Goal: Task Accomplishment & Management: Complete application form

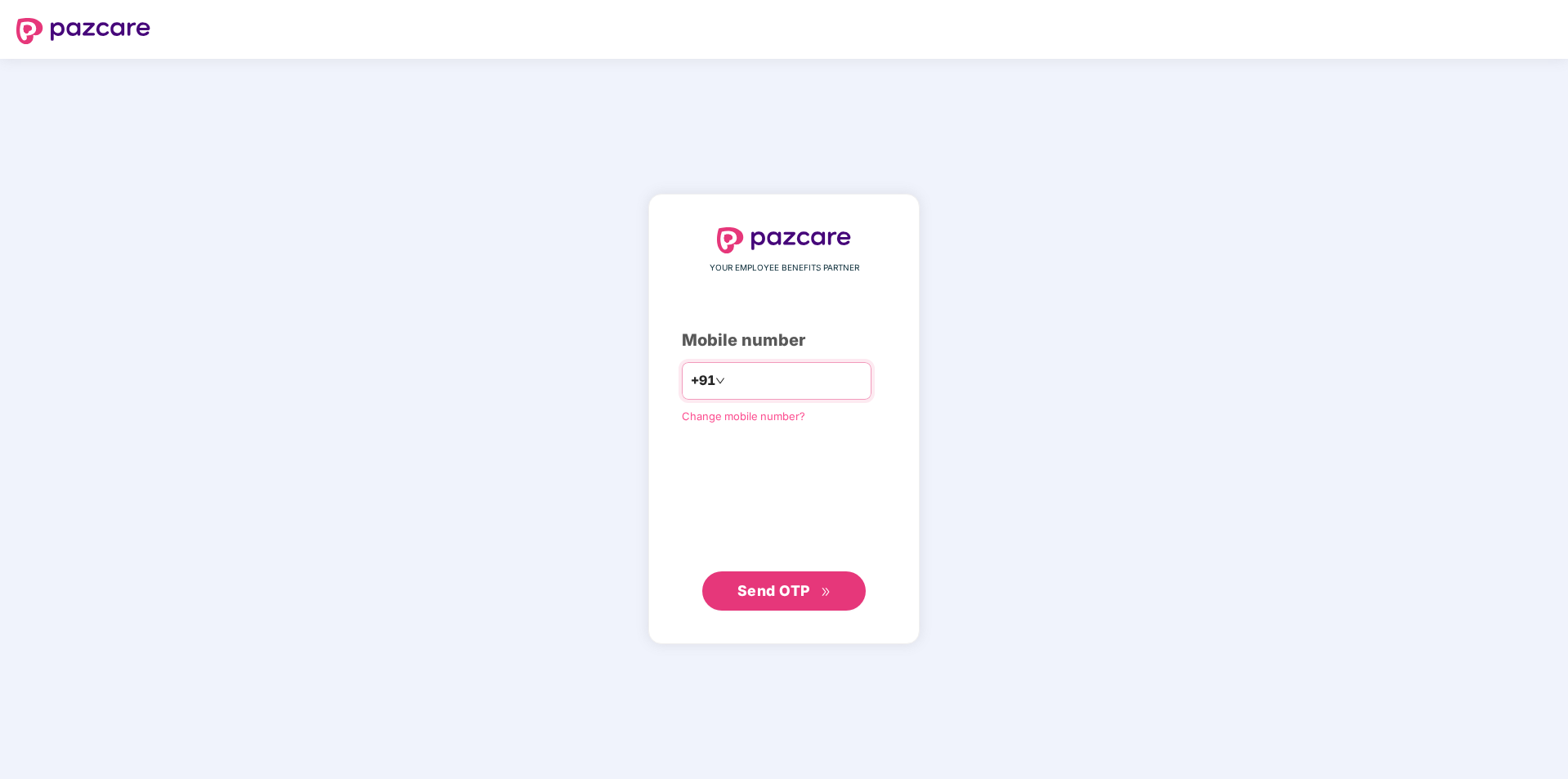
type input "**********"
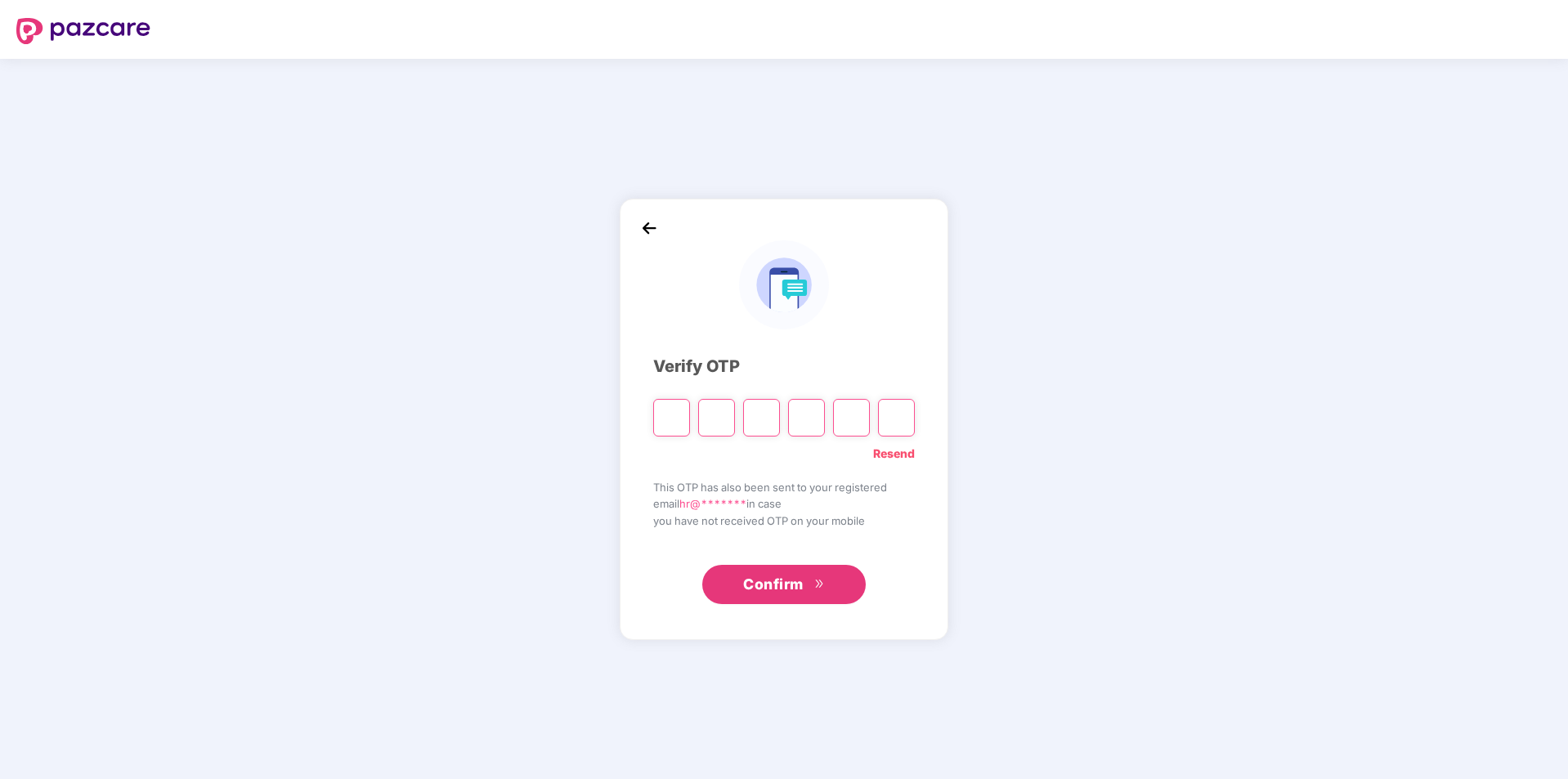
type input "*"
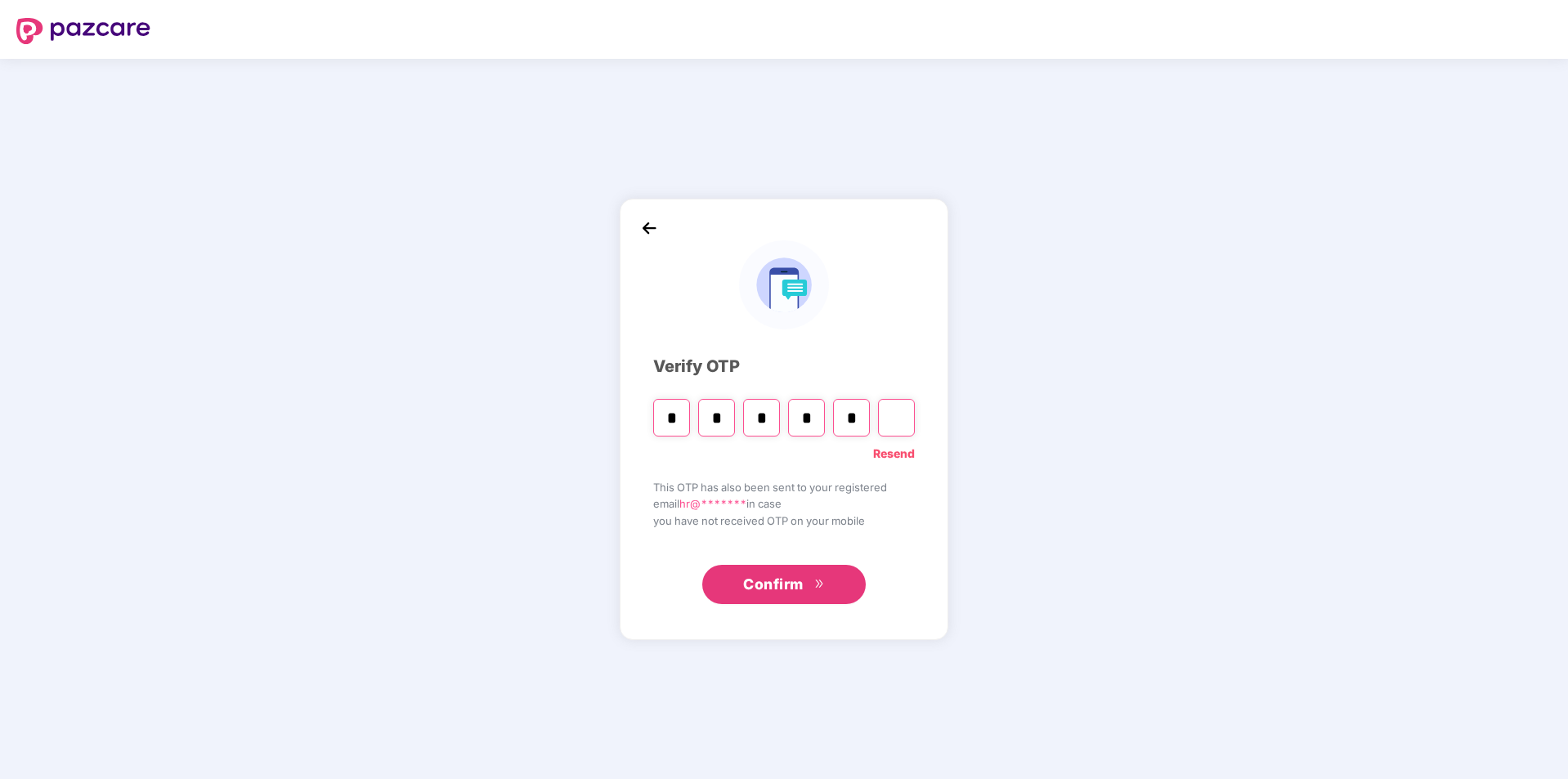
type input "*"
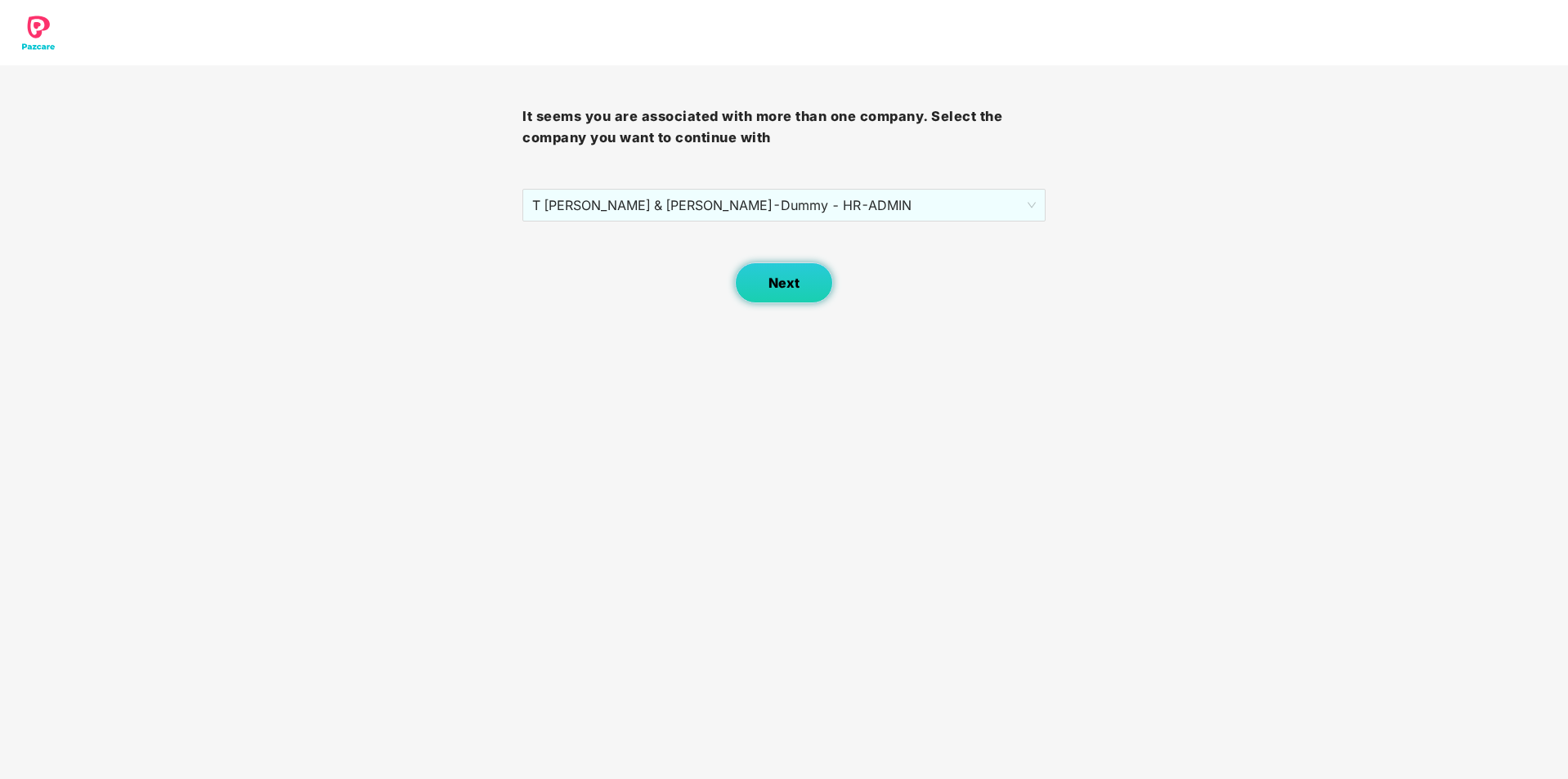
click at [791, 277] on span "Next" at bounding box center [784, 283] width 31 height 15
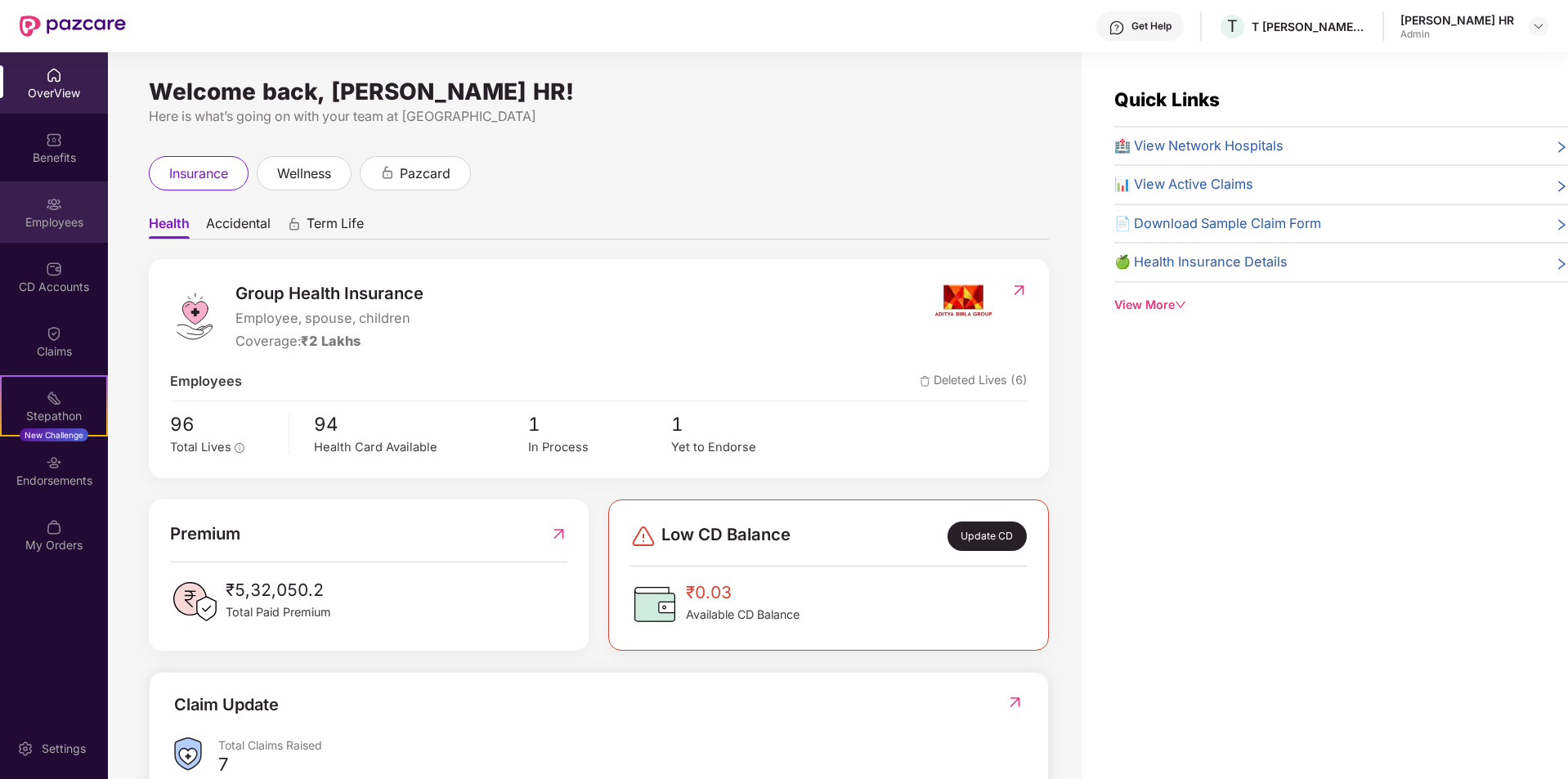
click at [62, 227] on div "Employees" at bounding box center [54, 221] width 108 height 16
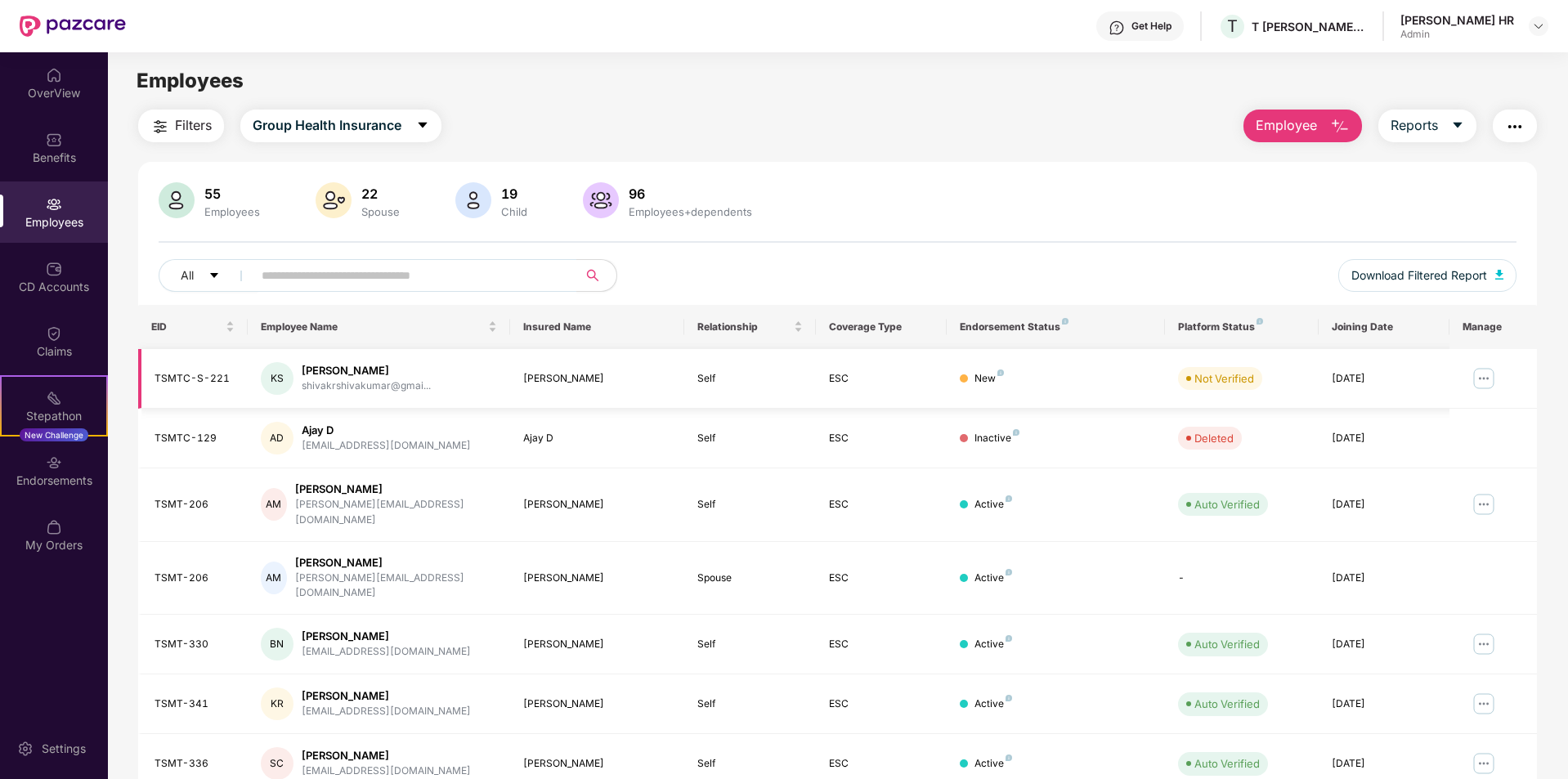
click at [1476, 373] on img at bounding box center [1484, 378] width 27 height 27
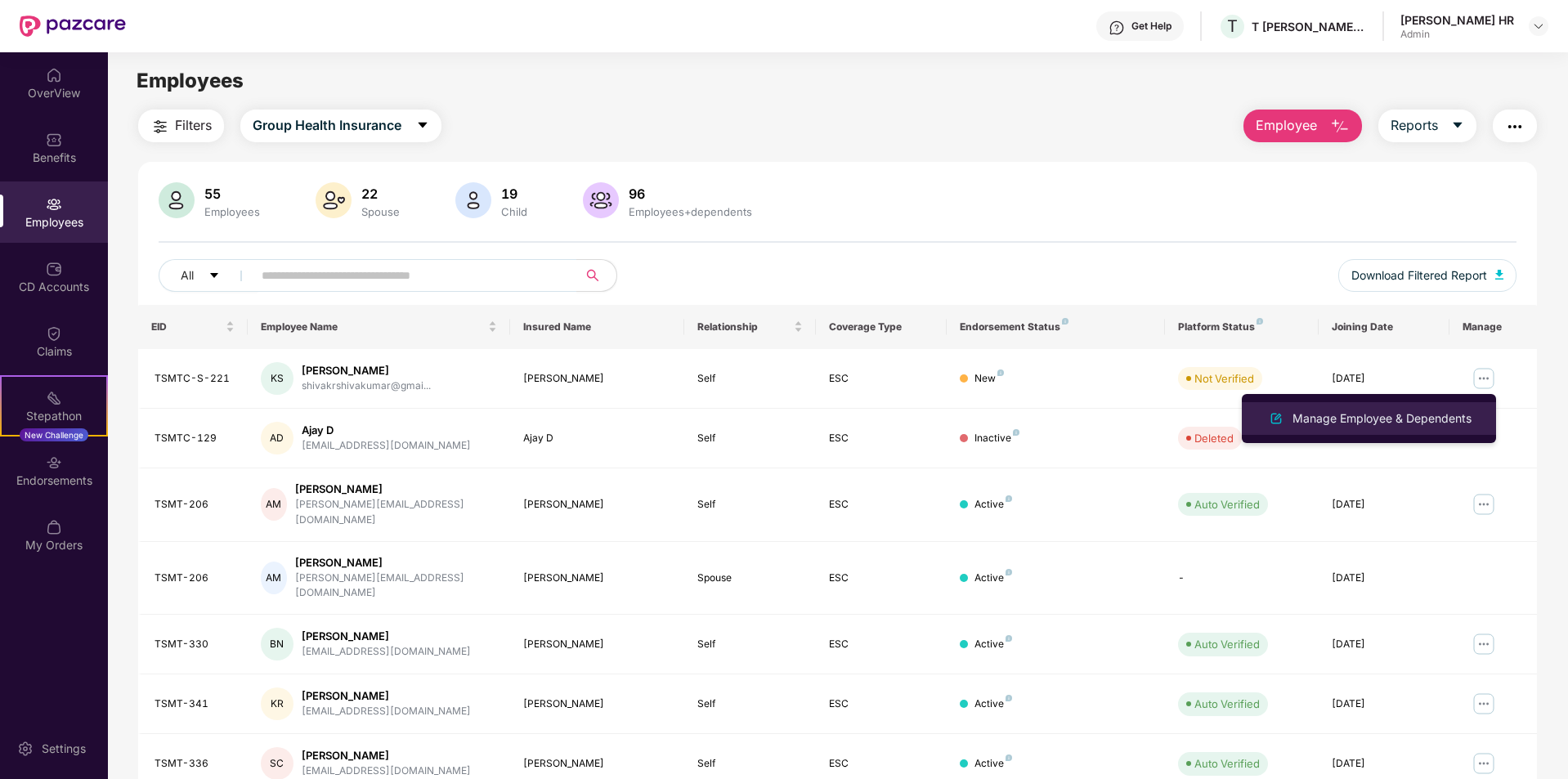
click at [1378, 424] on div "Manage Employee & Dependents" at bounding box center [1382, 418] width 186 height 18
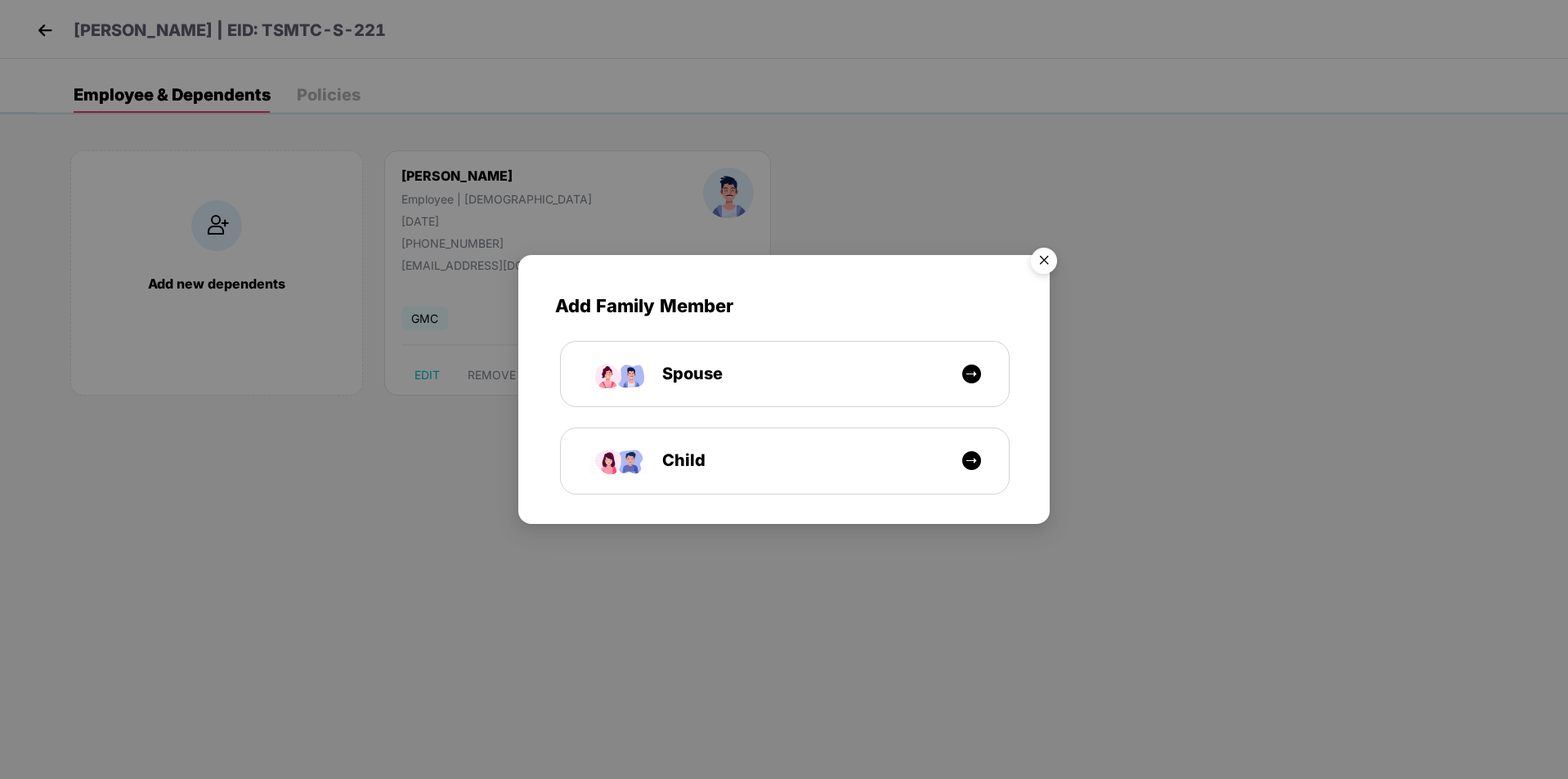
click at [1046, 255] on img "Close" at bounding box center [1044, 263] width 46 height 46
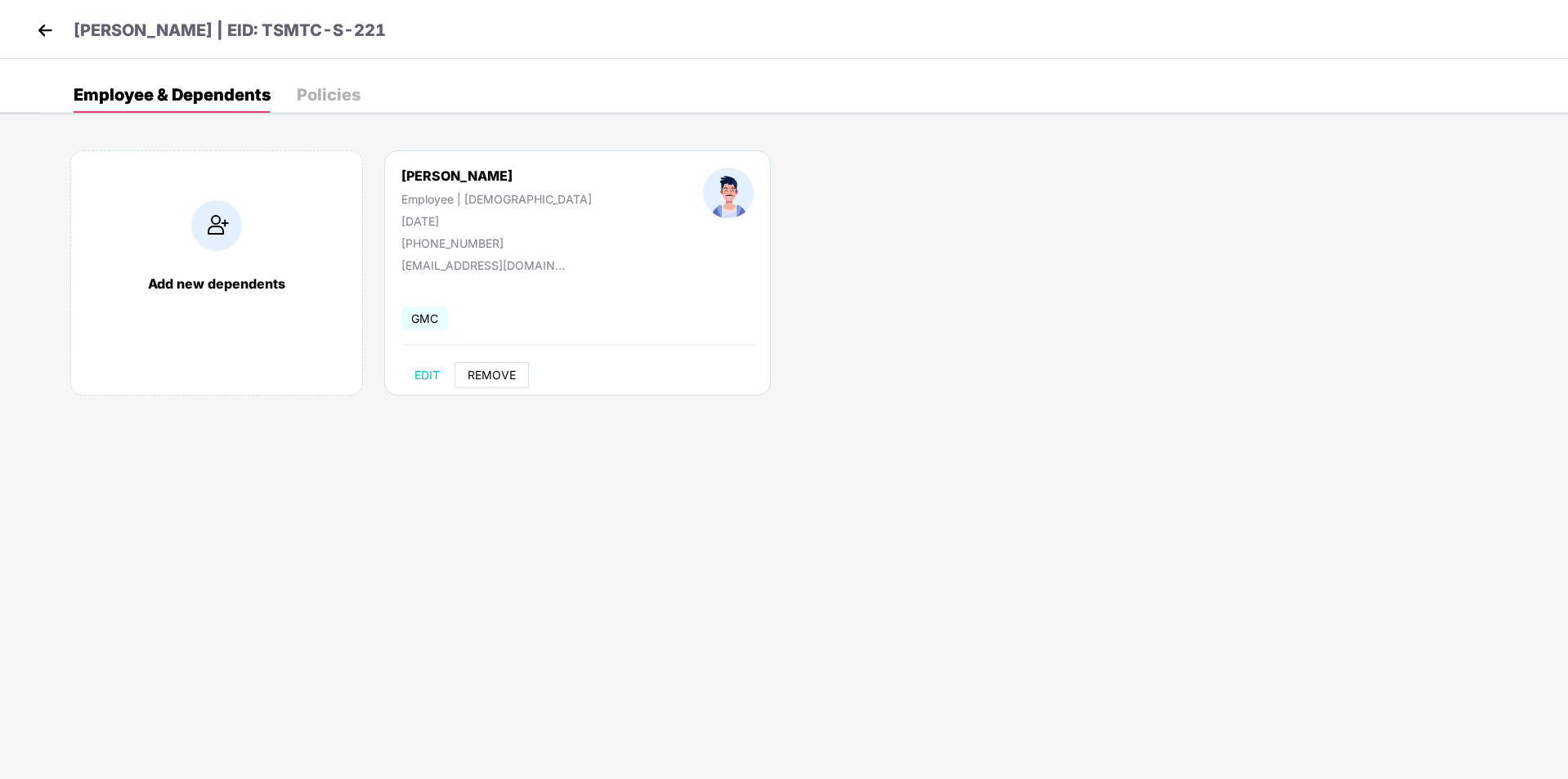
click at [492, 377] on span "REMOVE" at bounding box center [492, 375] width 48 height 13
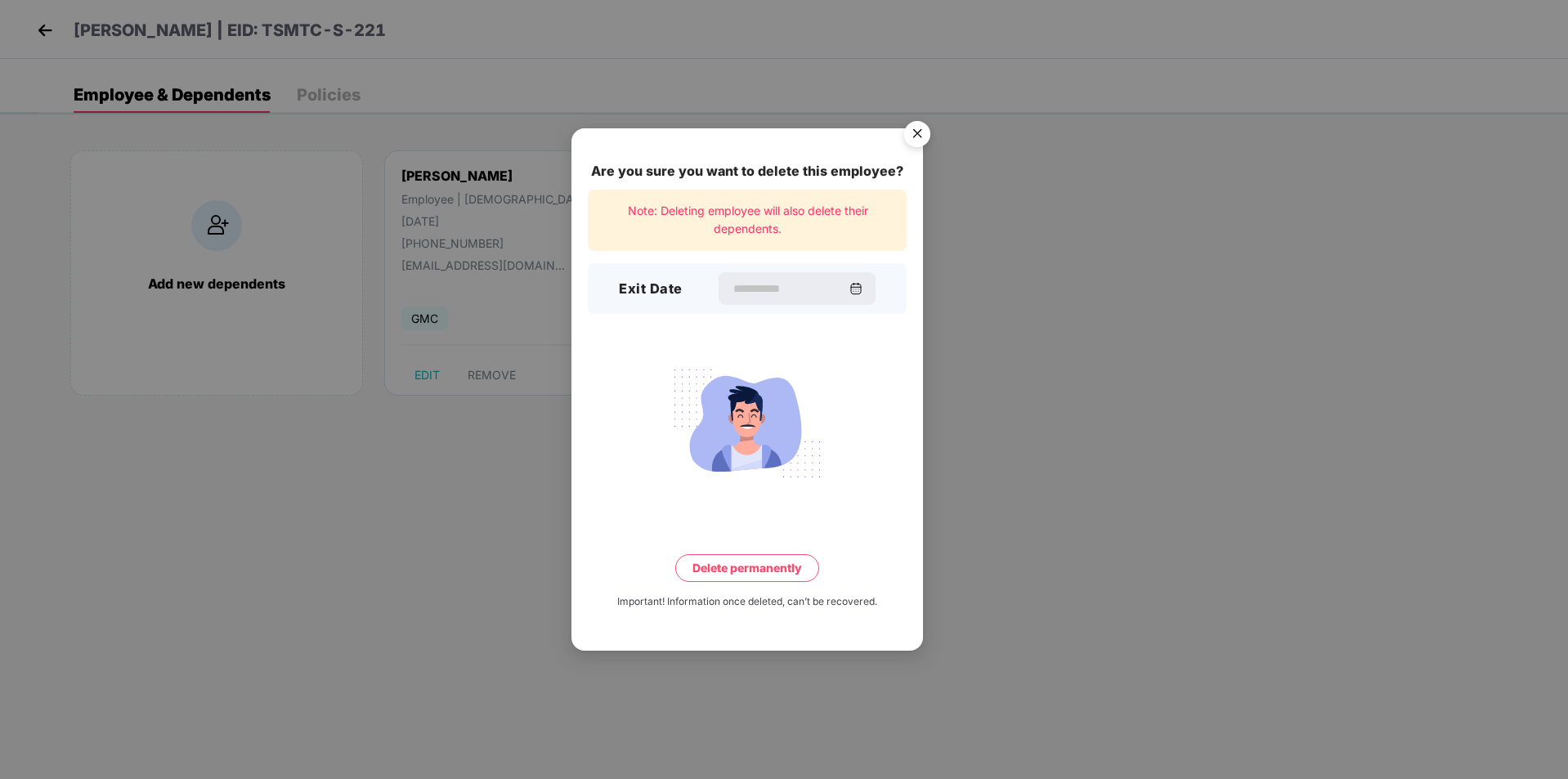
click at [912, 124] on img "Close" at bounding box center [918, 137] width 46 height 46
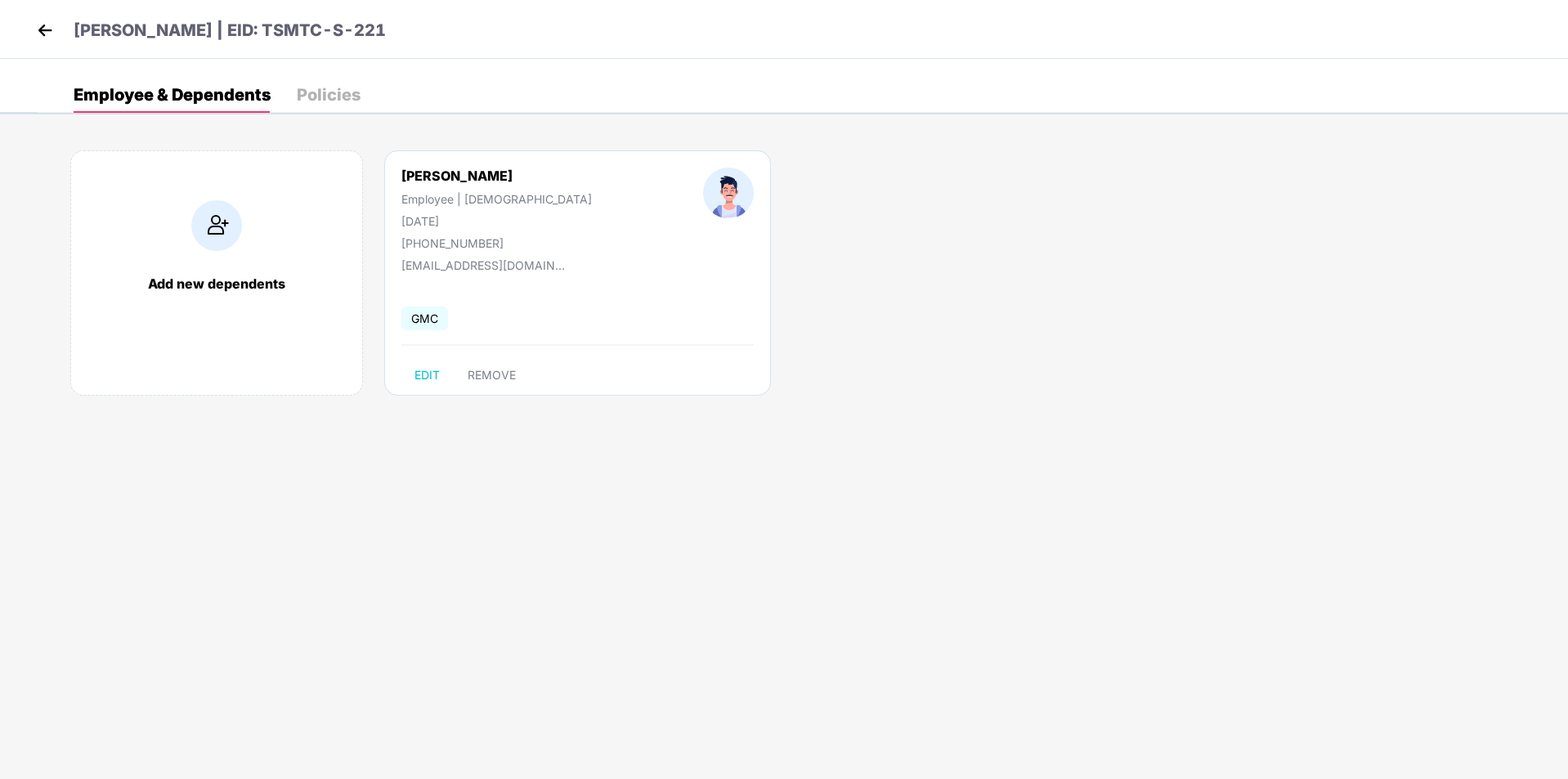
click at [43, 32] on img at bounding box center [44, 30] width 25 height 25
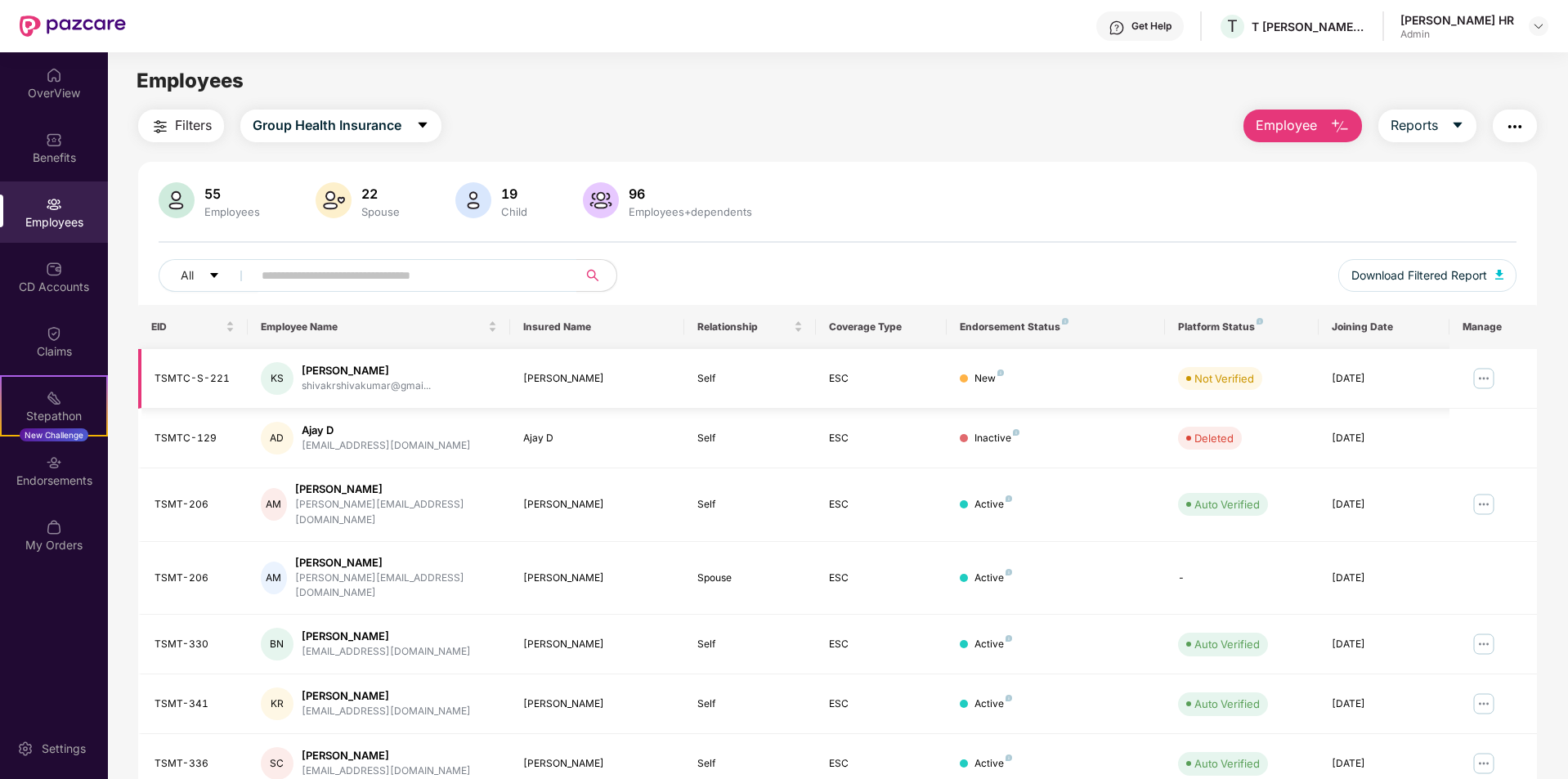
drag, startPoint x: 303, startPoint y: 374, endPoint x: 413, endPoint y: 375, distance: 110.0
click at [413, 375] on div "[PERSON_NAME]" at bounding box center [366, 370] width 129 height 15
copy div "[PERSON_NAME]"
click at [1541, 28] on img at bounding box center [1538, 26] width 13 height 13
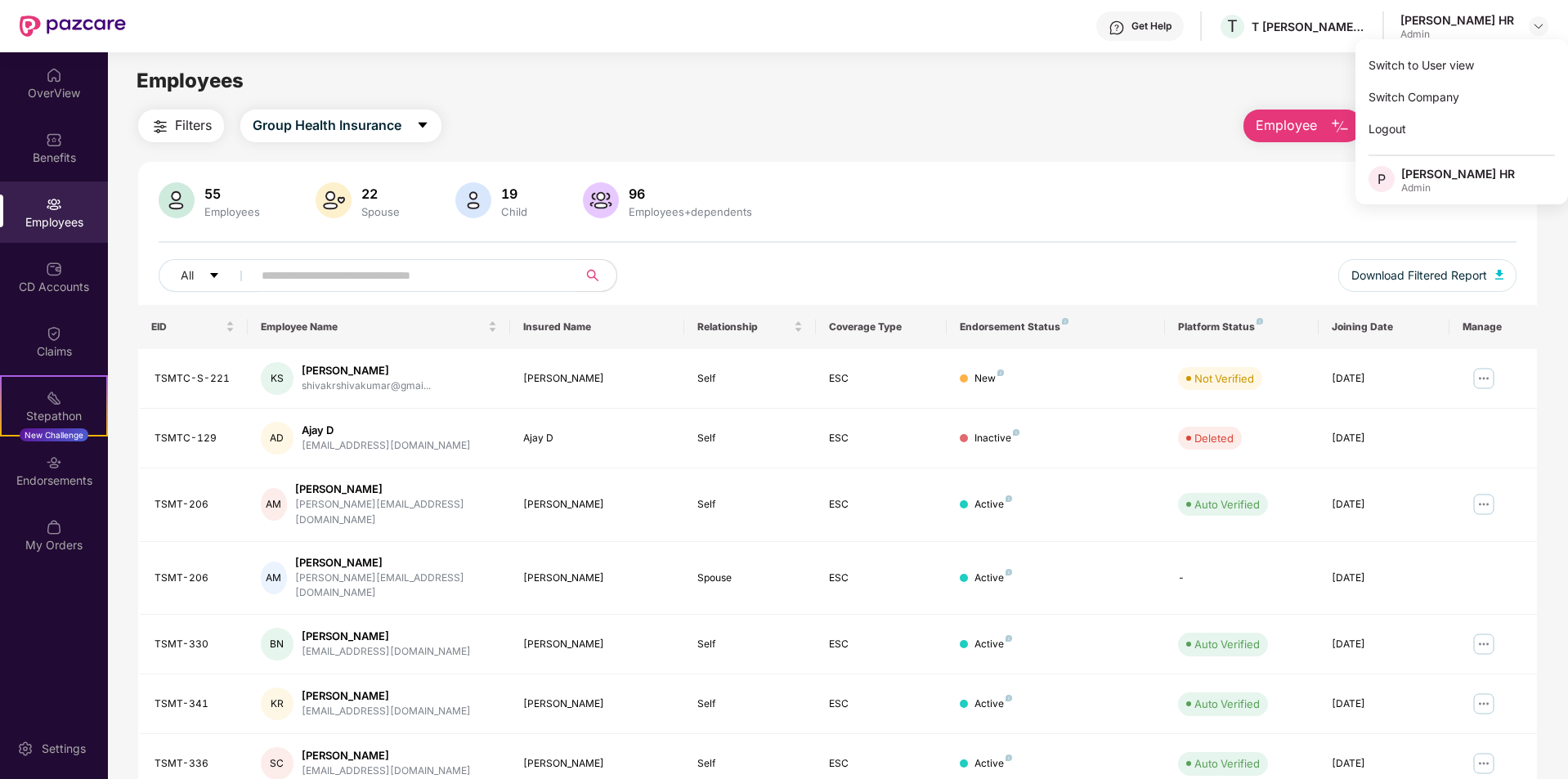
click at [890, 200] on div "55 Employees 22 Spouse 19 Child [DEMOGRAPHIC_DATA] Employees+dependents" at bounding box center [837, 202] width 1358 height 39
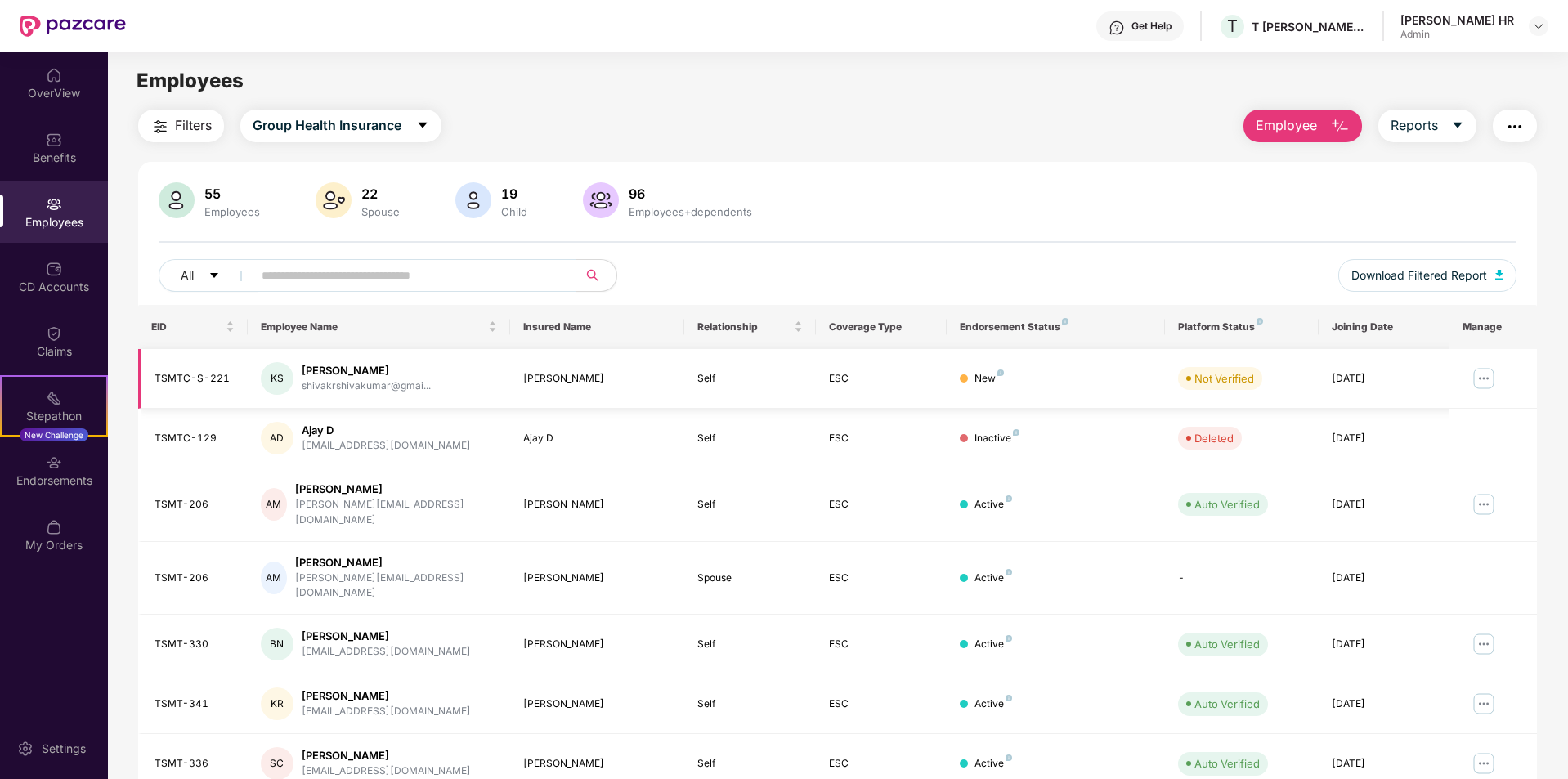
click at [1490, 376] on img at bounding box center [1484, 378] width 27 height 27
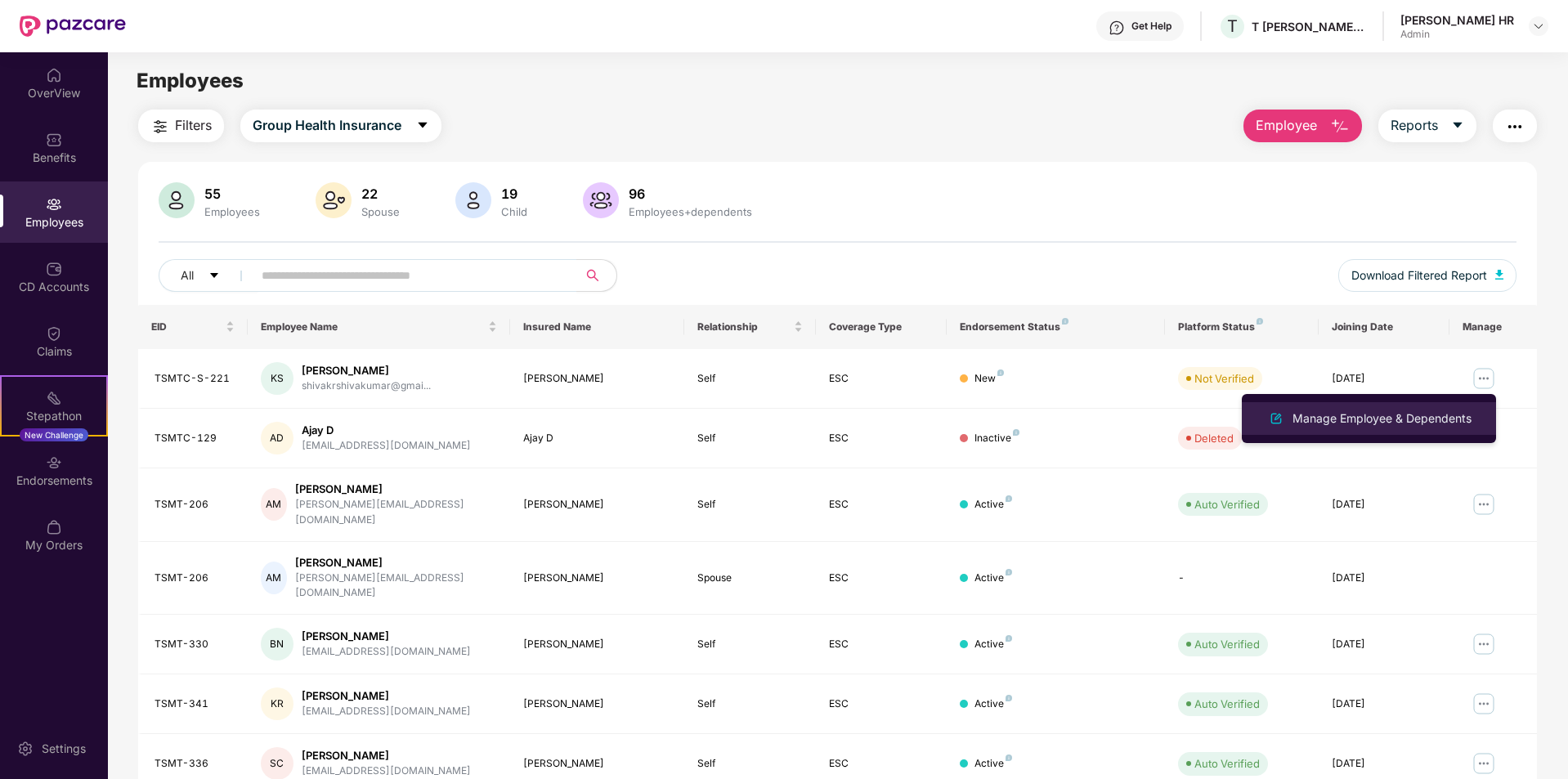
click at [1351, 421] on div "Manage Employee & Dependents" at bounding box center [1382, 418] width 186 height 18
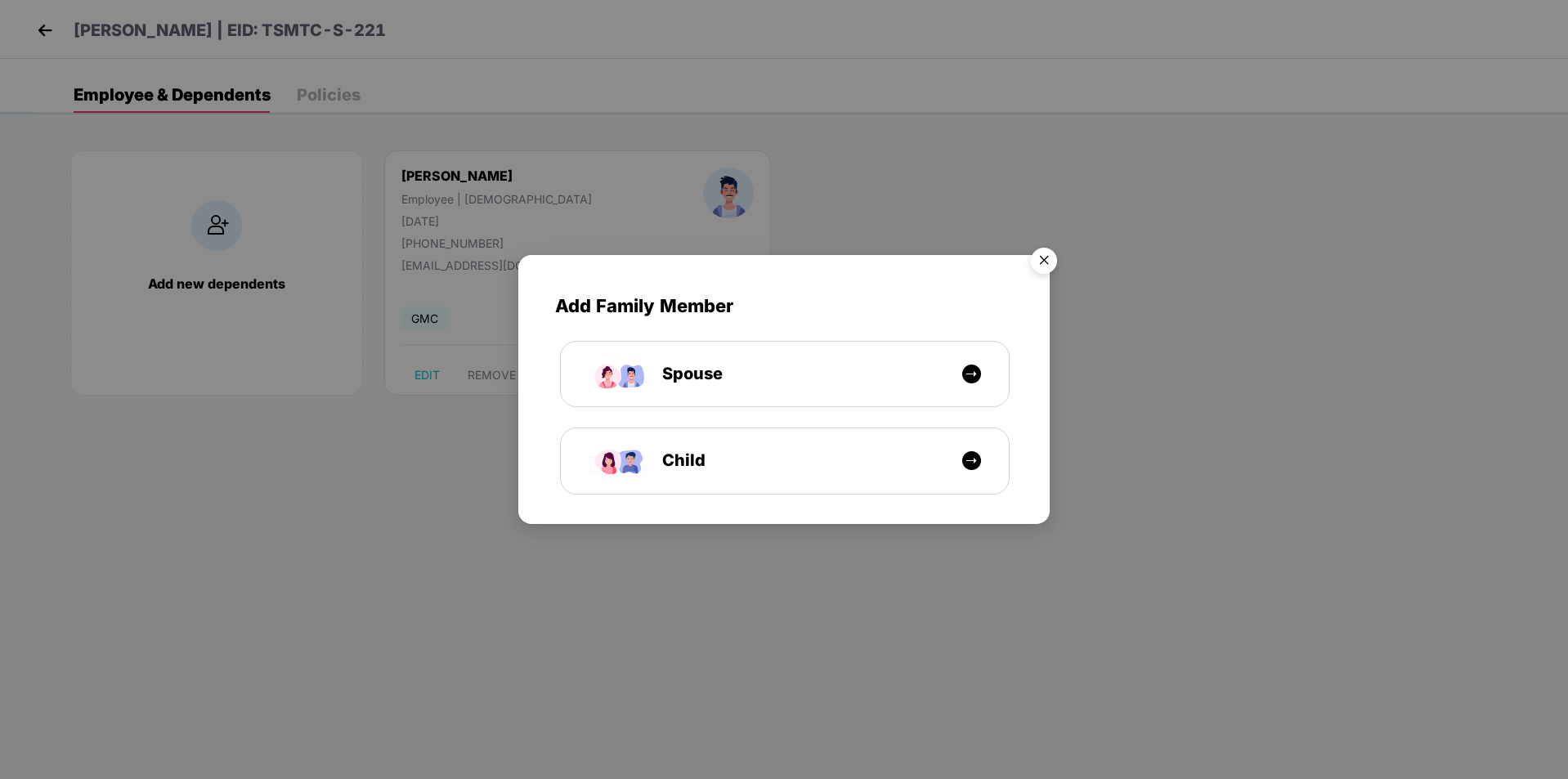
click at [1049, 251] on img "Close" at bounding box center [1044, 263] width 46 height 46
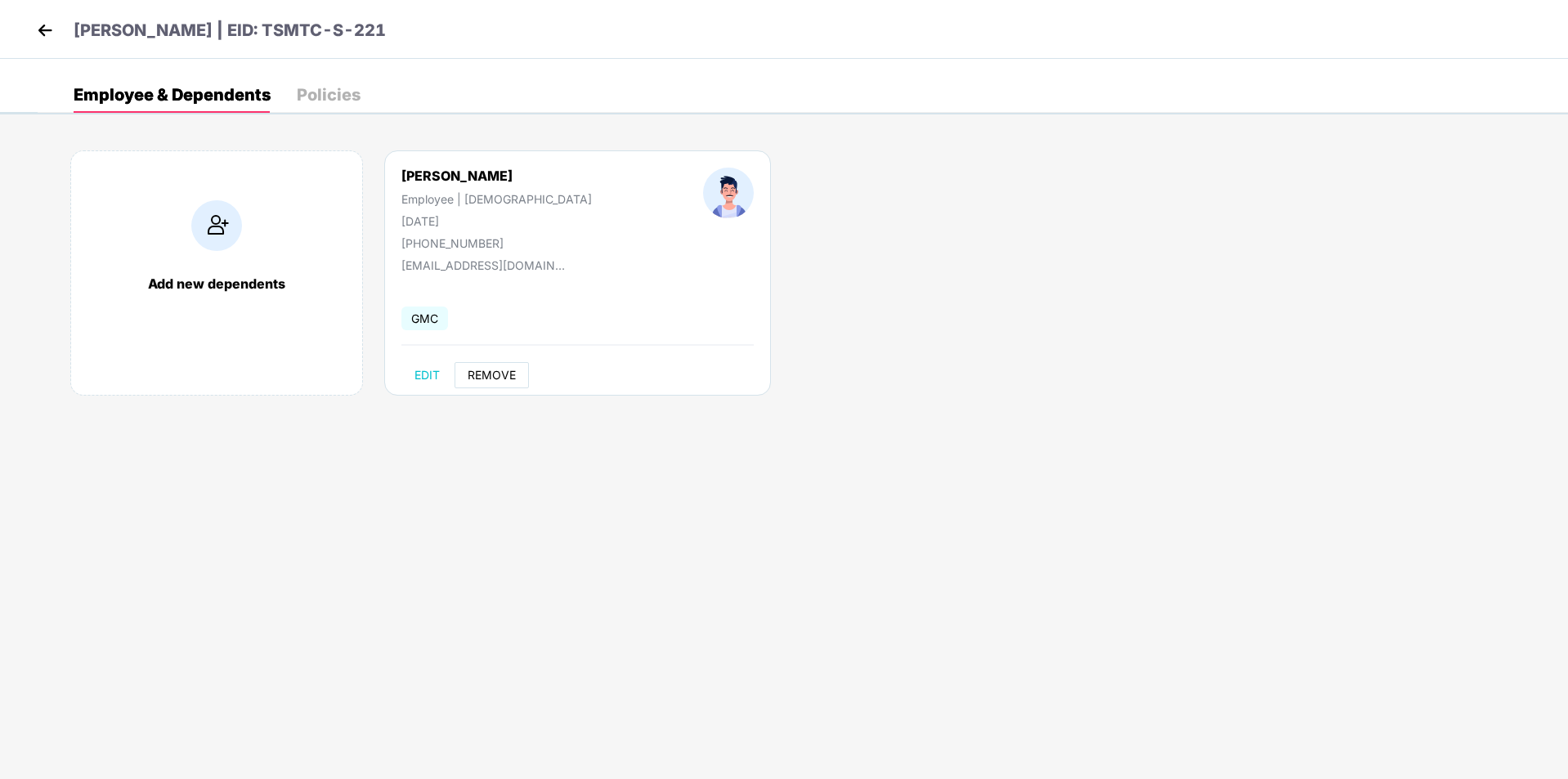
click at [506, 369] on span "REMOVE" at bounding box center [492, 375] width 48 height 13
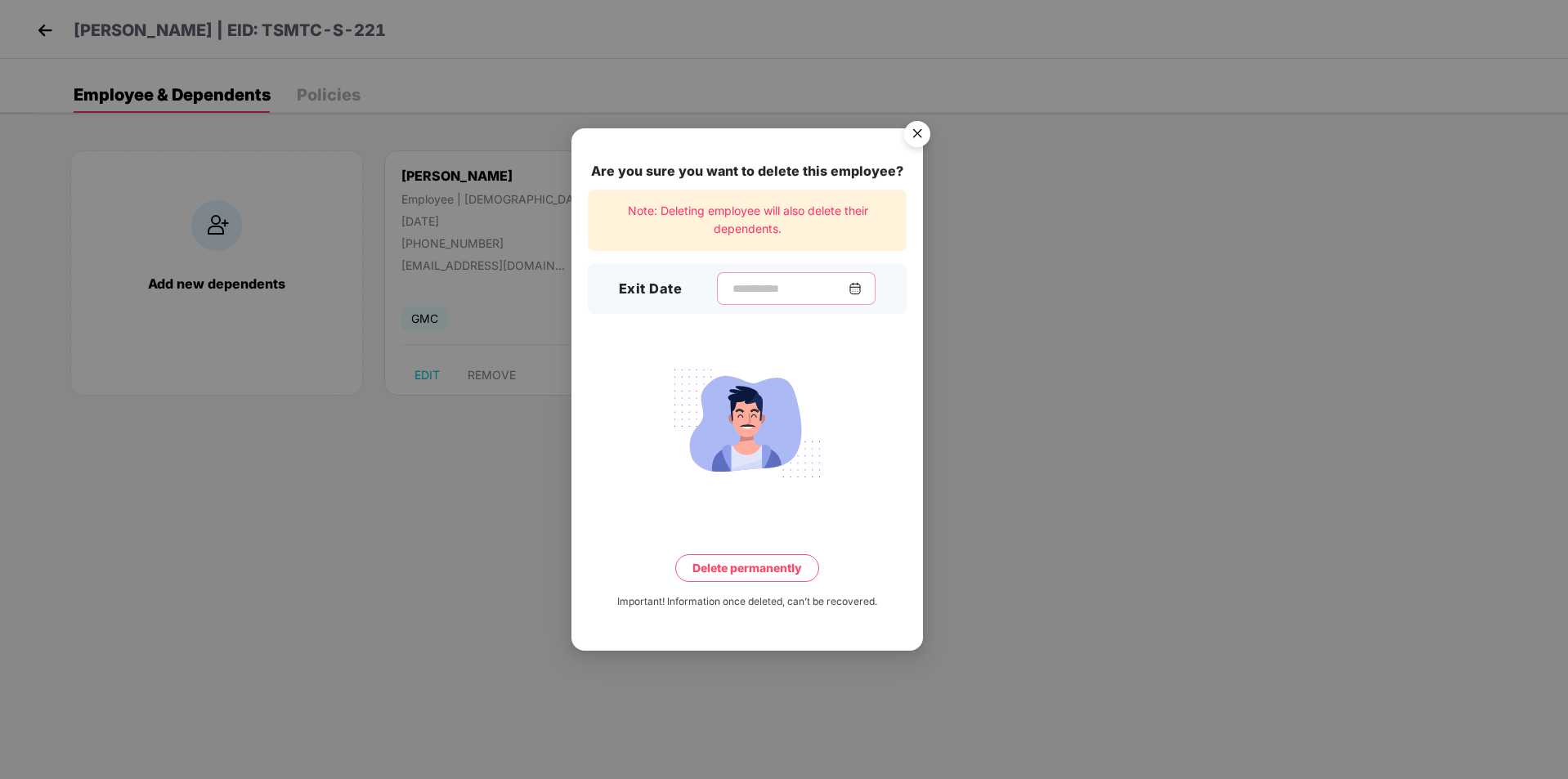
click at [731, 286] on input at bounding box center [790, 289] width 118 height 17
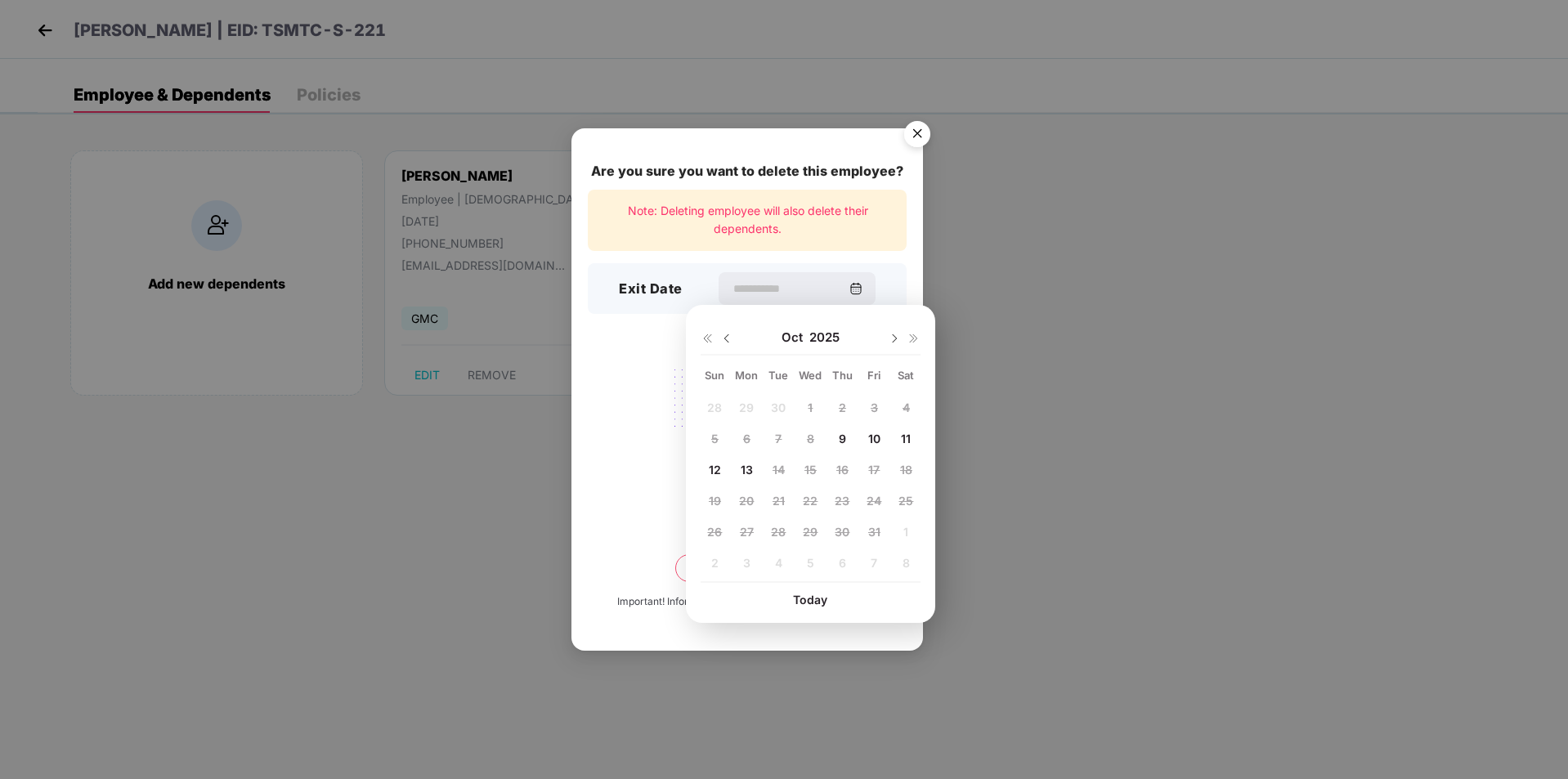
click at [878, 440] on span "10" at bounding box center [874, 439] width 12 height 14
type input "**********"
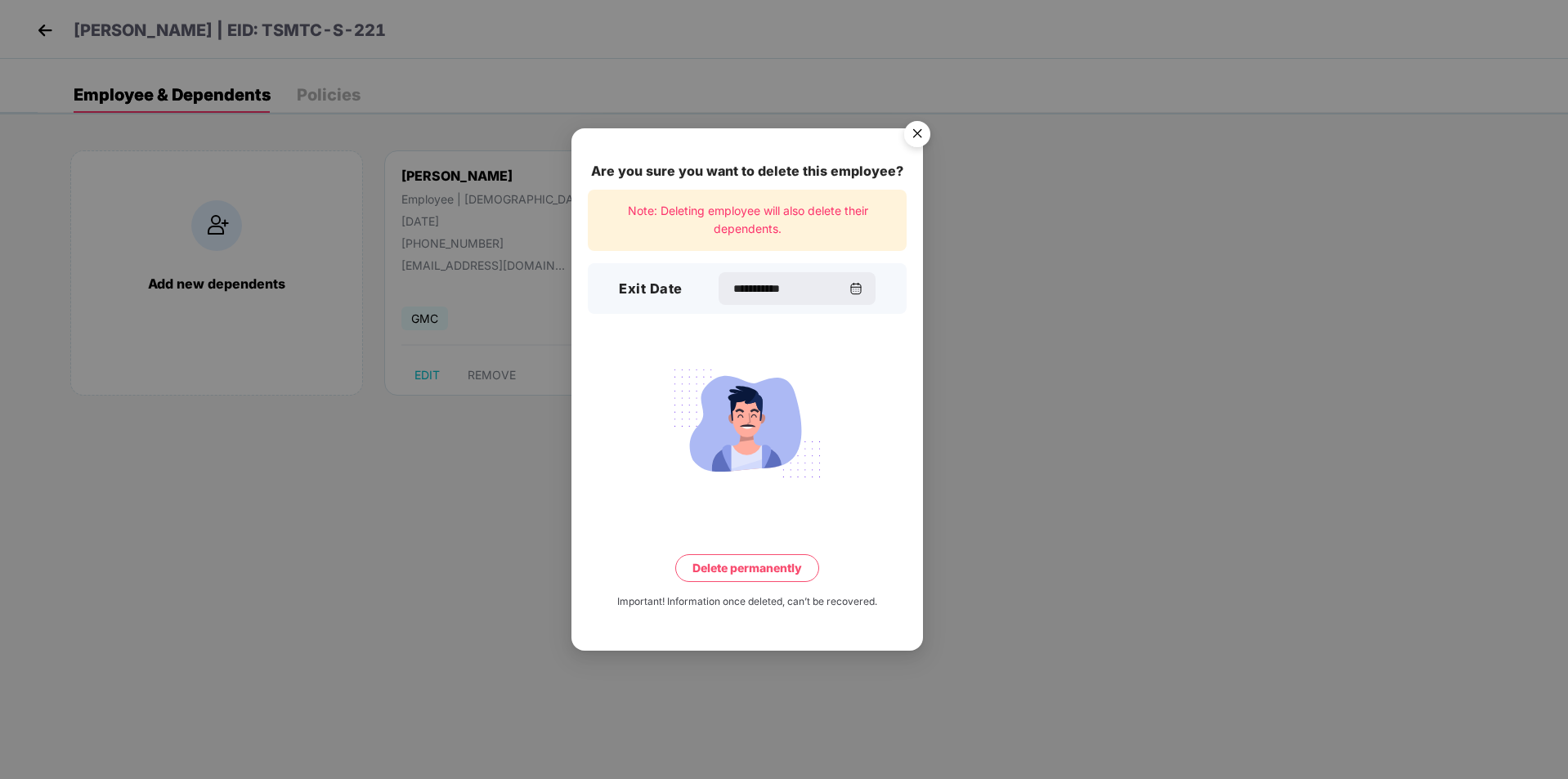
click at [802, 575] on button "Delete permanently" at bounding box center [748, 568] width 144 height 28
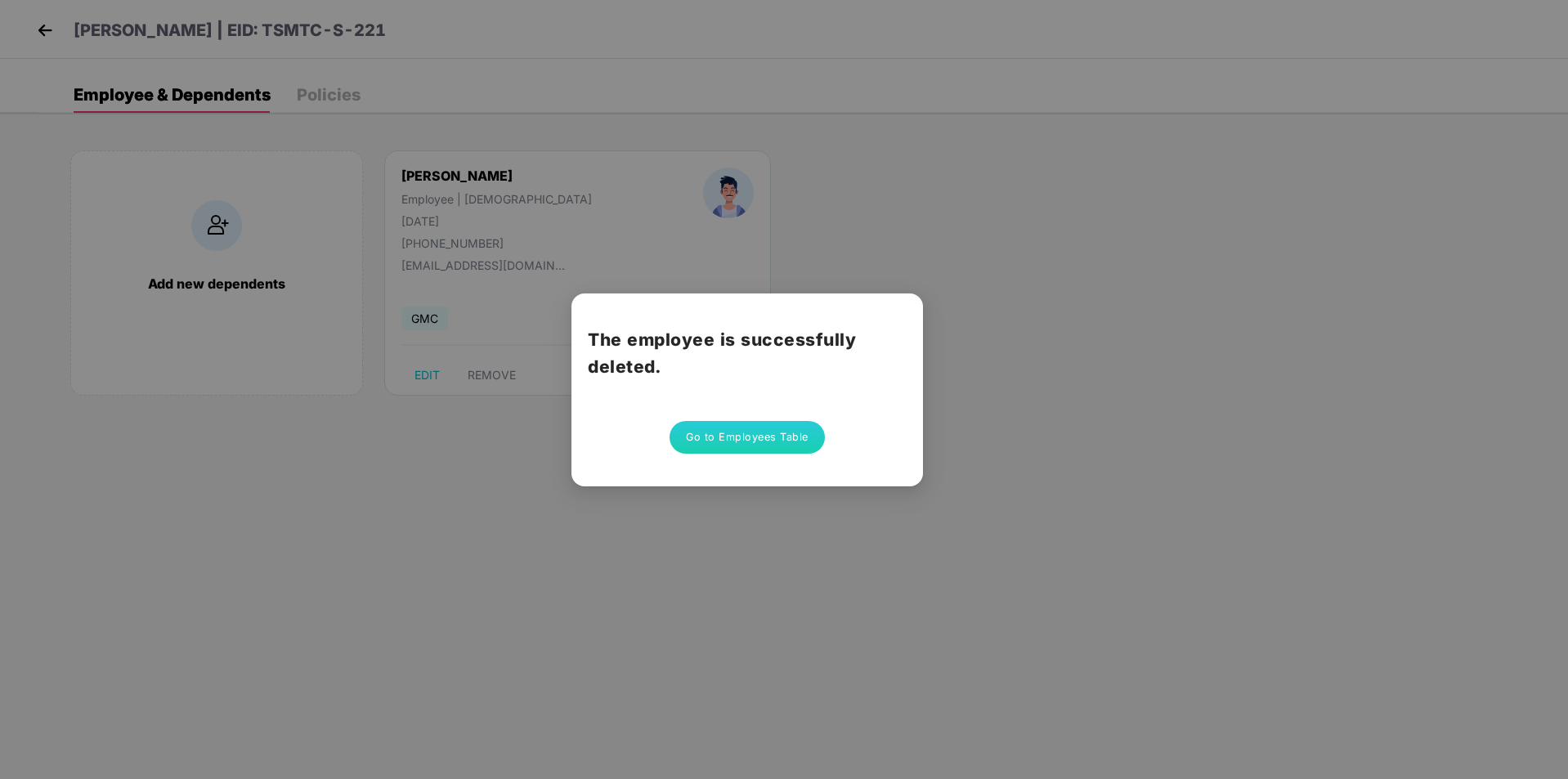
click at [760, 447] on button "Go to Employees Table" at bounding box center [748, 437] width 156 height 32
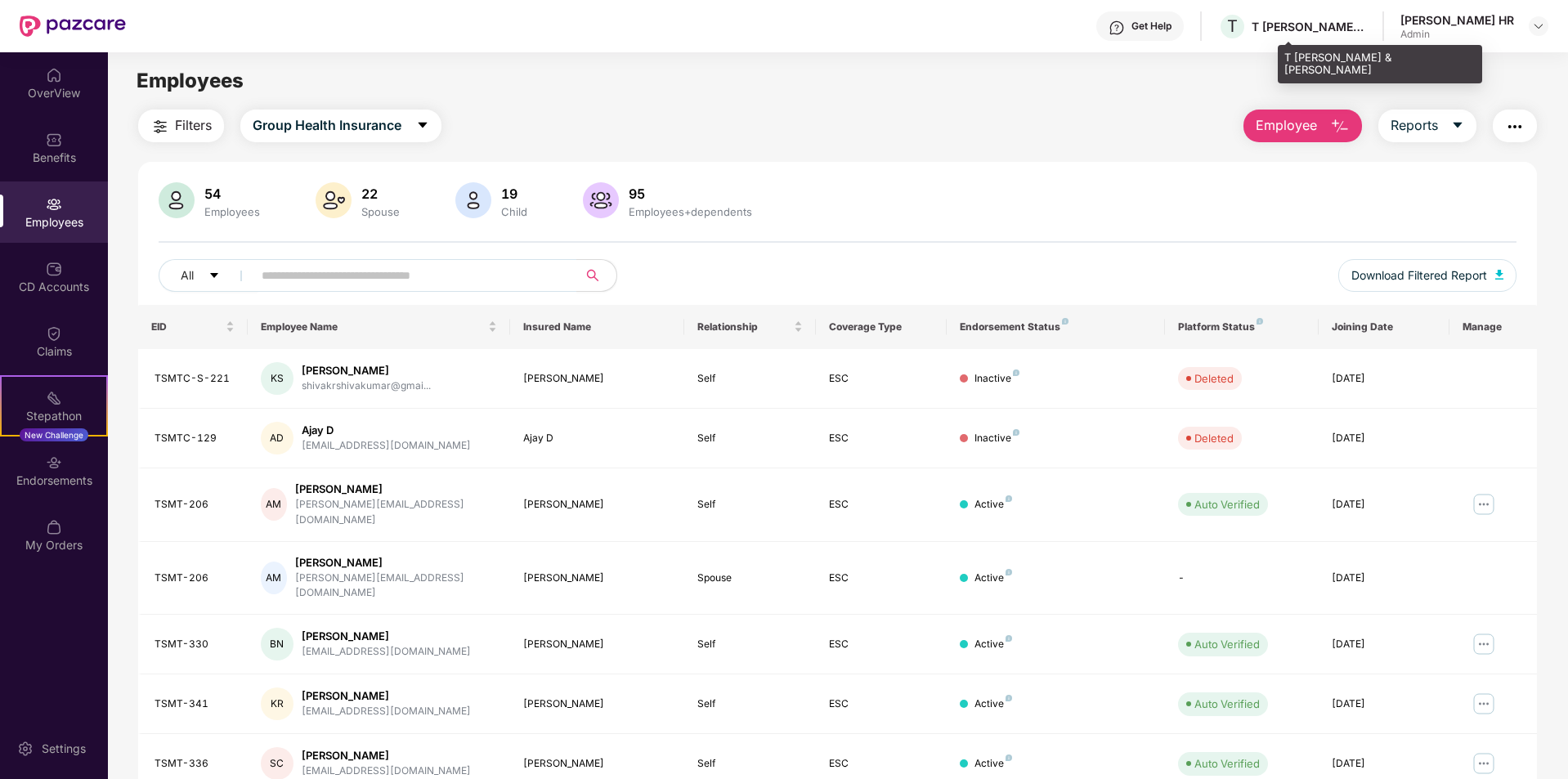
click at [1366, 33] on div "T [PERSON_NAME] & [PERSON_NAME]" at bounding box center [1310, 27] width 115 height 15
click at [1548, 25] on div at bounding box center [1539, 26] width 20 height 20
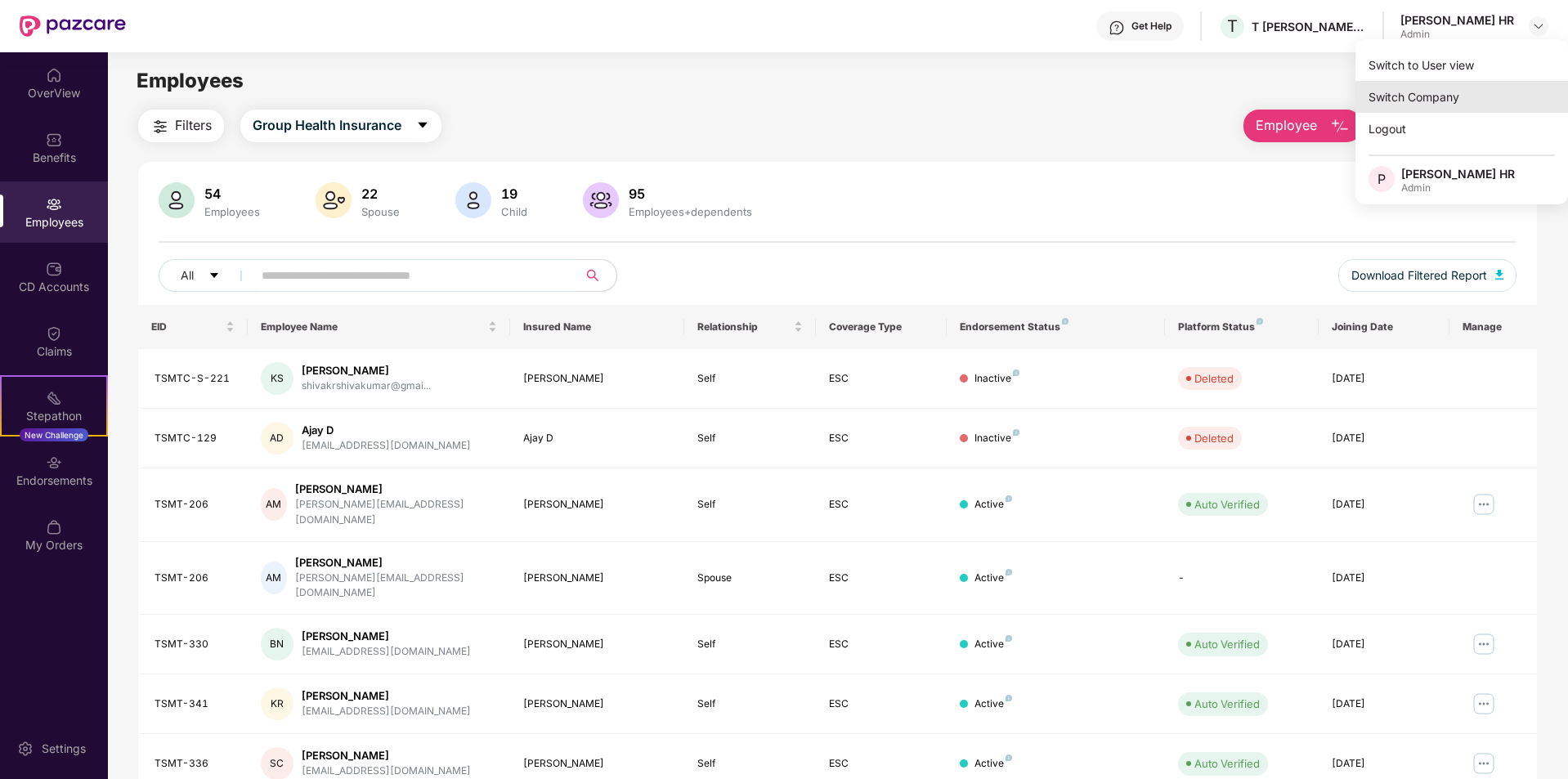
click at [1444, 103] on div "Switch Company" at bounding box center [1462, 97] width 213 height 32
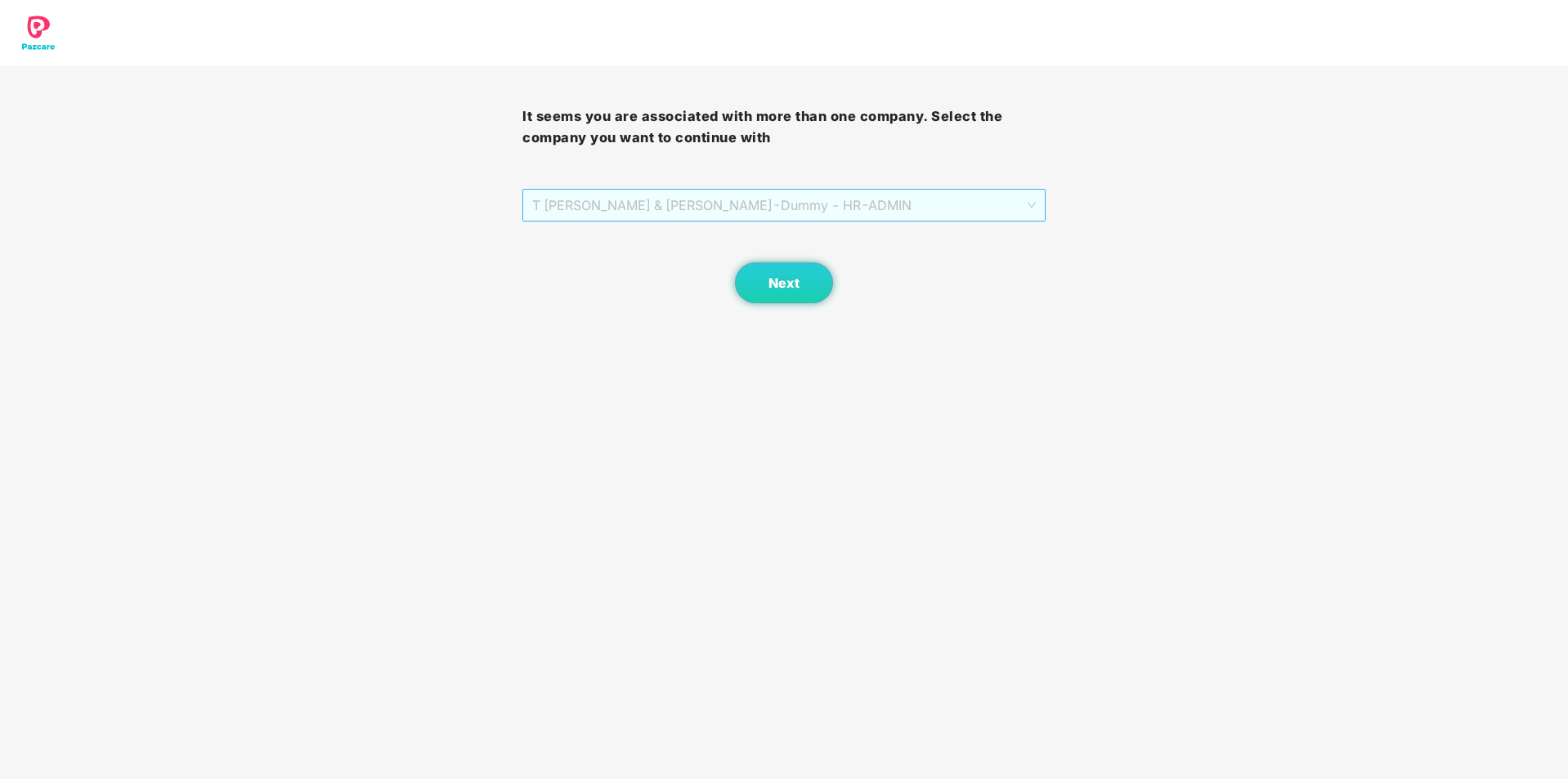
click at [838, 202] on span "T [PERSON_NAME] & TADIMALLA - Dummy - HR - ADMIN" at bounding box center [784, 205] width 503 height 31
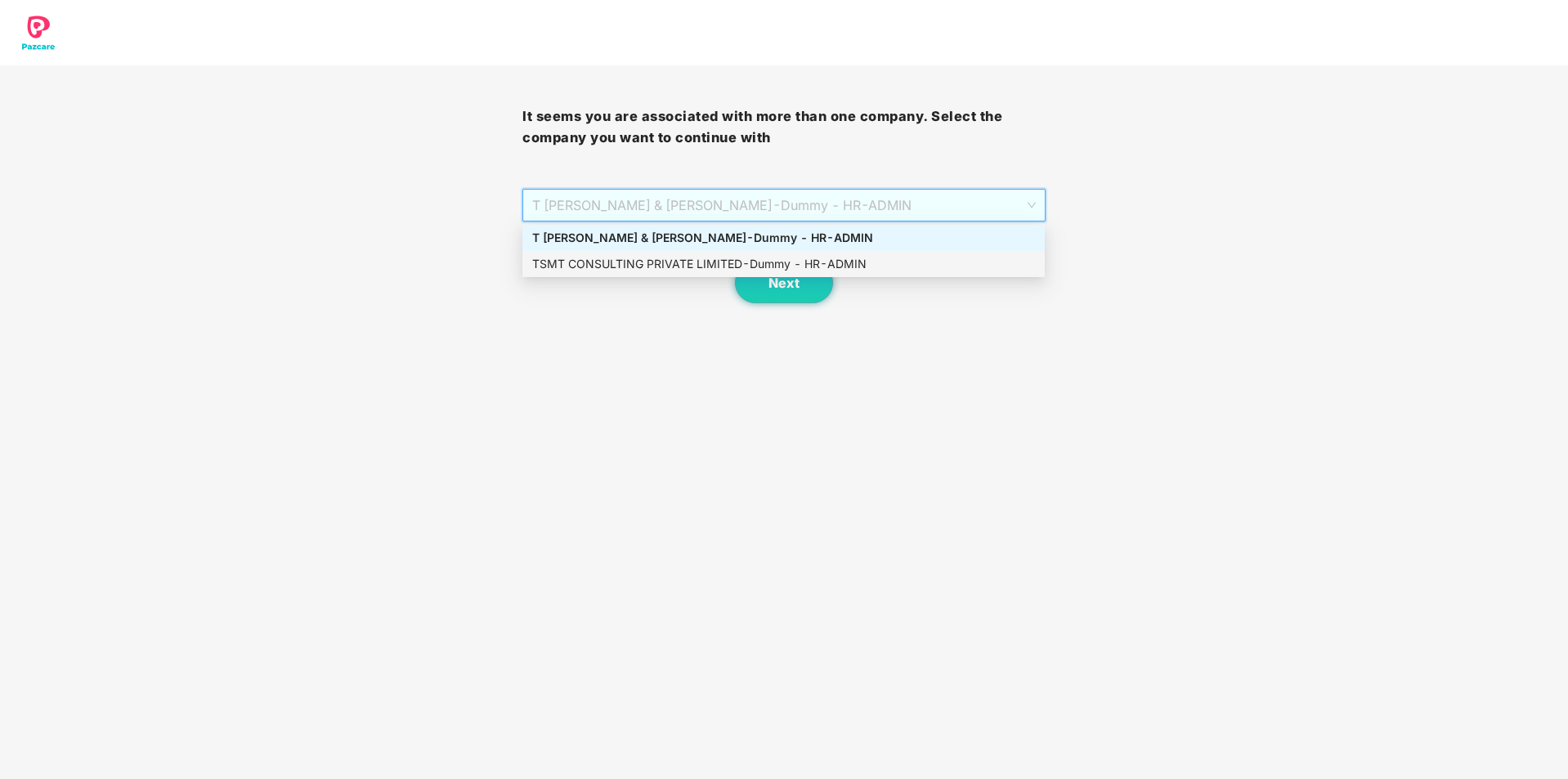
click at [727, 261] on div "TSMT CONSULTING PRIVATE LIMITED - Dummy - HR - ADMIN" at bounding box center [784, 263] width 503 height 18
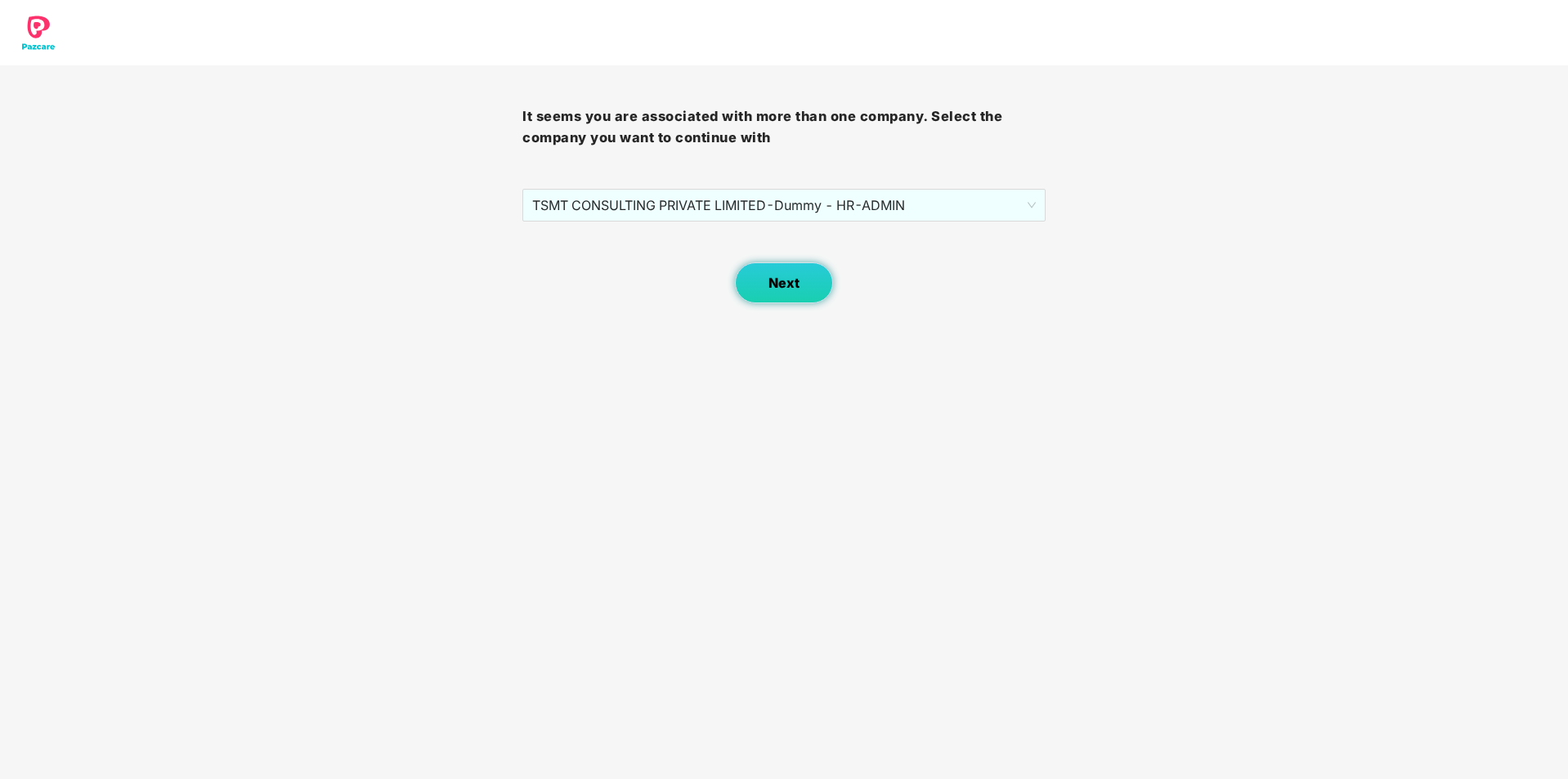
click at [790, 281] on span "Next" at bounding box center [784, 283] width 31 height 15
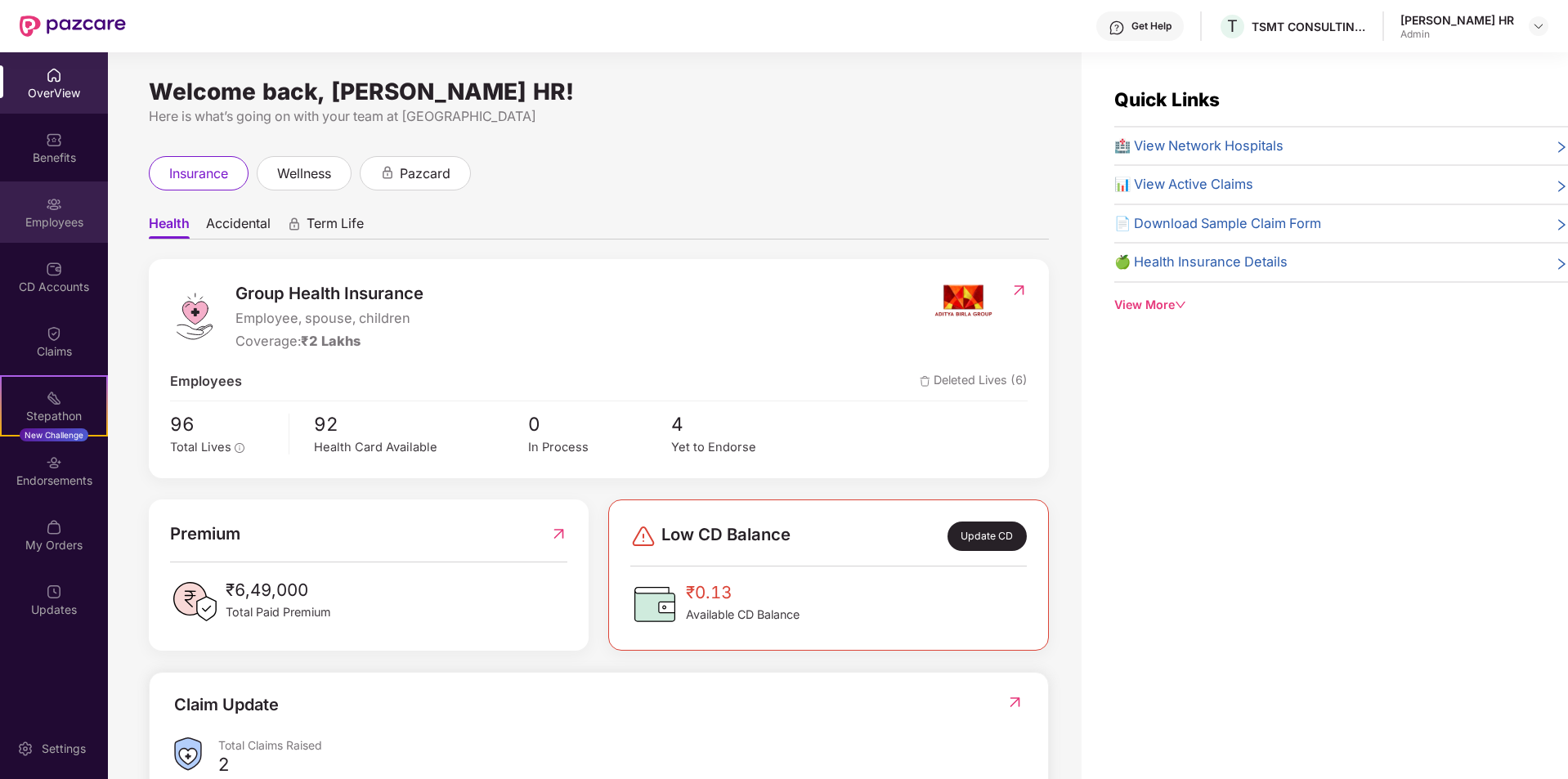
click at [84, 219] on div "Employees" at bounding box center [54, 221] width 108 height 16
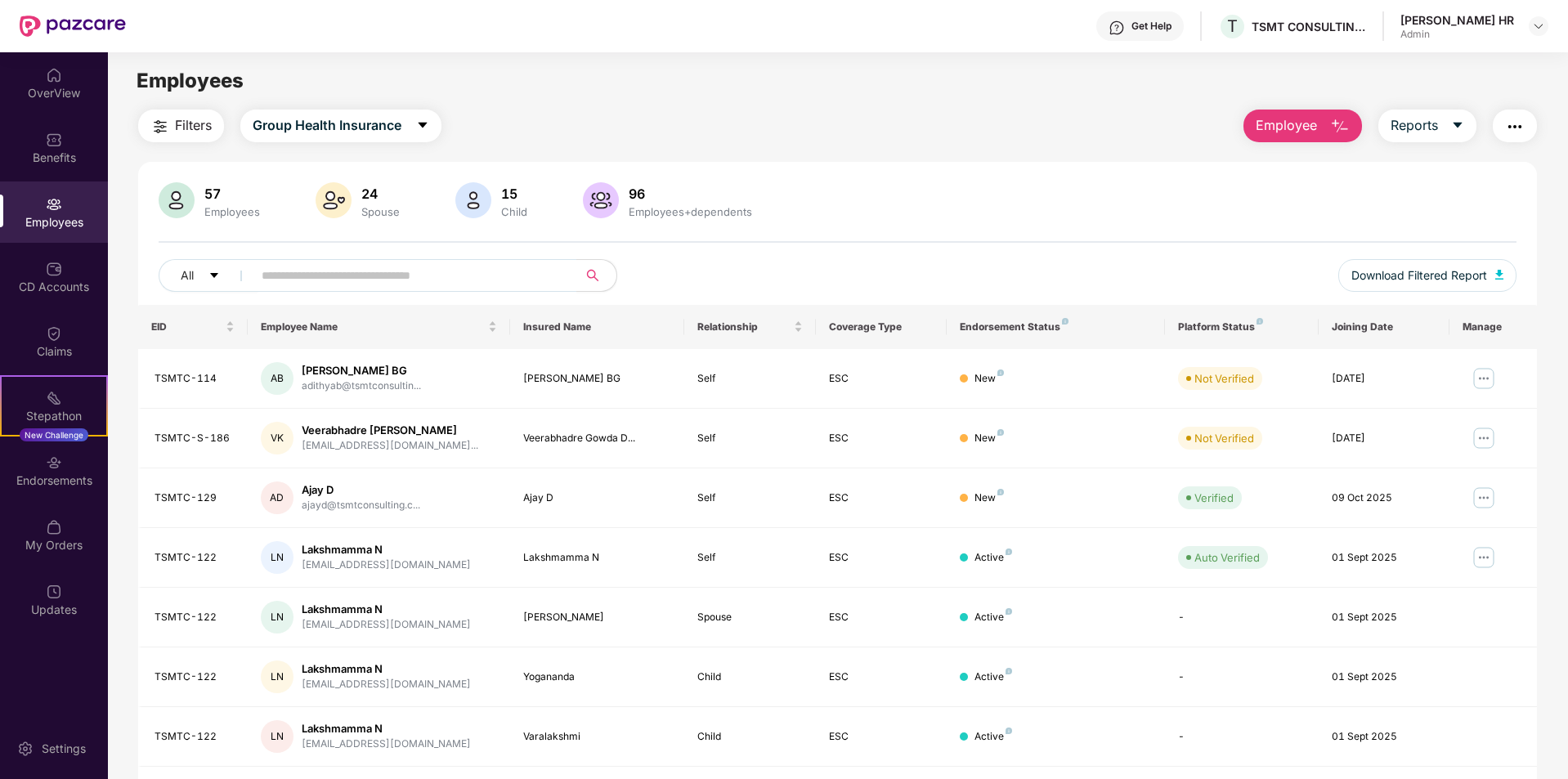
click at [1343, 124] on img "button" at bounding box center [1340, 127] width 20 height 20
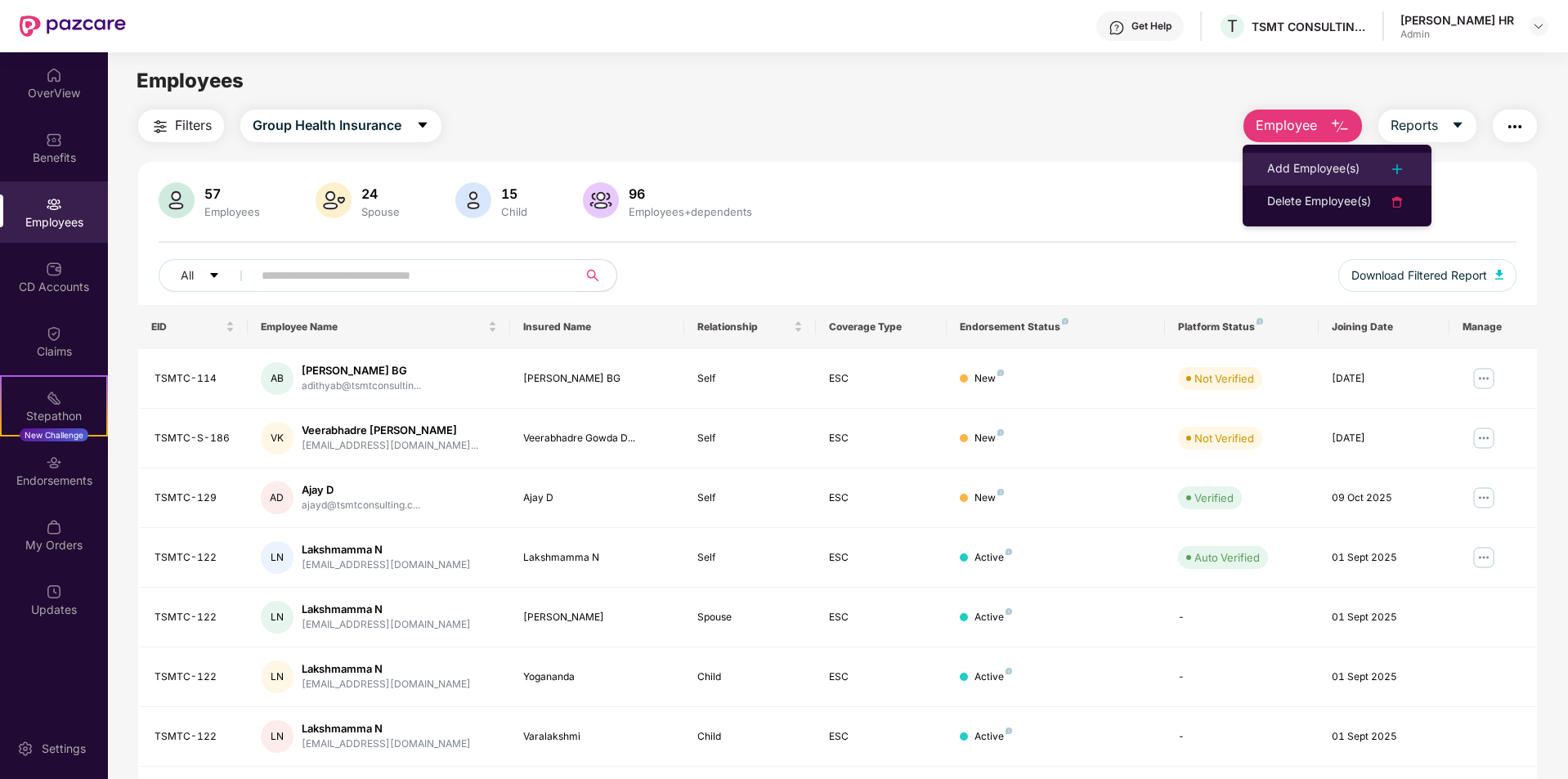
click at [1306, 169] on div "Add Employee(s)" at bounding box center [1314, 168] width 92 height 20
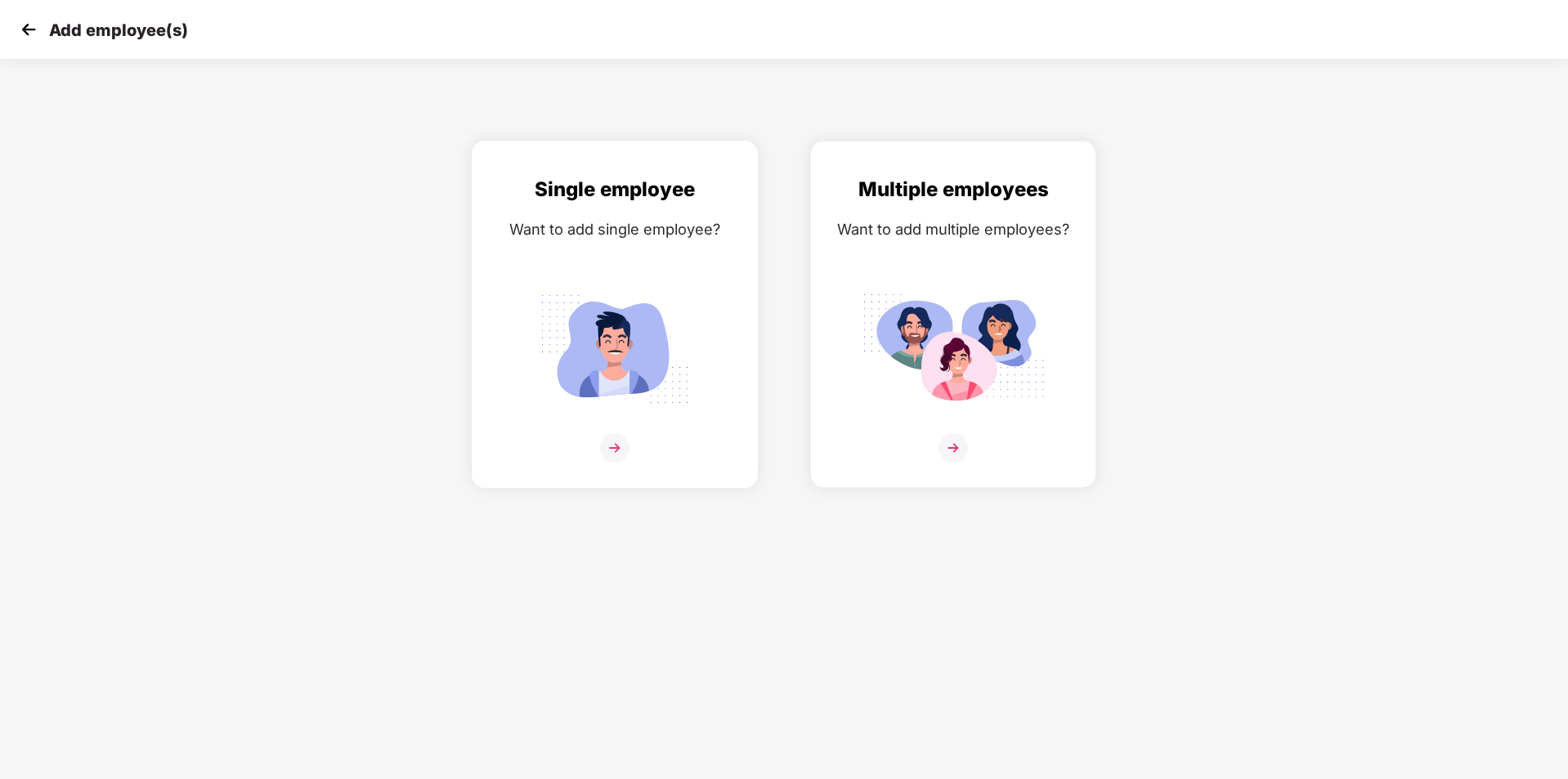
click at [636, 428] on div "Single employee Want to add single employee?" at bounding box center [615, 328] width 251 height 309
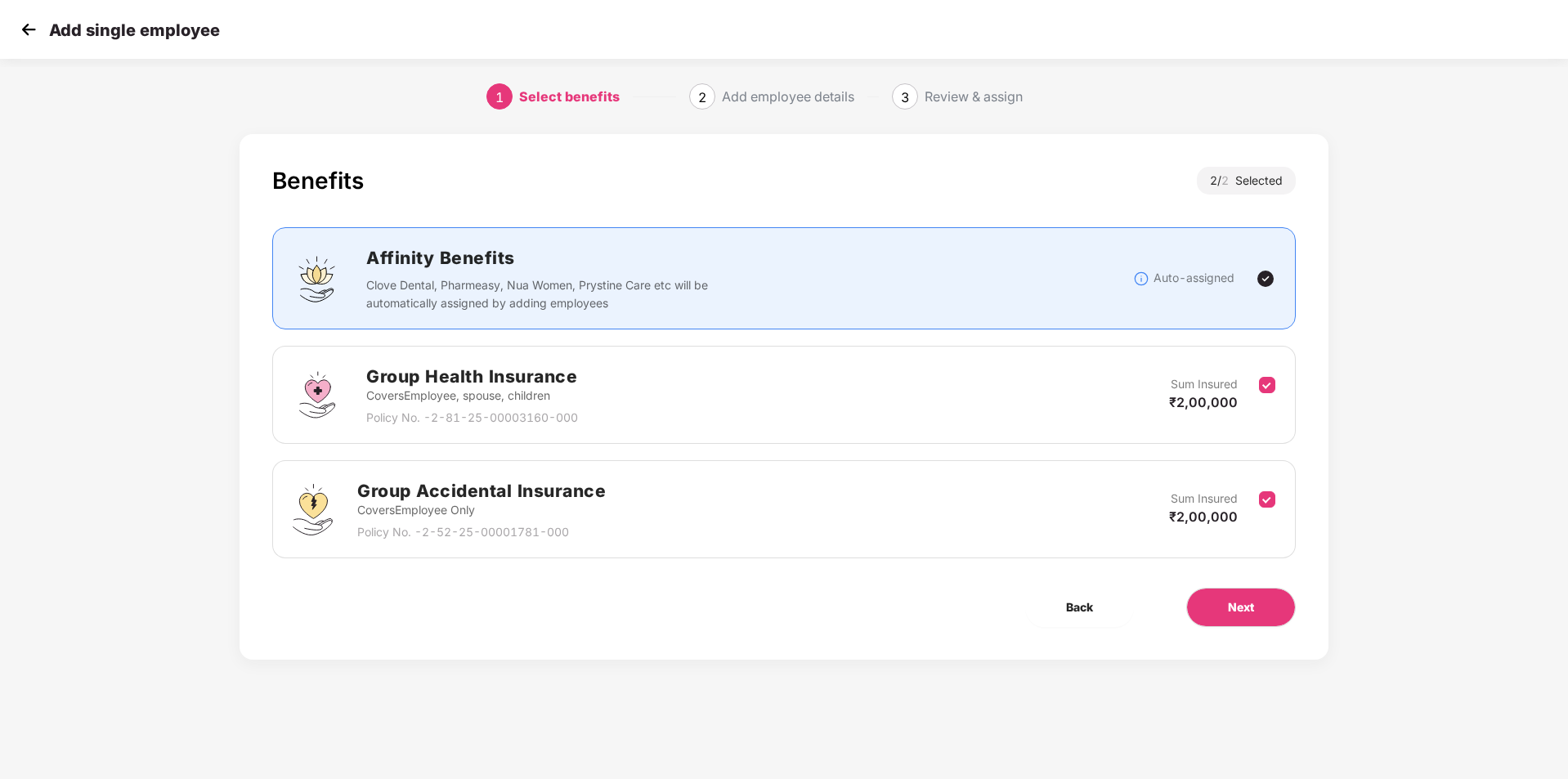
click at [28, 27] on img at bounding box center [28, 29] width 25 height 25
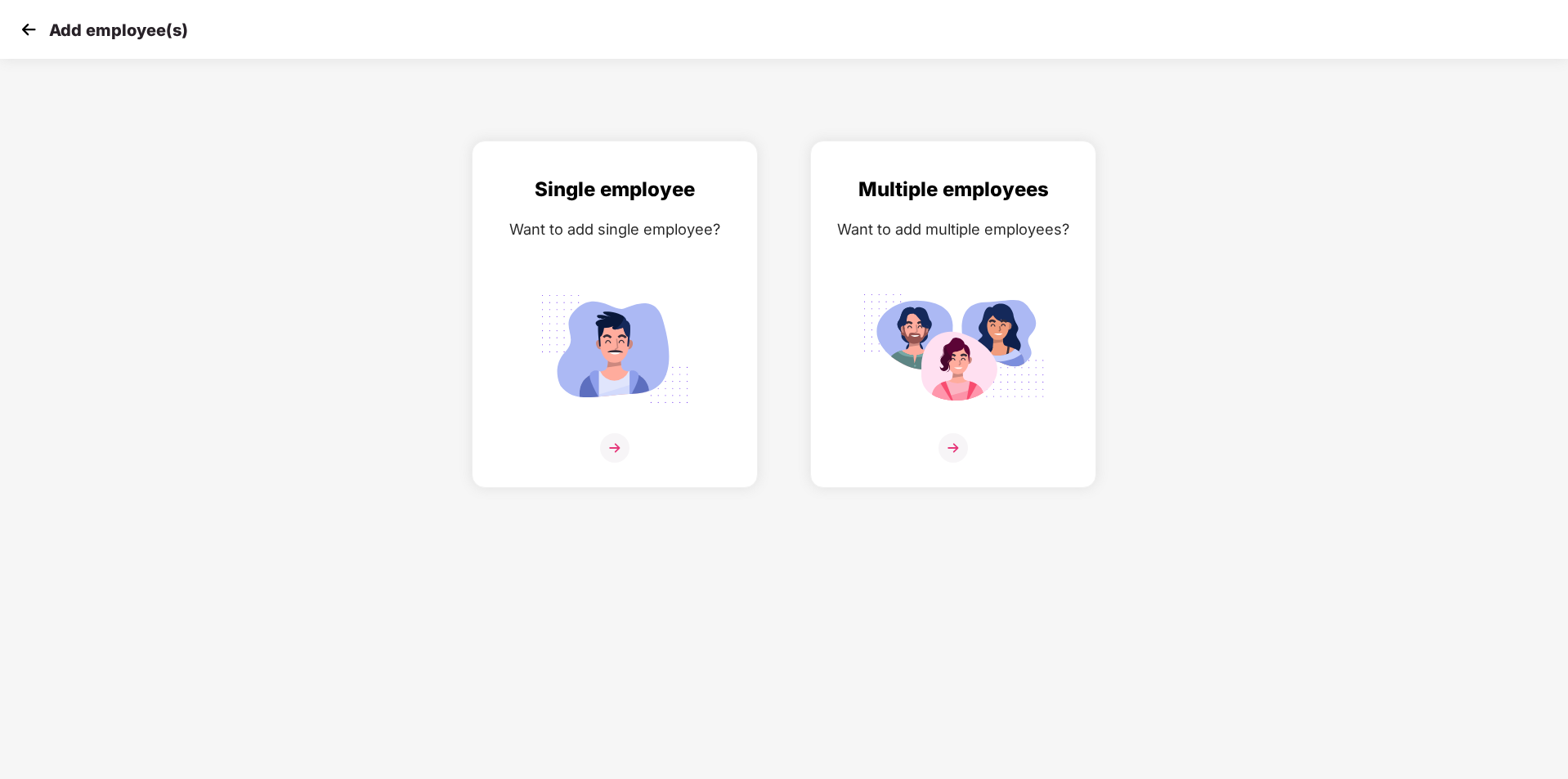
click at [28, 27] on img at bounding box center [28, 29] width 25 height 25
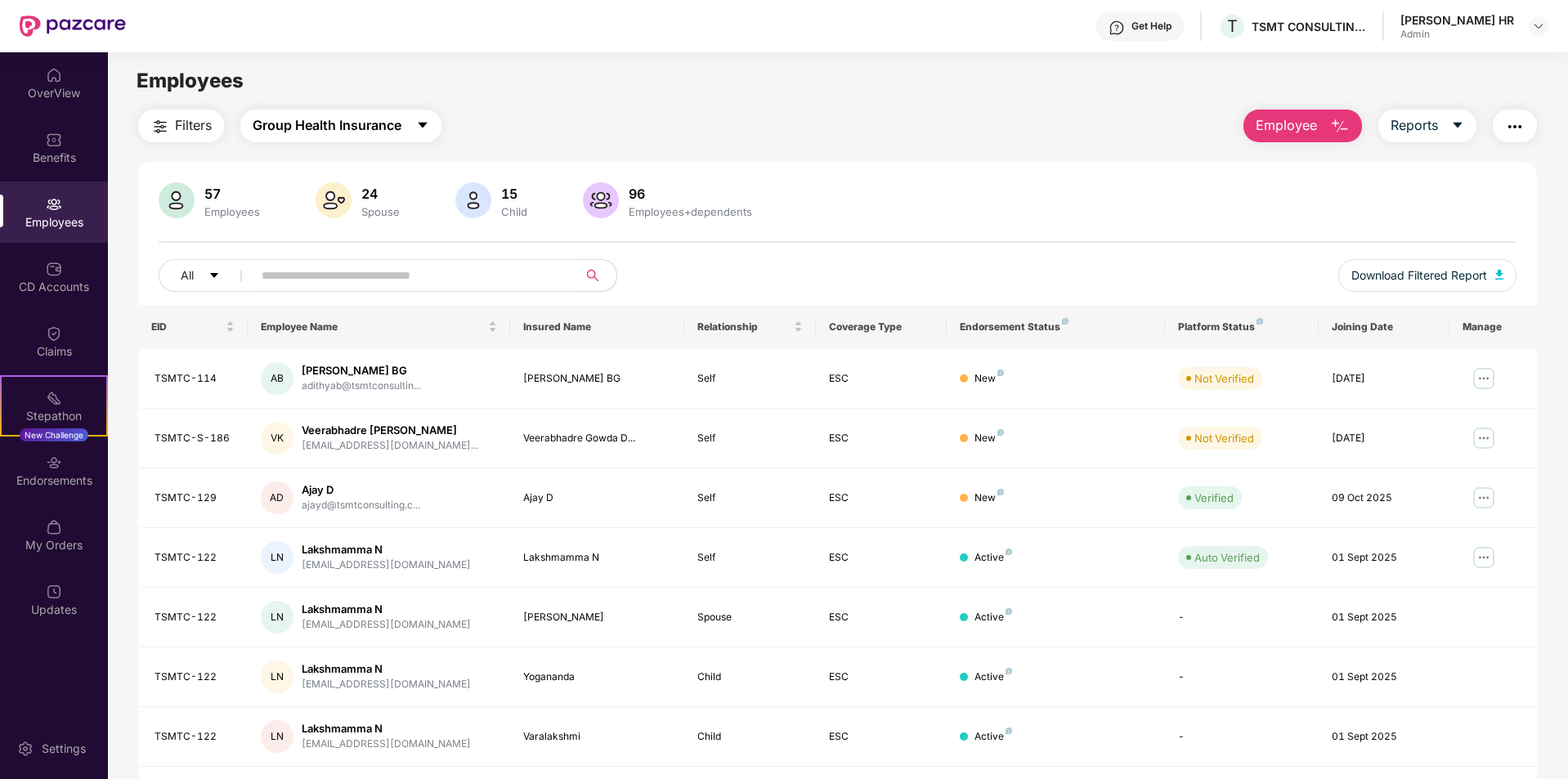
click at [325, 120] on span "Group Health Insurance" at bounding box center [327, 126] width 149 height 21
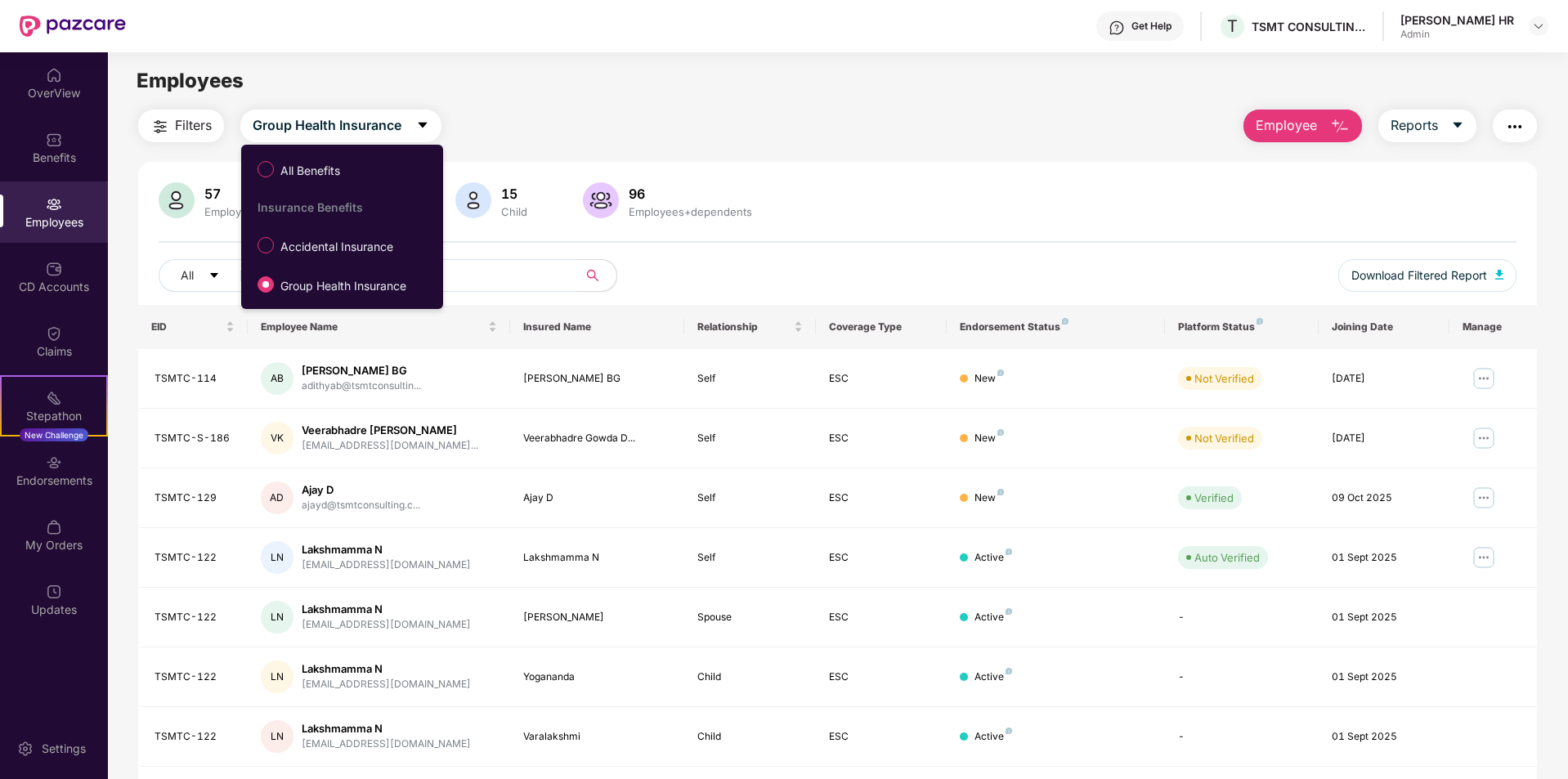
click at [316, 243] on span "Accidental Insurance" at bounding box center [336, 246] width 126 height 18
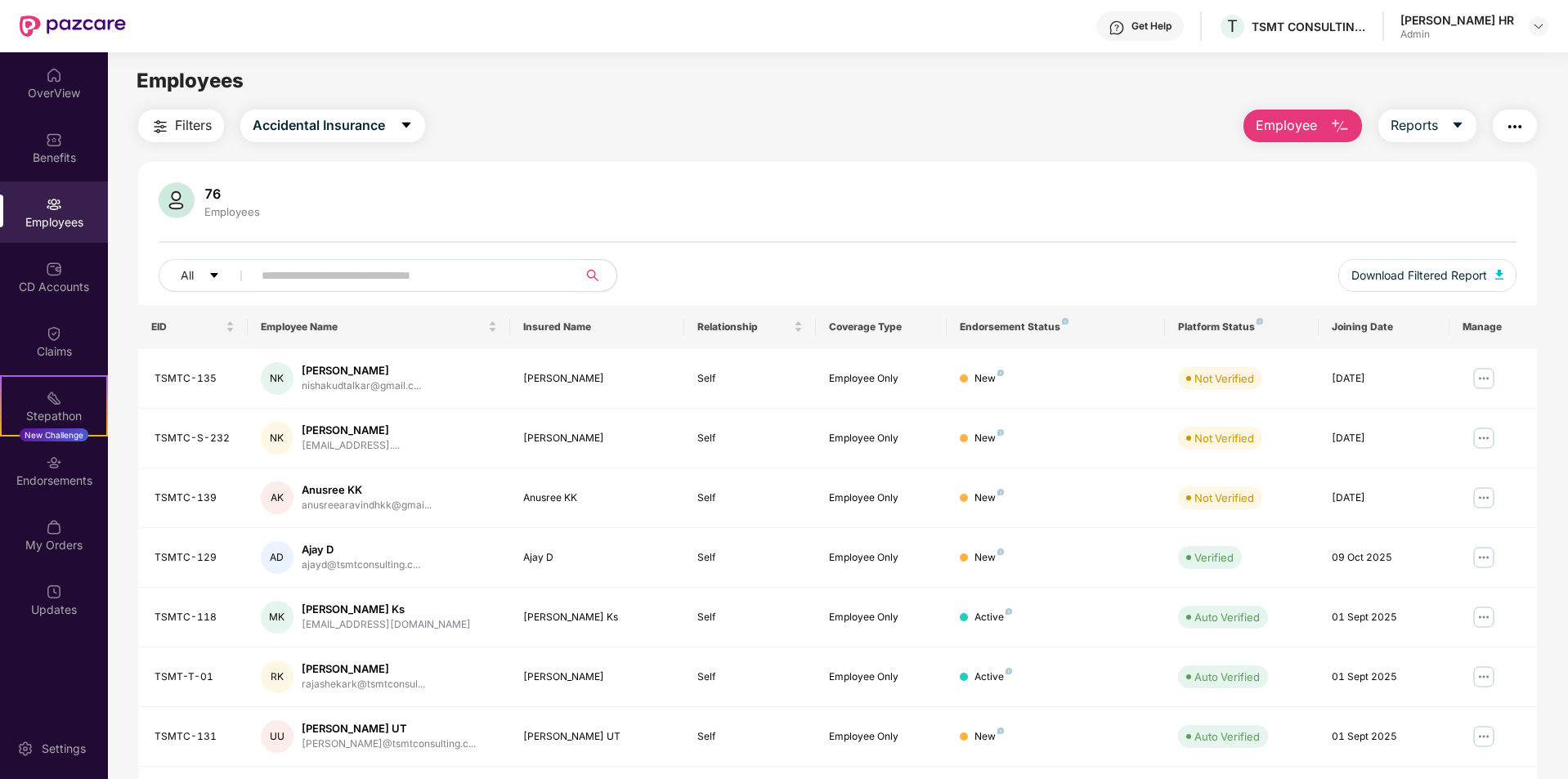
click at [413, 285] on input "text" at bounding box center [408, 275] width 293 height 25
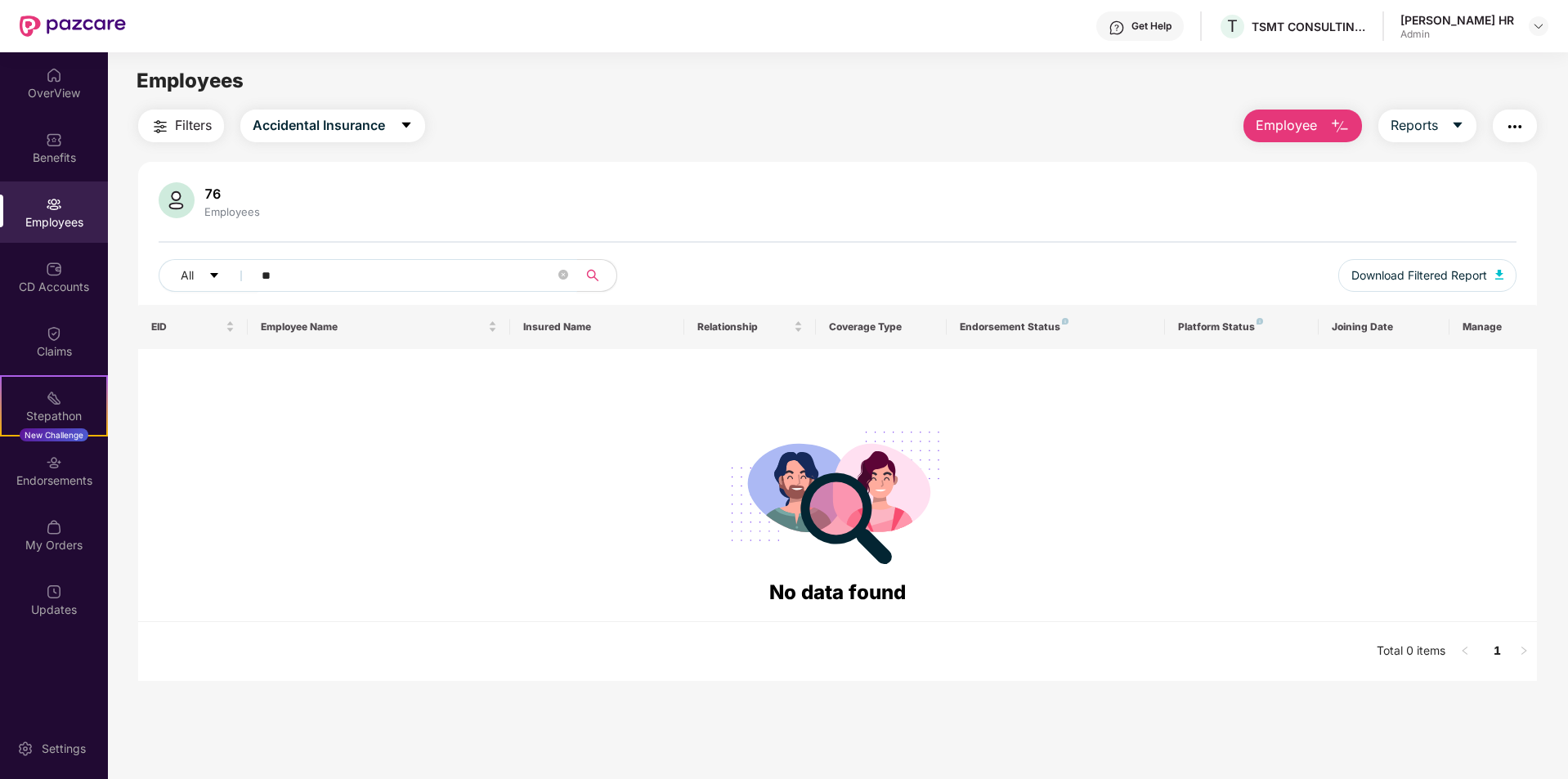
type input "*"
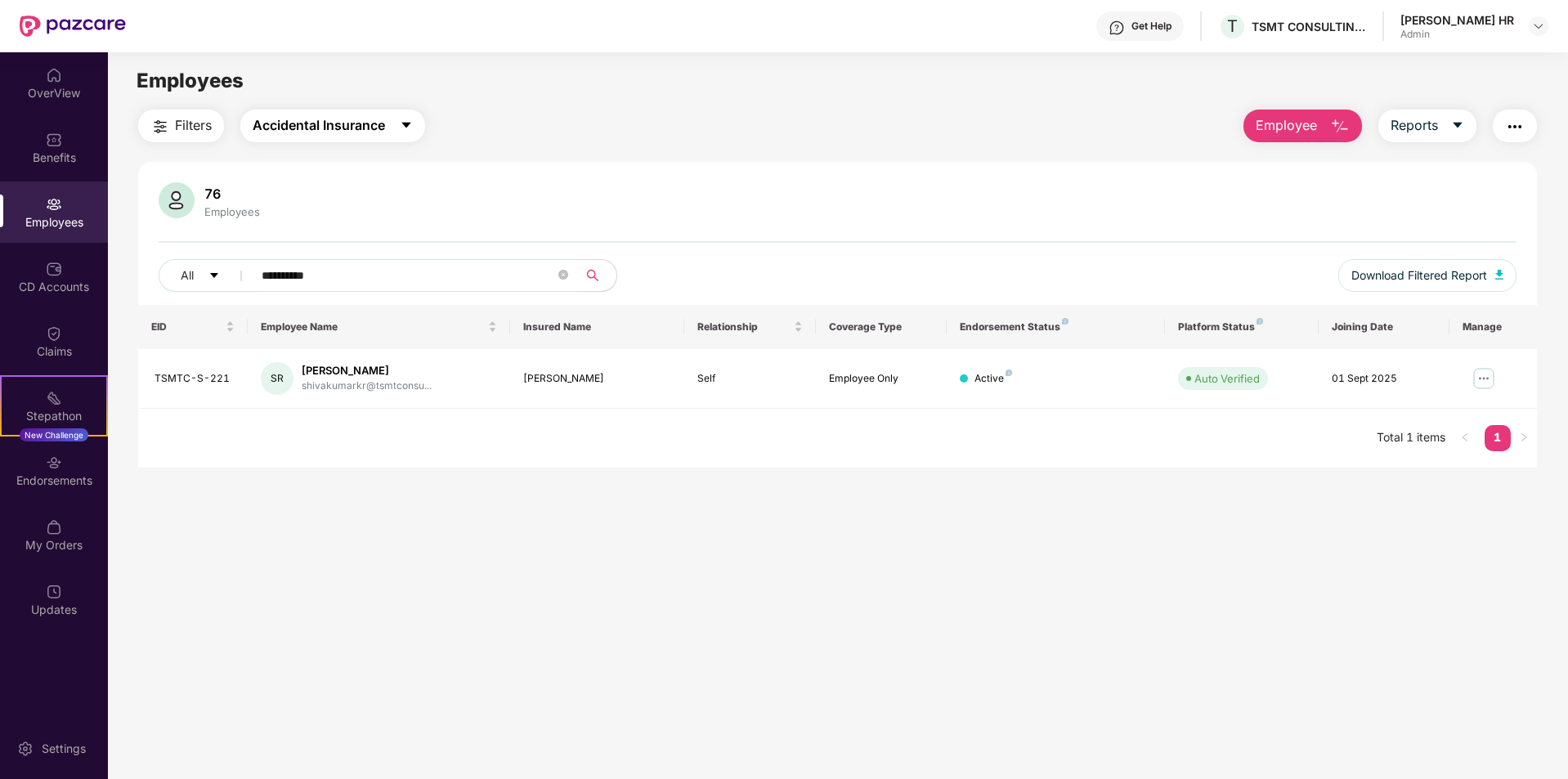
type input "**********"
click at [323, 115] on span "Accidental Insurance" at bounding box center [318, 126] width 133 height 21
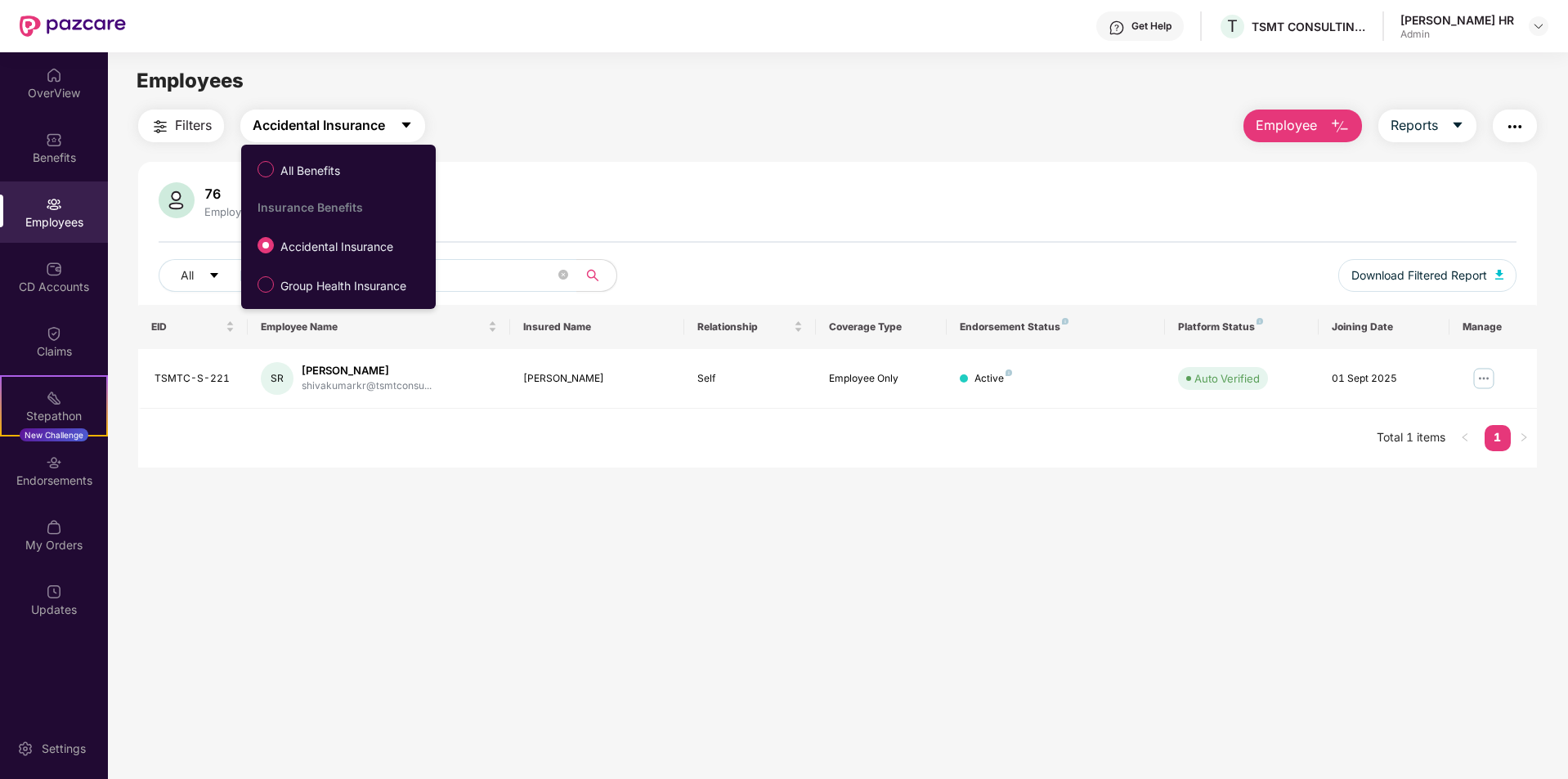
click at [340, 128] on span "Accidental Insurance" at bounding box center [318, 126] width 133 height 21
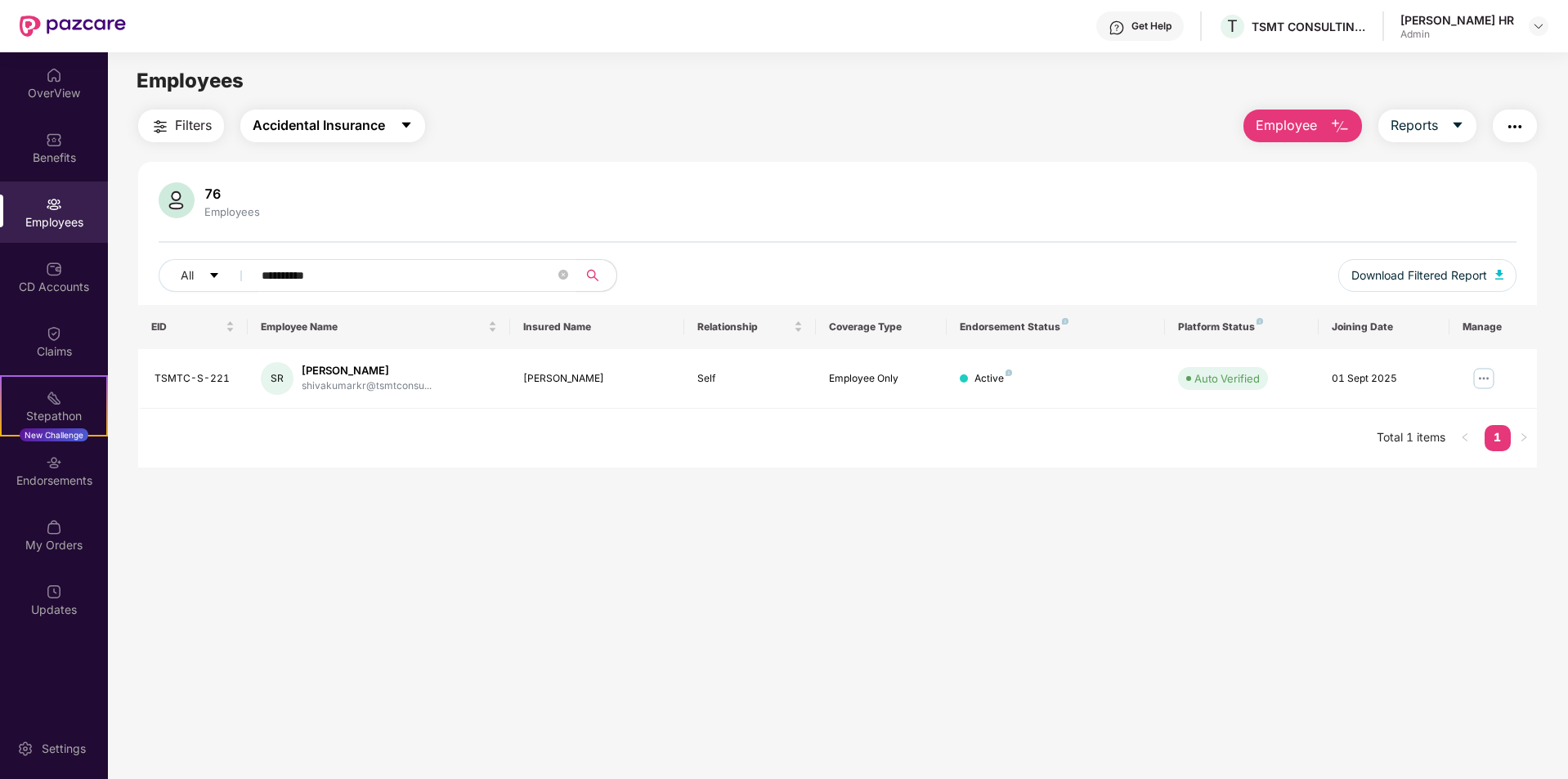
click at [341, 127] on span "Accidental Insurance" at bounding box center [318, 126] width 133 height 21
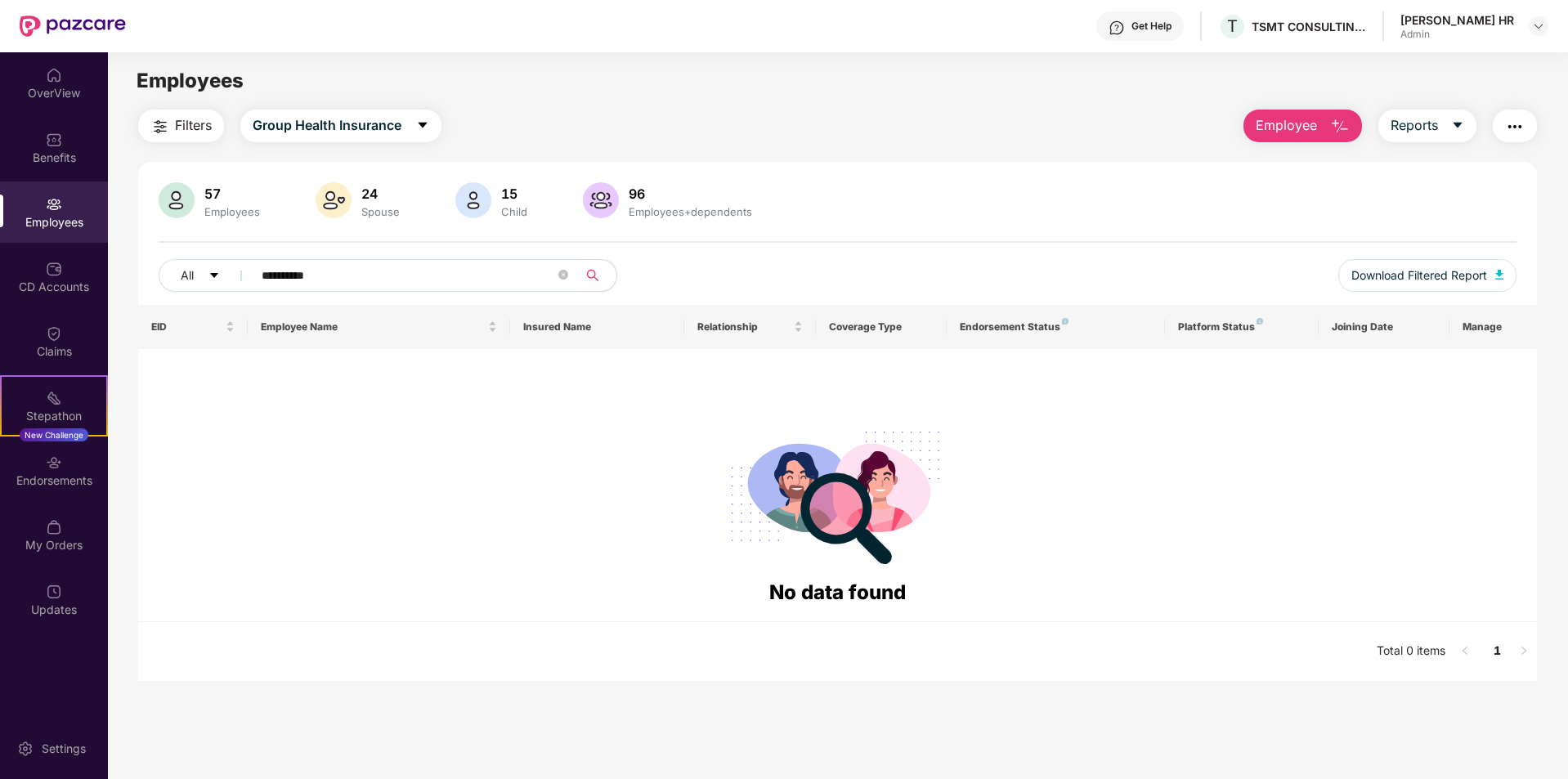
click at [1322, 131] on button "Employee" at bounding box center [1303, 126] width 119 height 32
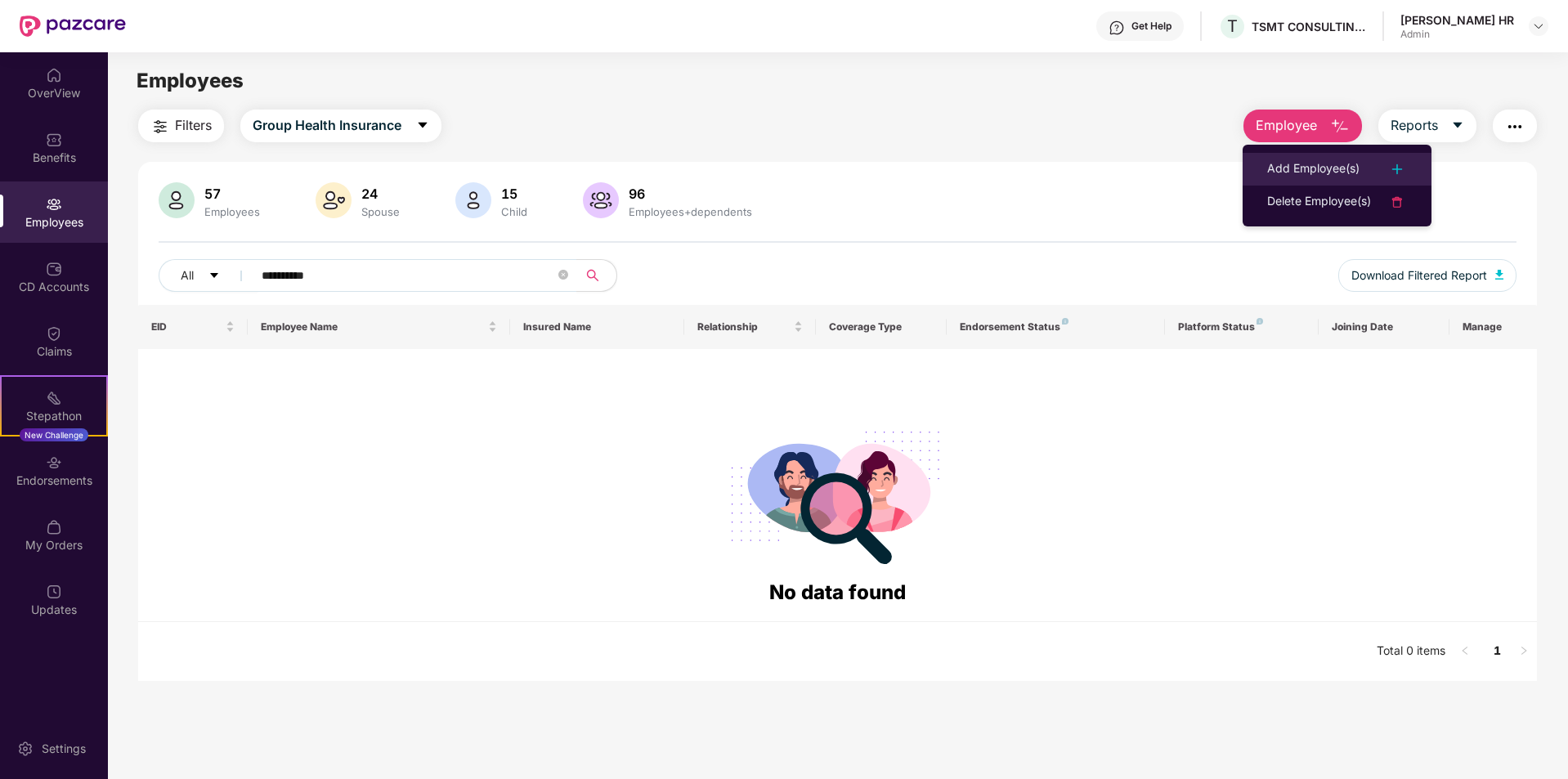
click at [1308, 169] on div "Add Employee(s)" at bounding box center [1314, 168] width 92 height 20
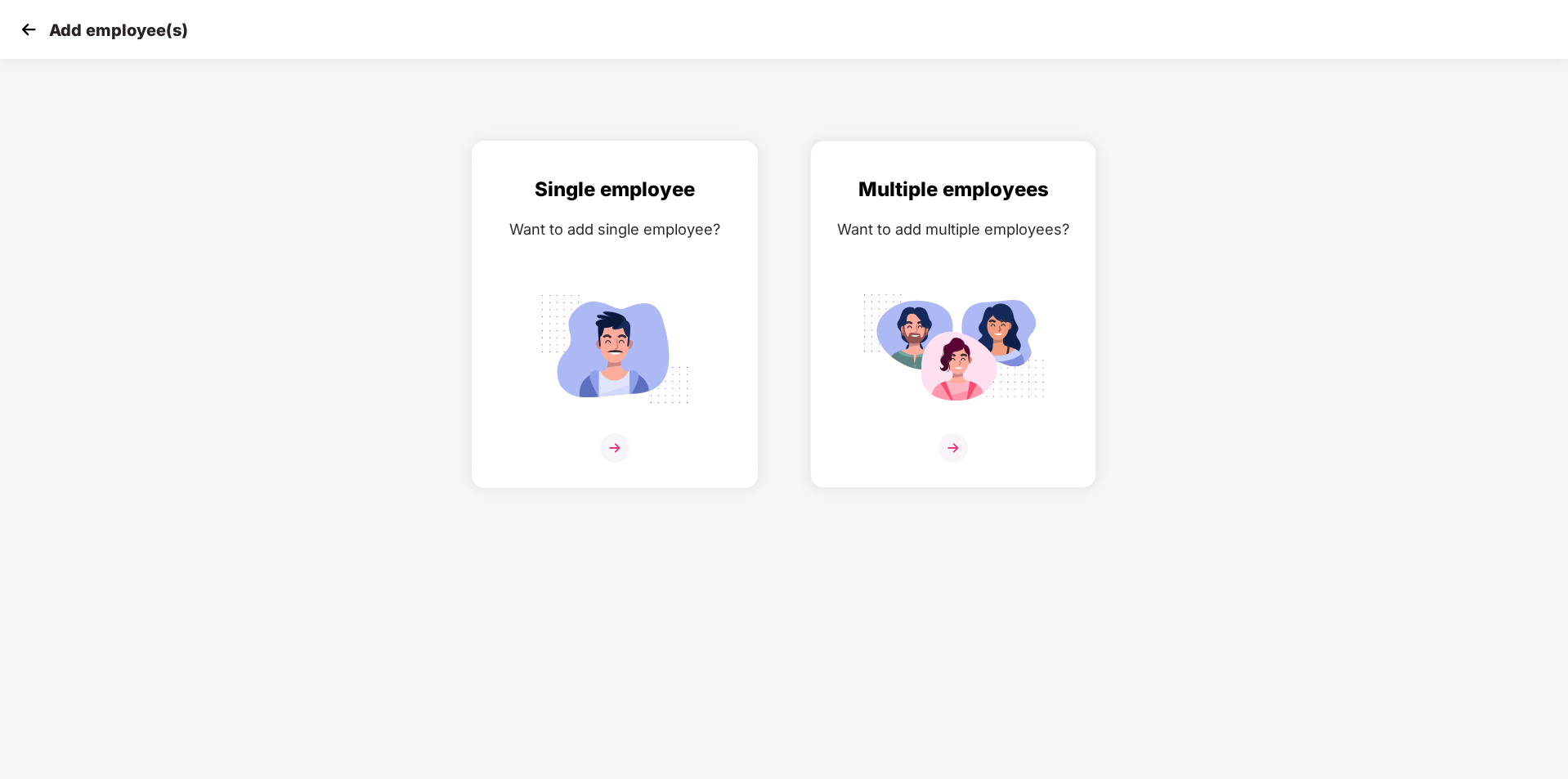
click at [620, 429] on div "Single employee Want to add single employee?" at bounding box center [615, 328] width 251 height 309
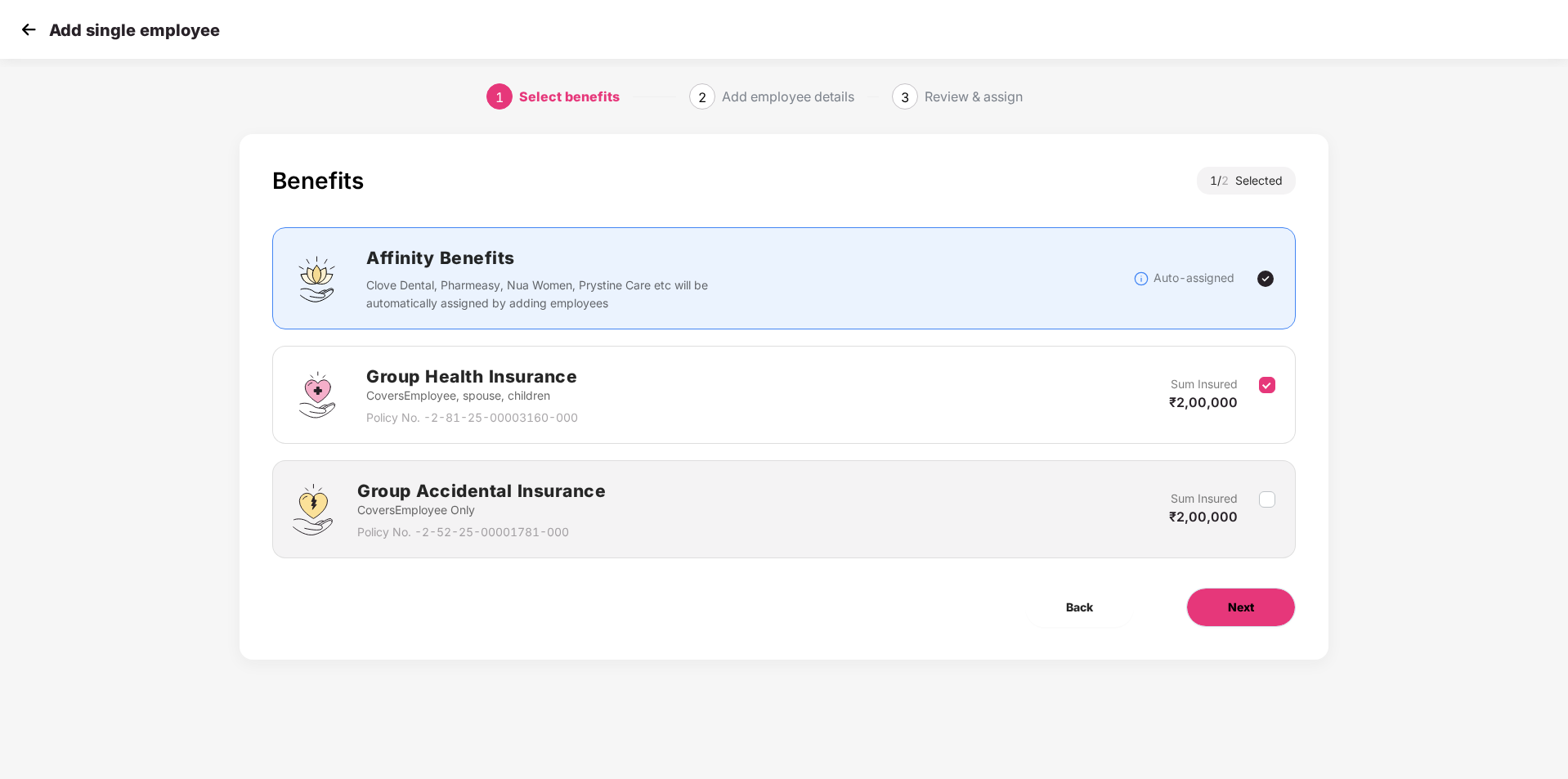
click at [1219, 608] on button "Next" at bounding box center [1241, 607] width 109 height 39
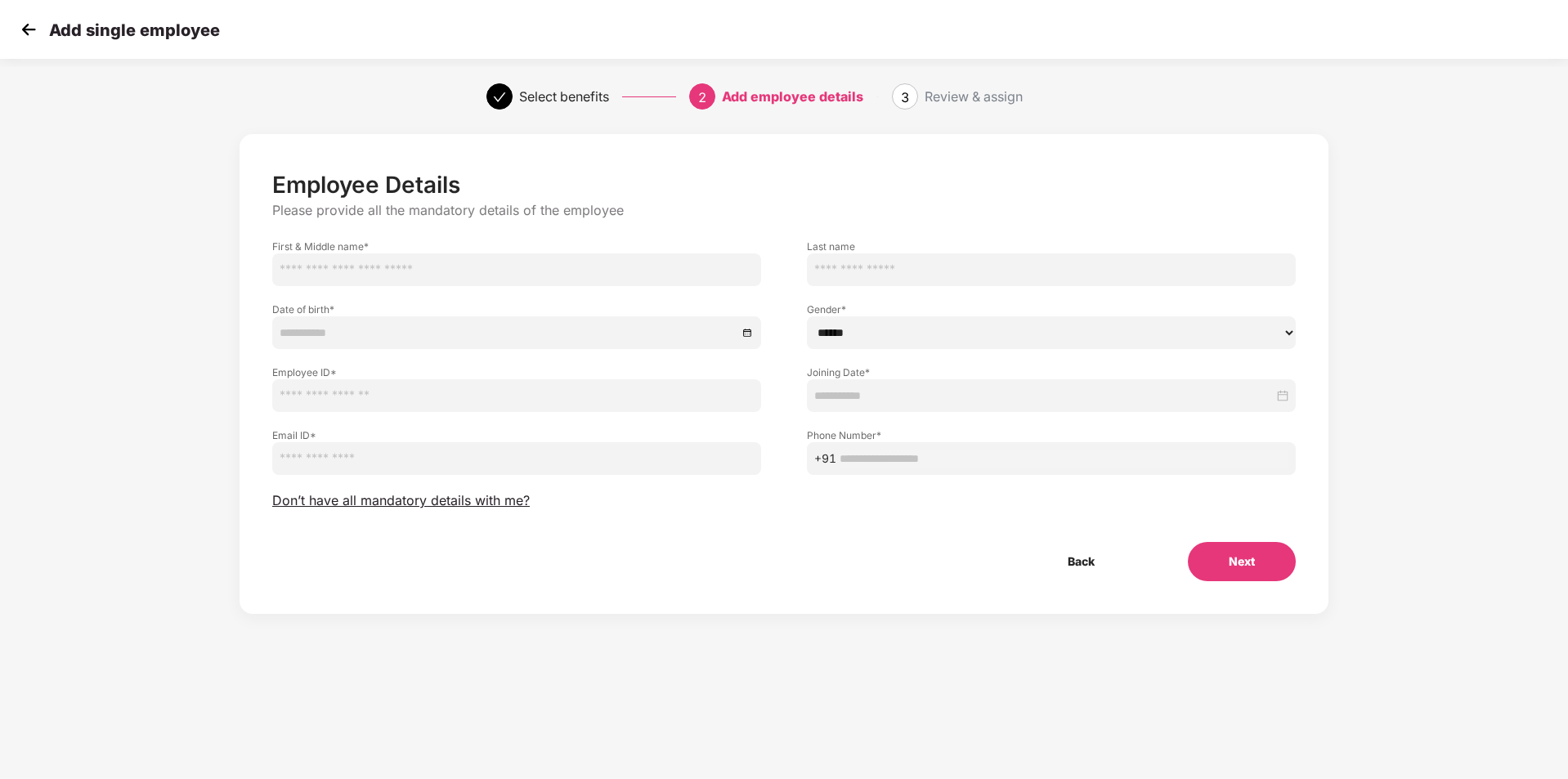
click at [341, 277] on input "text" at bounding box center [517, 269] width 489 height 32
type input "**********"
click at [1015, 272] on input "text" at bounding box center [1051, 269] width 489 height 32
type input "***"
click at [394, 325] on input at bounding box center [508, 333] width 458 height 18
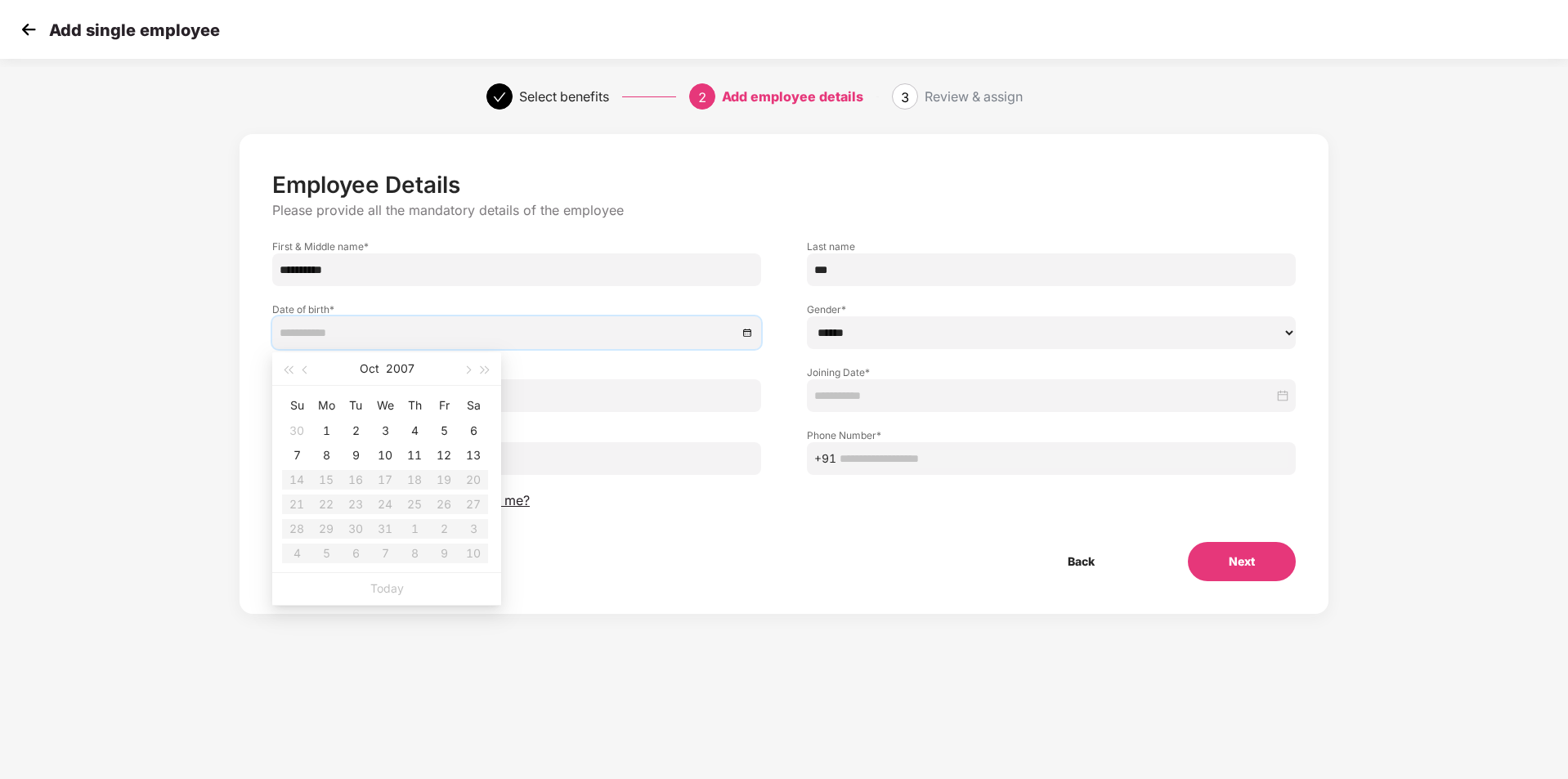
type input "**********"
click at [296, 372] on button "button" at bounding box center [287, 369] width 18 height 32
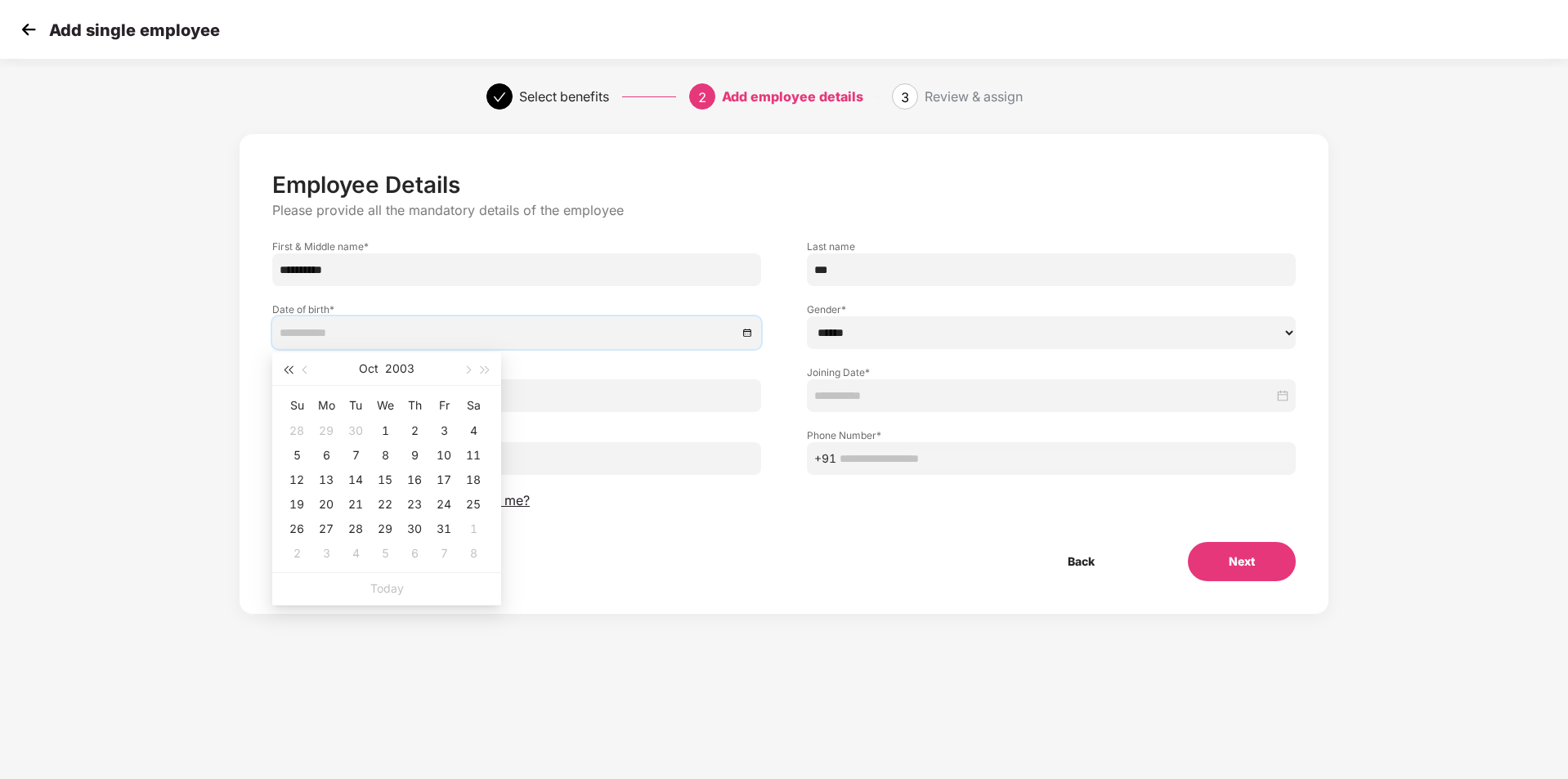
click at [296, 372] on button "button" at bounding box center [287, 369] width 18 height 32
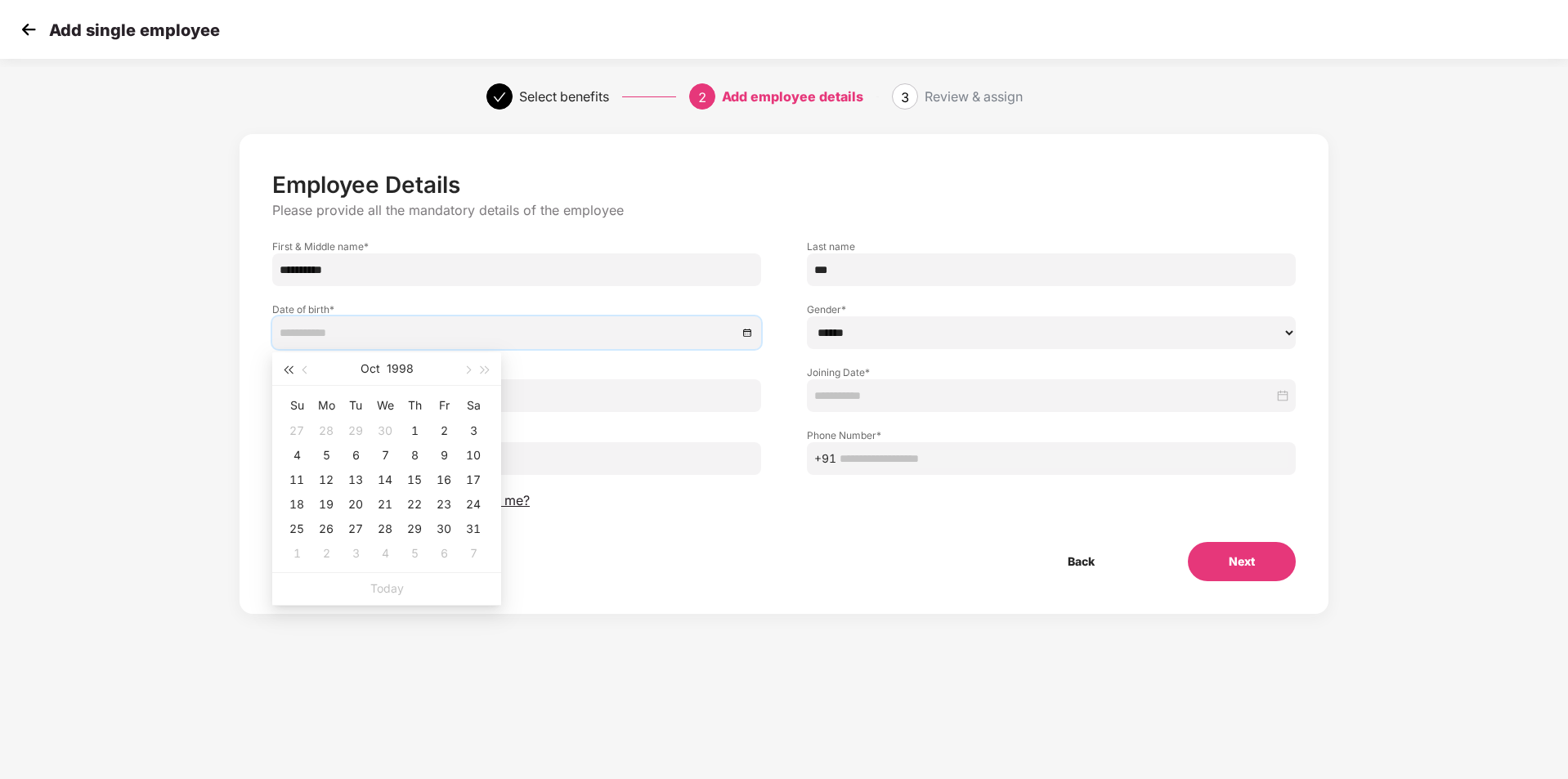
click at [296, 372] on button "button" at bounding box center [287, 369] width 18 height 32
type input "**********"
click at [476, 457] on div "12" at bounding box center [473, 455] width 20 height 20
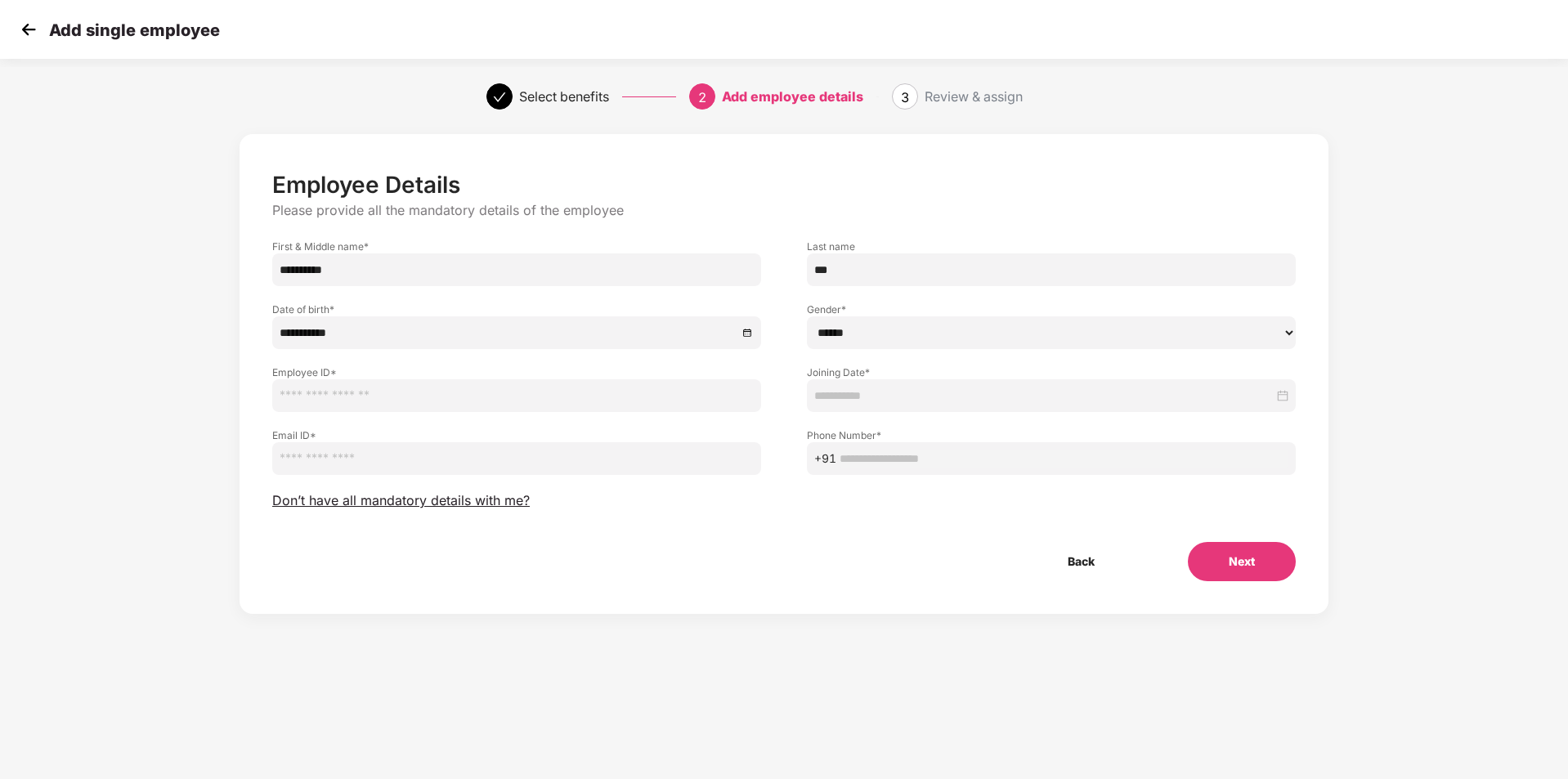
click at [830, 338] on select "****** **** ******" at bounding box center [1051, 333] width 489 height 32
select select "****"
click at [807, 316] on select "****** **** ******" at bounding box center [1051, 333] width 489 height 32
click at [371, 393] on input "text" at bounding box center [517, 396] width 489 height 32
paste input "**********"
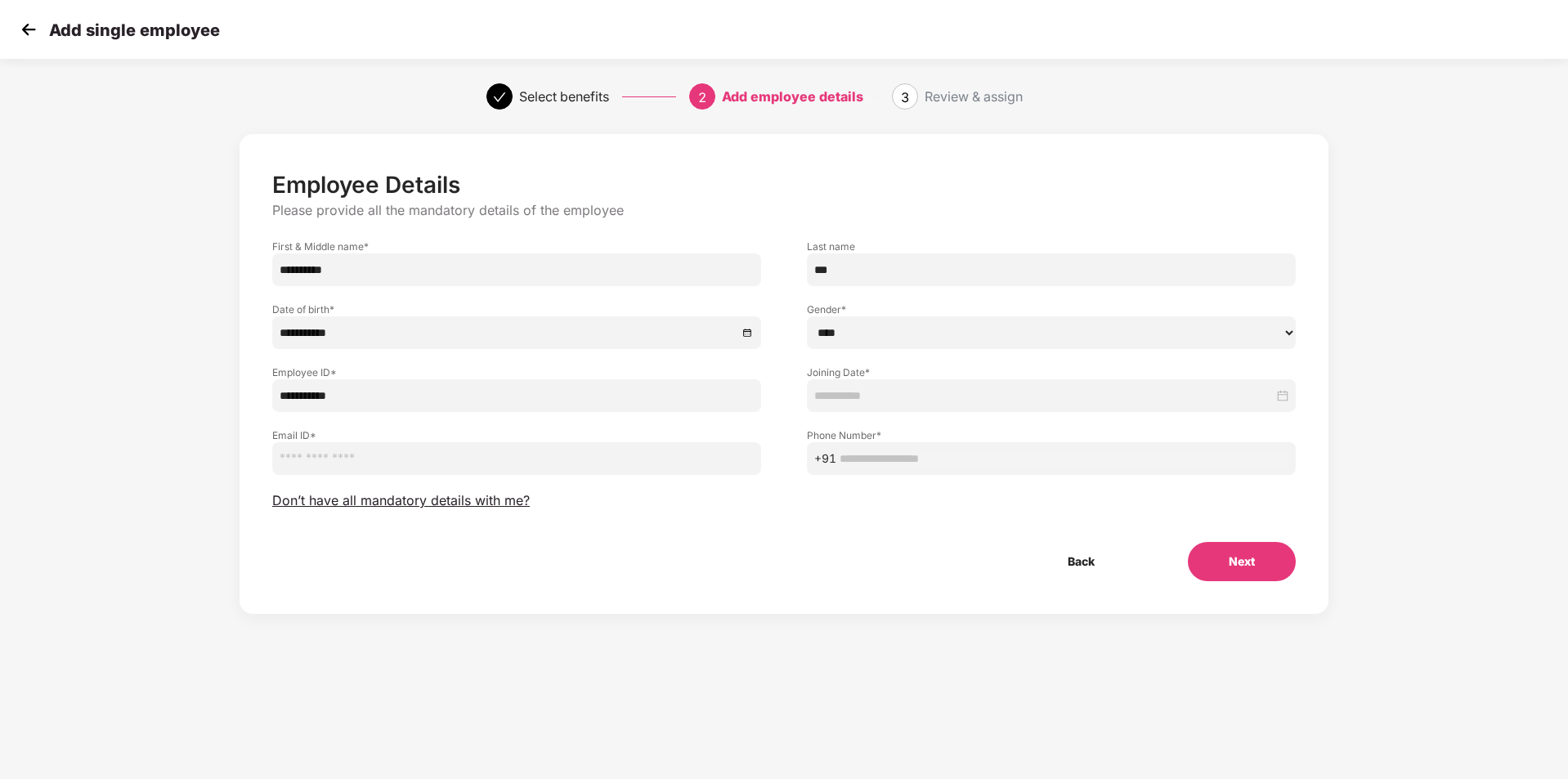
type input "**********"
click at [918, 402] on input at bounding box center [1044, 395] width 459 height 18
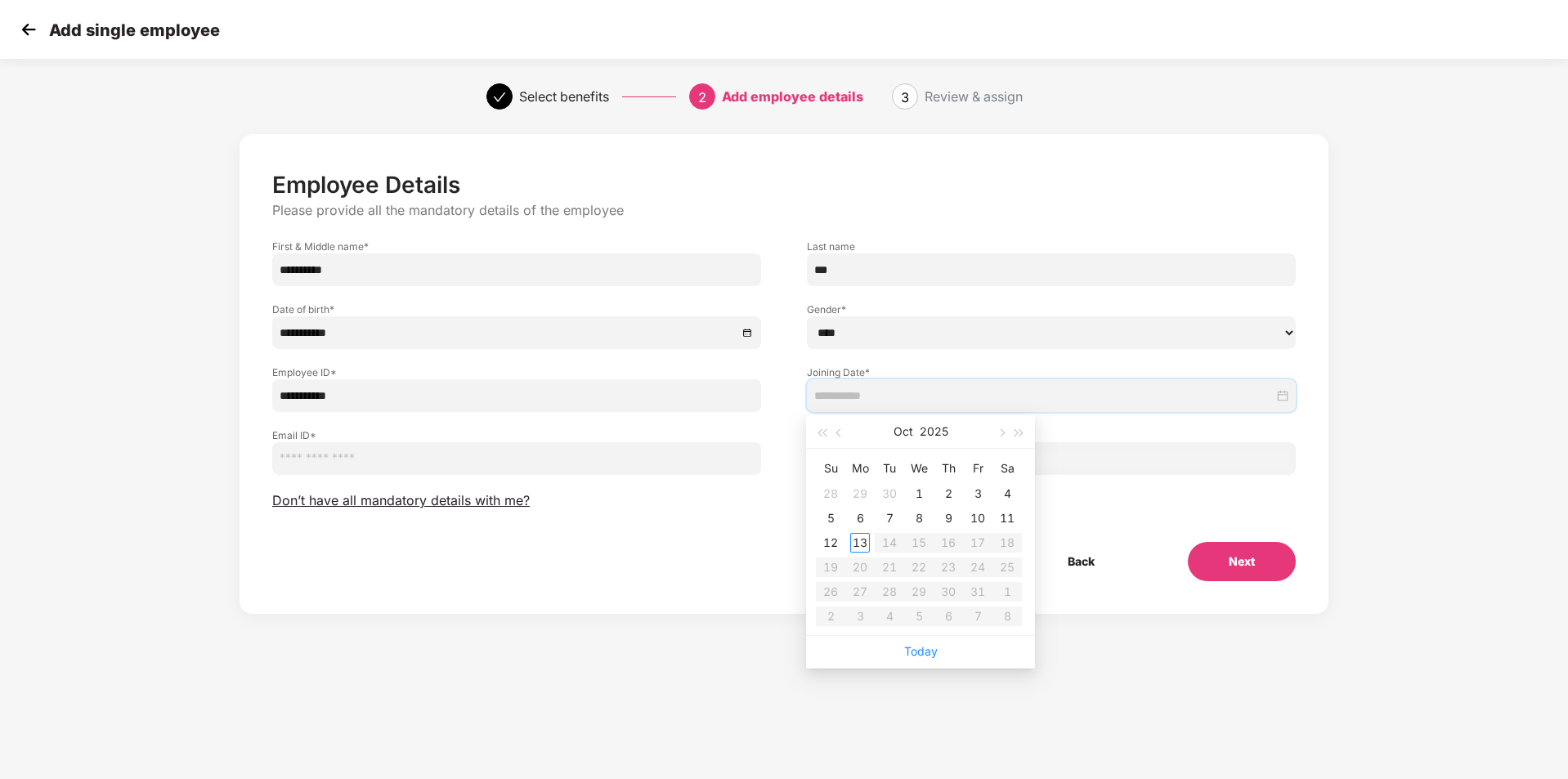
type input "**********"
click at [917, 522] on div "8" at bounding box center [919, 518] width 20 height 20
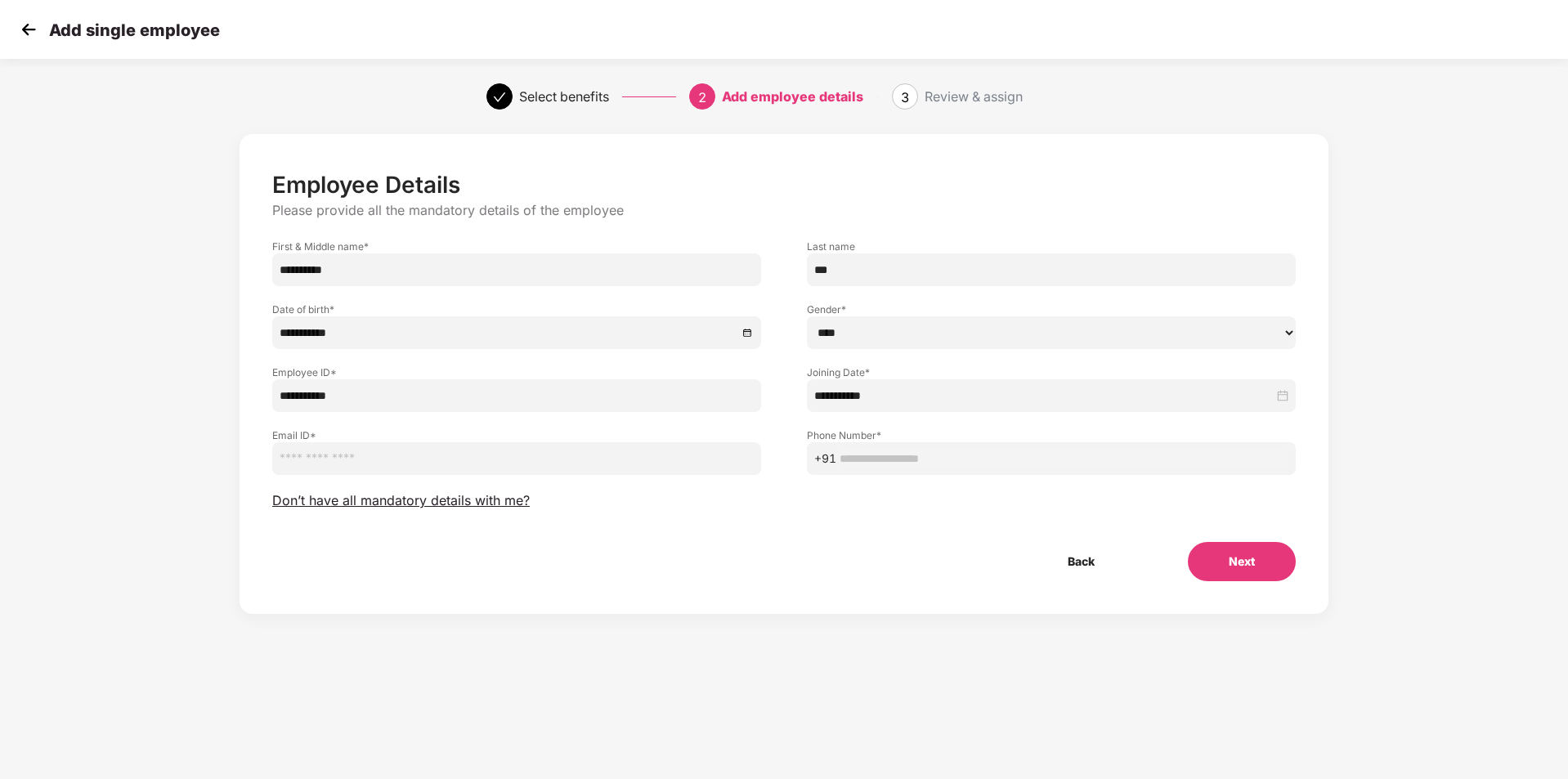
click at [449, 463] on input "email" at bounding box center [517, 458] width 489 height 32
paste input "**********"
type input "**********"
click at [904, 452] on input "text" at bounding box center [1064, 458] width 449 height 18
paste input "**********"
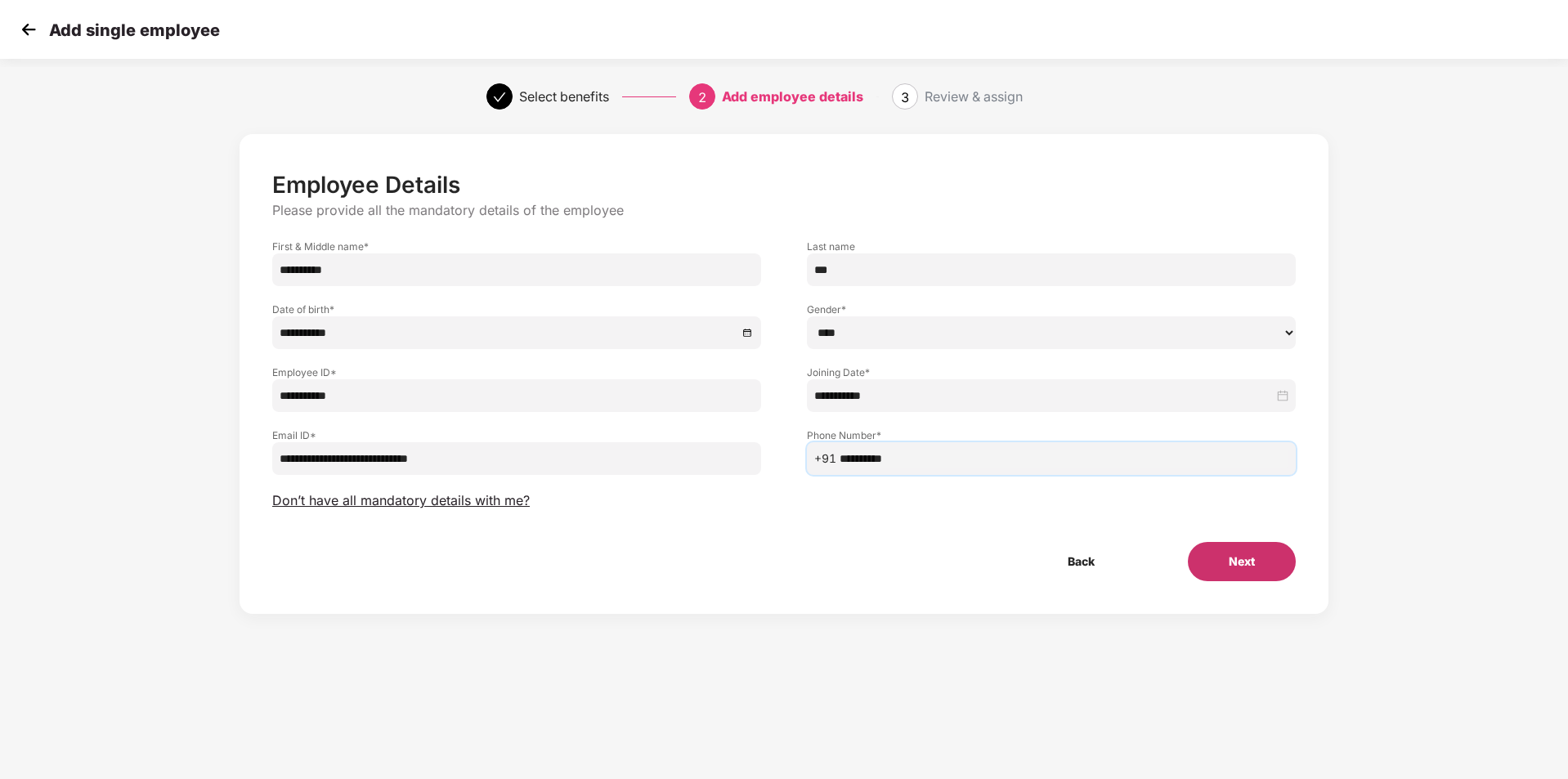
type input "**********"
click at [1240, 569] on button "Next" at bounding box center [1242, 562] width 108 height 39
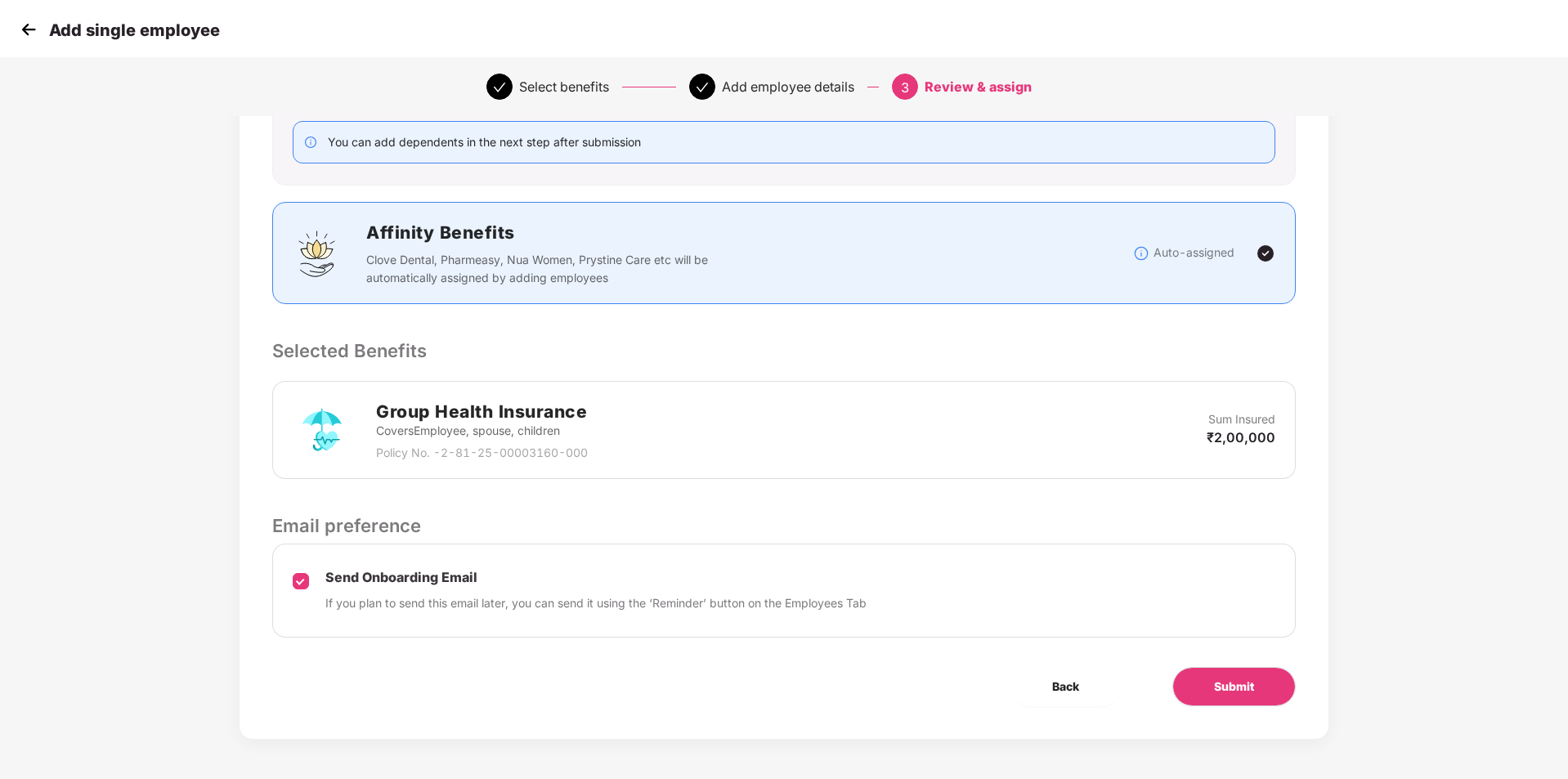
scroll to position [222, 0]
click at [1247, 694] on span "Submit" at bounding box center [1234, 686] width 40 height 18
click at [1218, 698] on button "Submit" at bounding box center [1234, 686] width 123 height 39
click at [24, 28] on img at bounding box center [28, 29] width 25 height 25
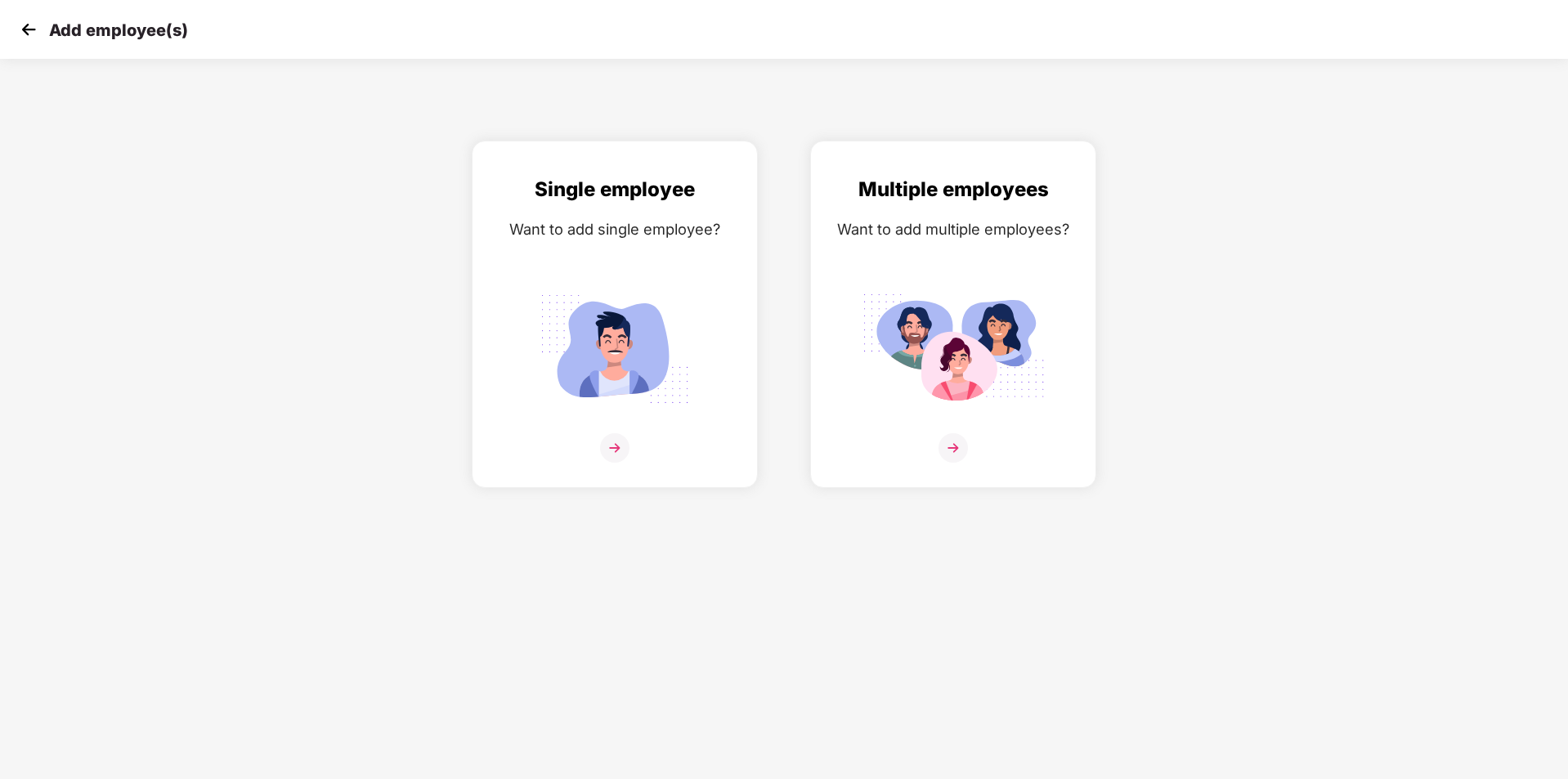
click at [24, 28] on img at bounding box center [28, 29] width 25 height 25
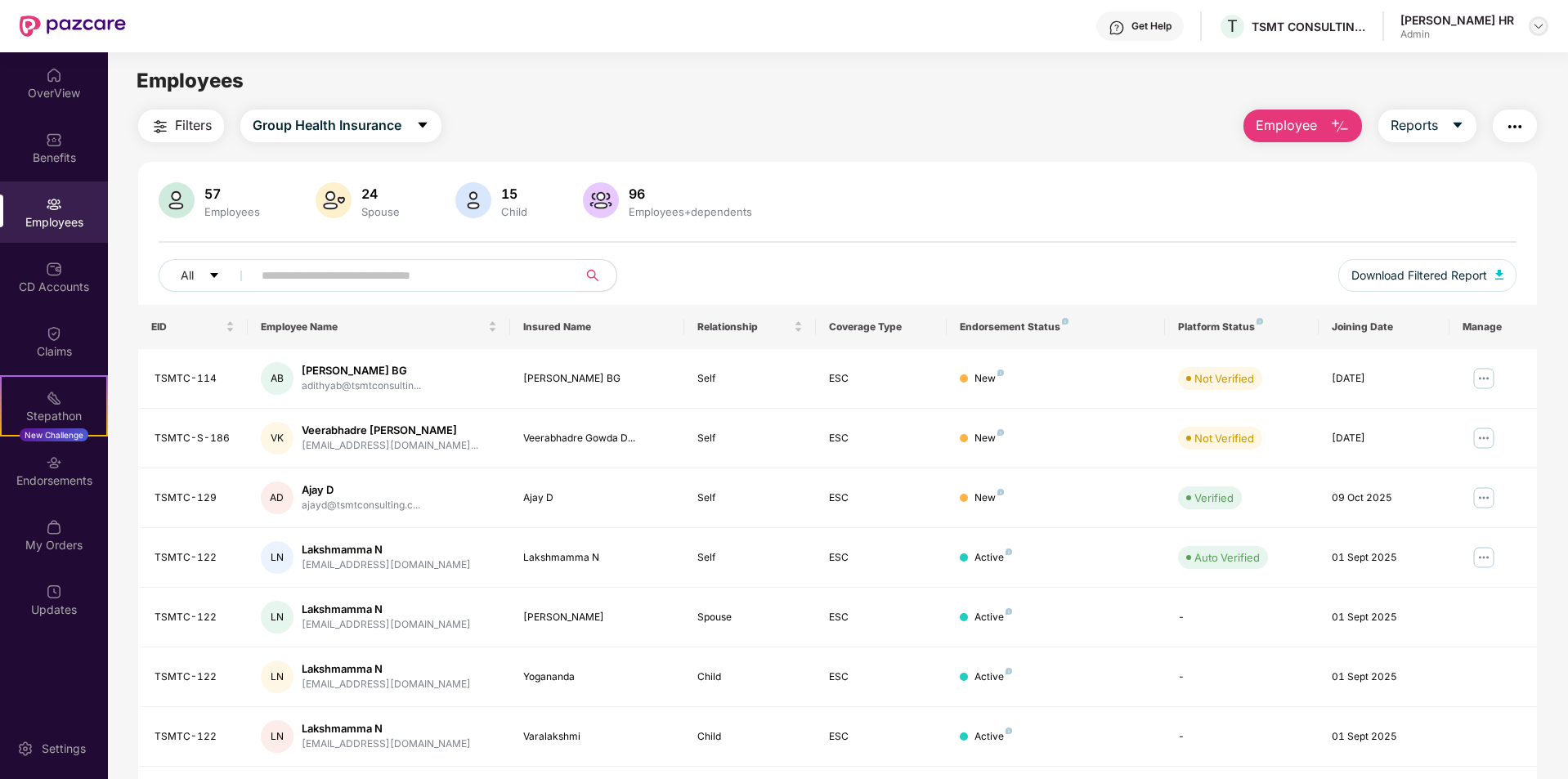
click at [1543, 19] on div at bounding box center [1539, 26] width 20 height 20
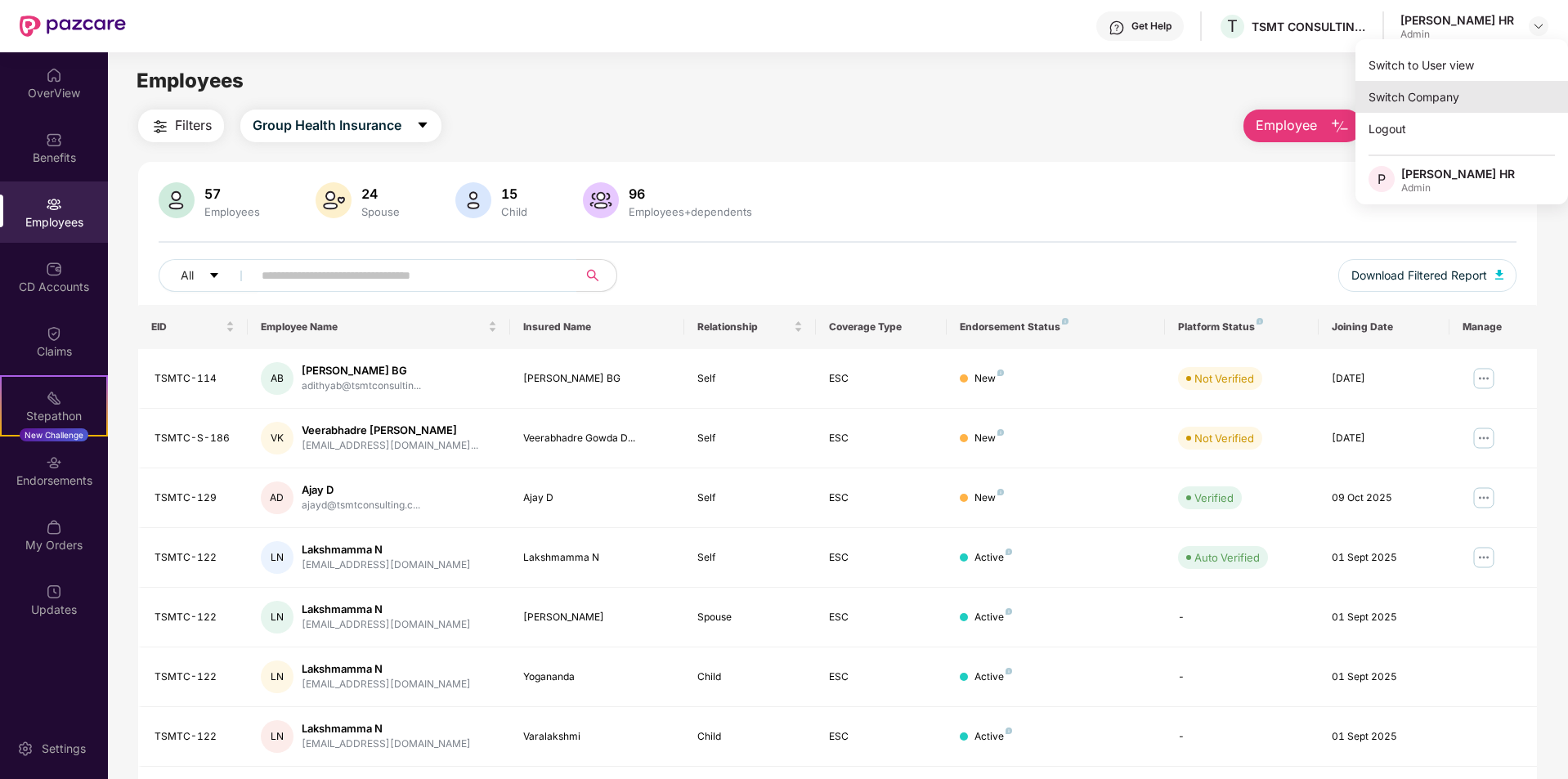
click at [1441, 105] on div "Switch Company" at bounding box center [1462, 97] width 213 height 32
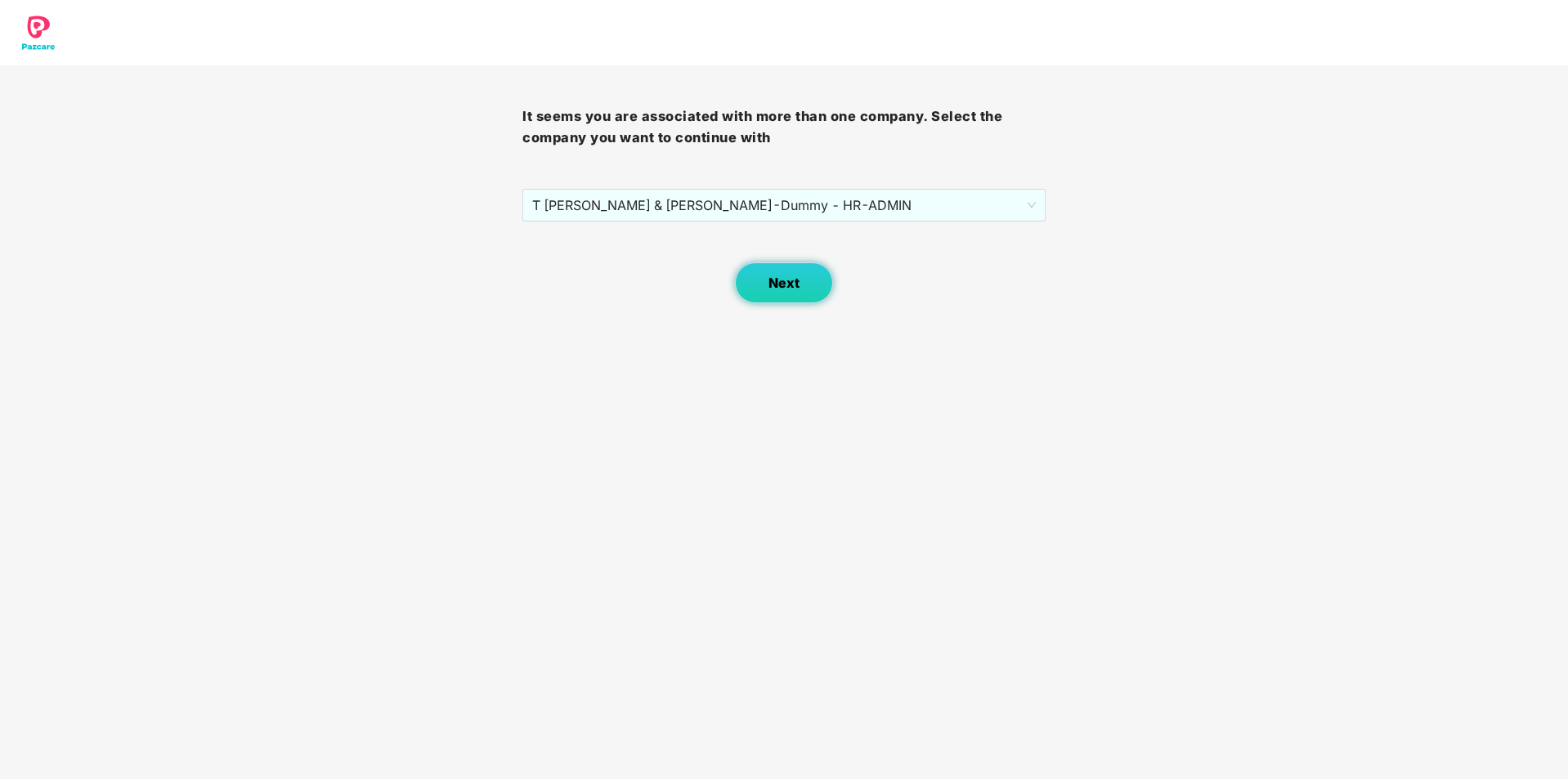
click at [789, 286] on span "Next" at bounding box center [784, 283] width 31 height 15
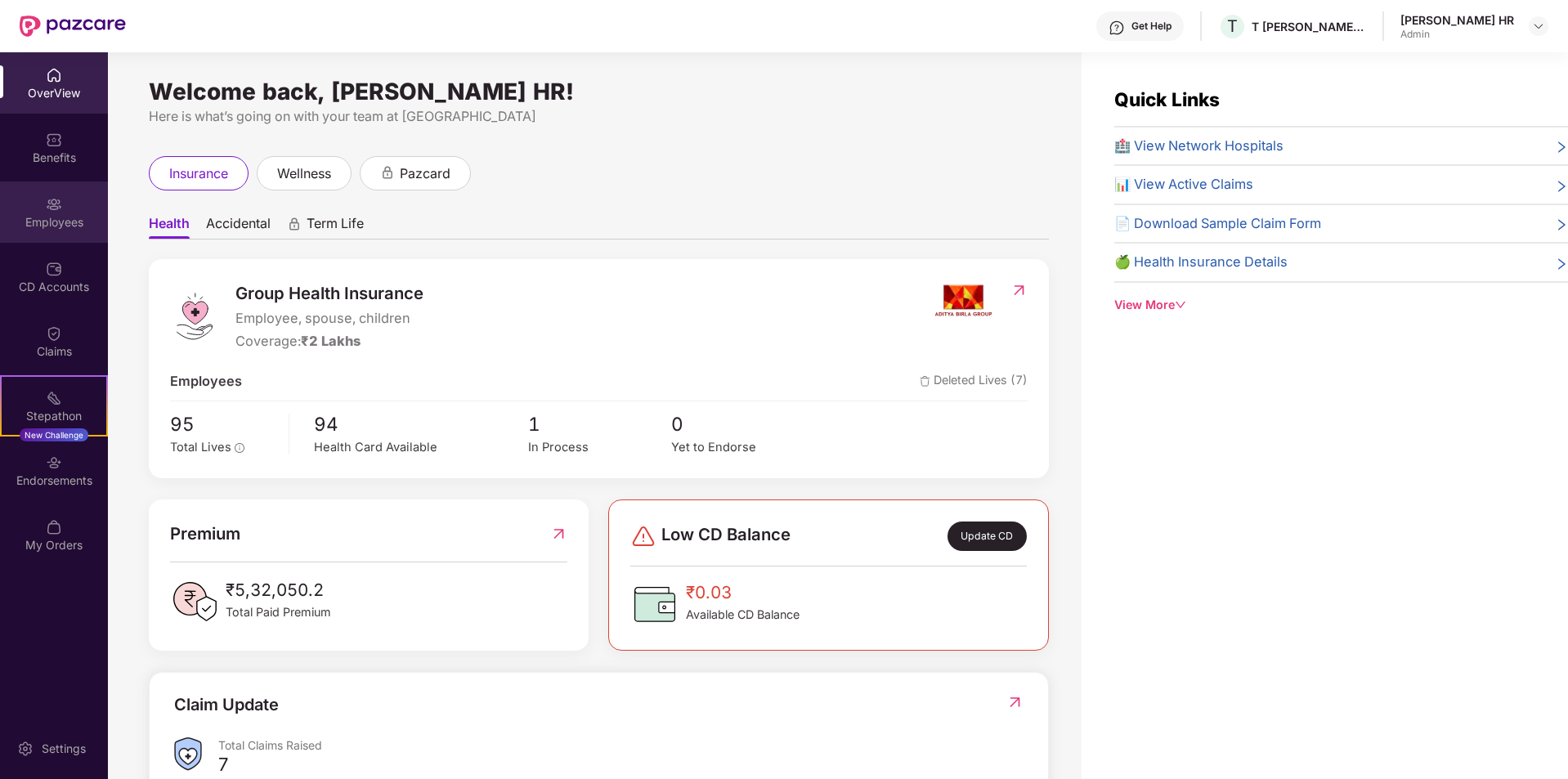
click at [67, 215] on div "Employees" at bounding box center [54, 221] width 108 height 16
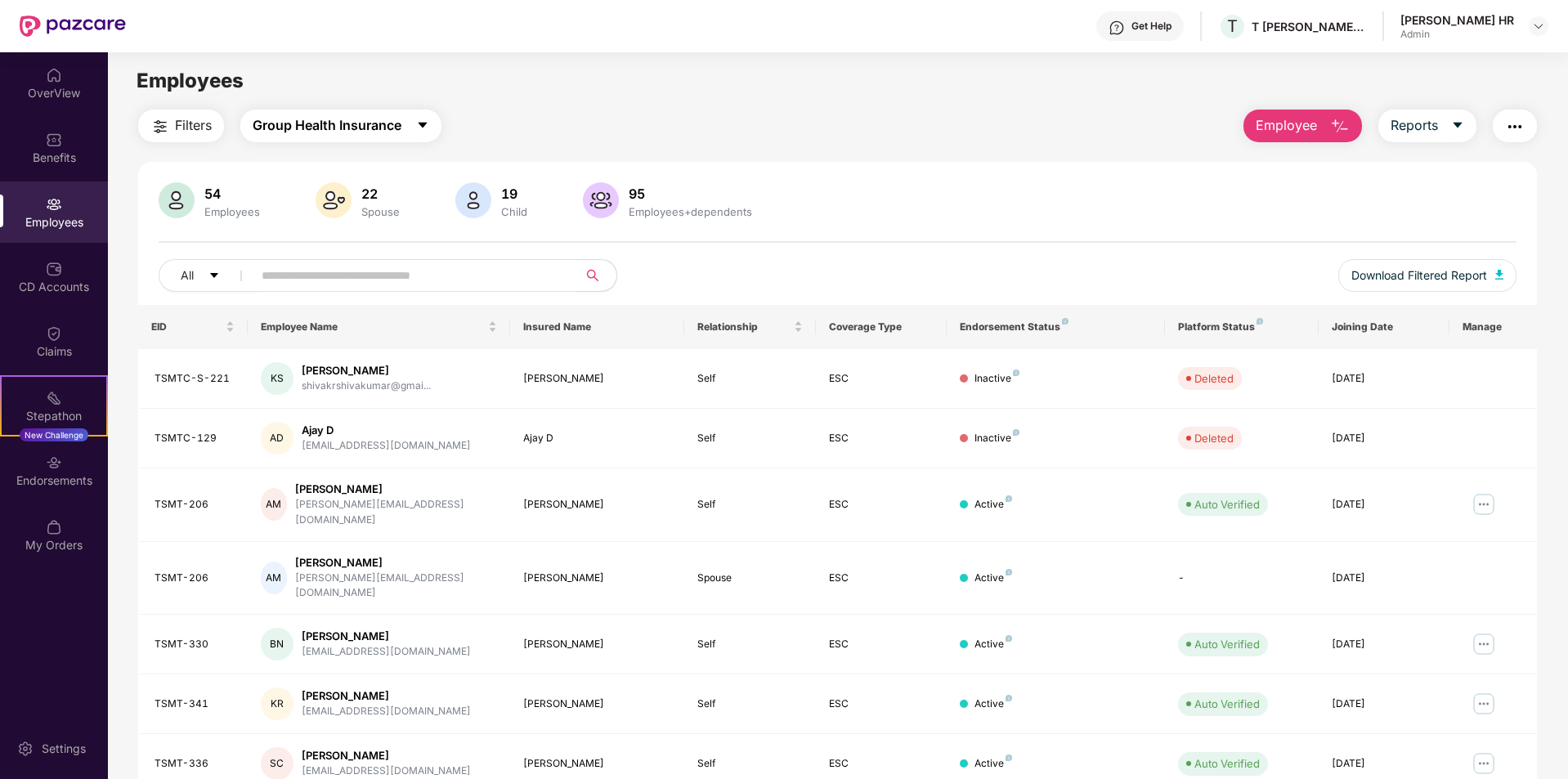
click at [392, 124] on span "Group Health Insurance" at bounding box center [327, 126] width 149 height 21
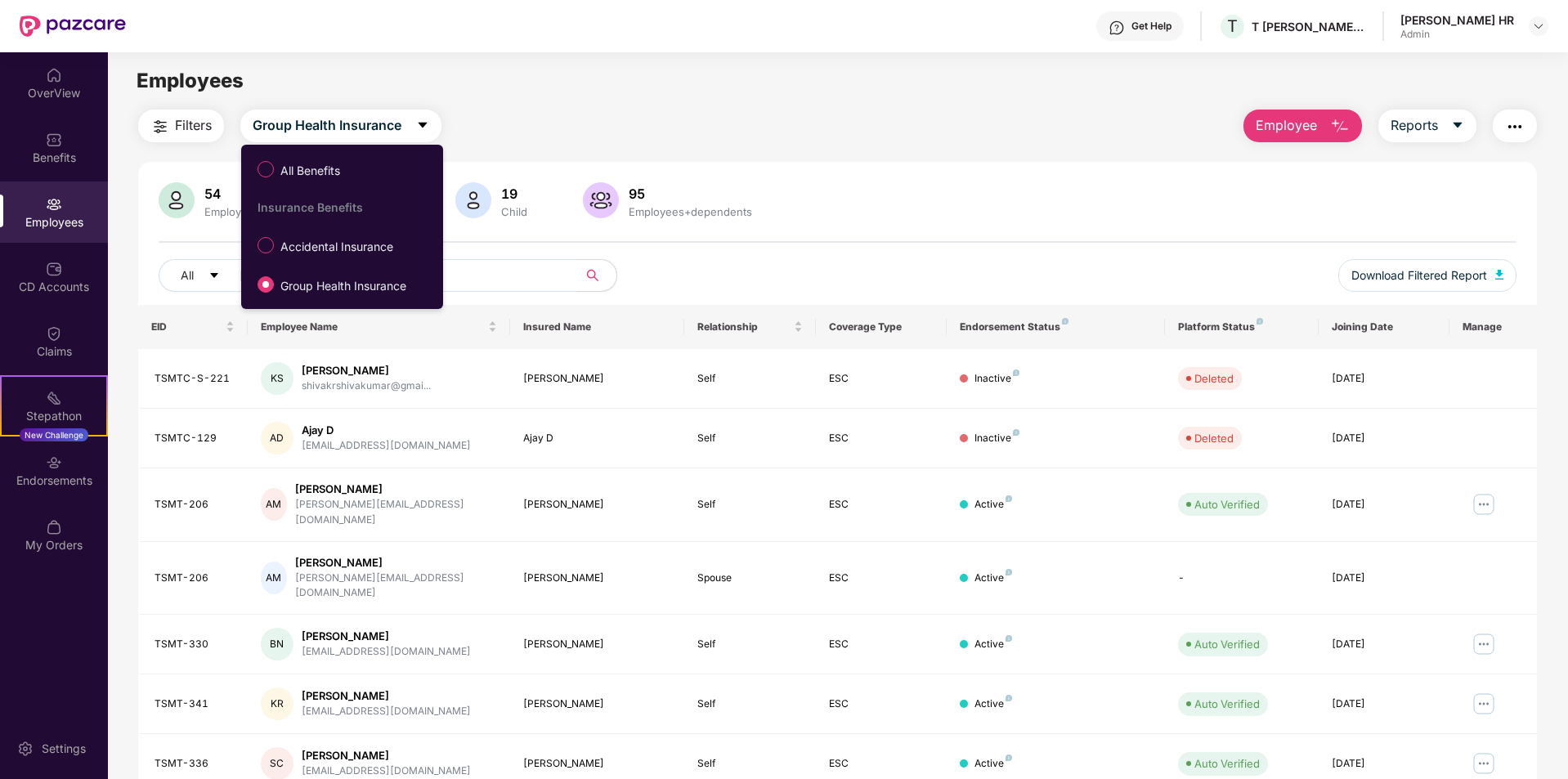
click at [327, 250] on span "Accidental Insurance" at bounding box center [336, 246] width 126 height 18
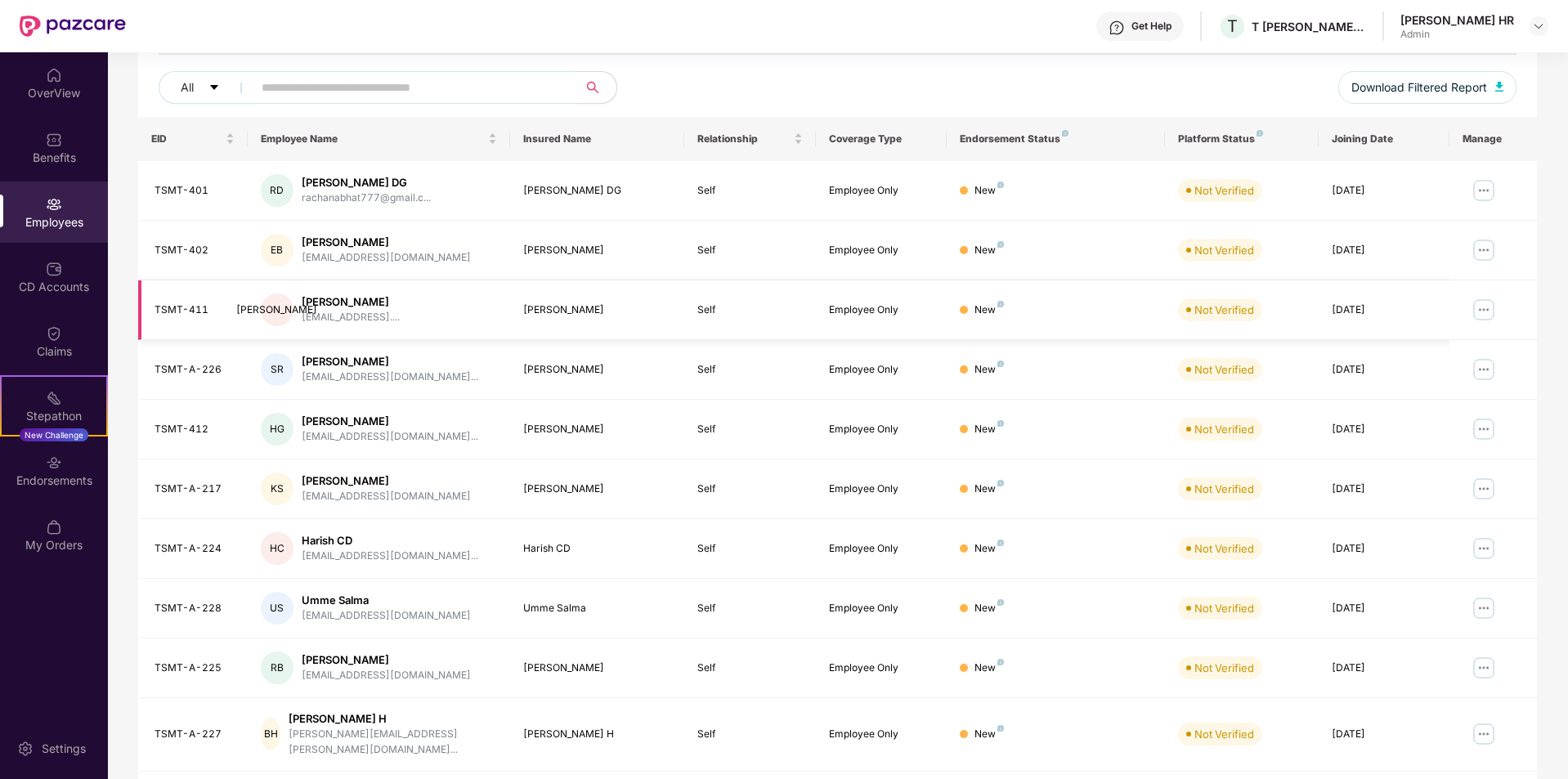
scroll to position [226, 0]
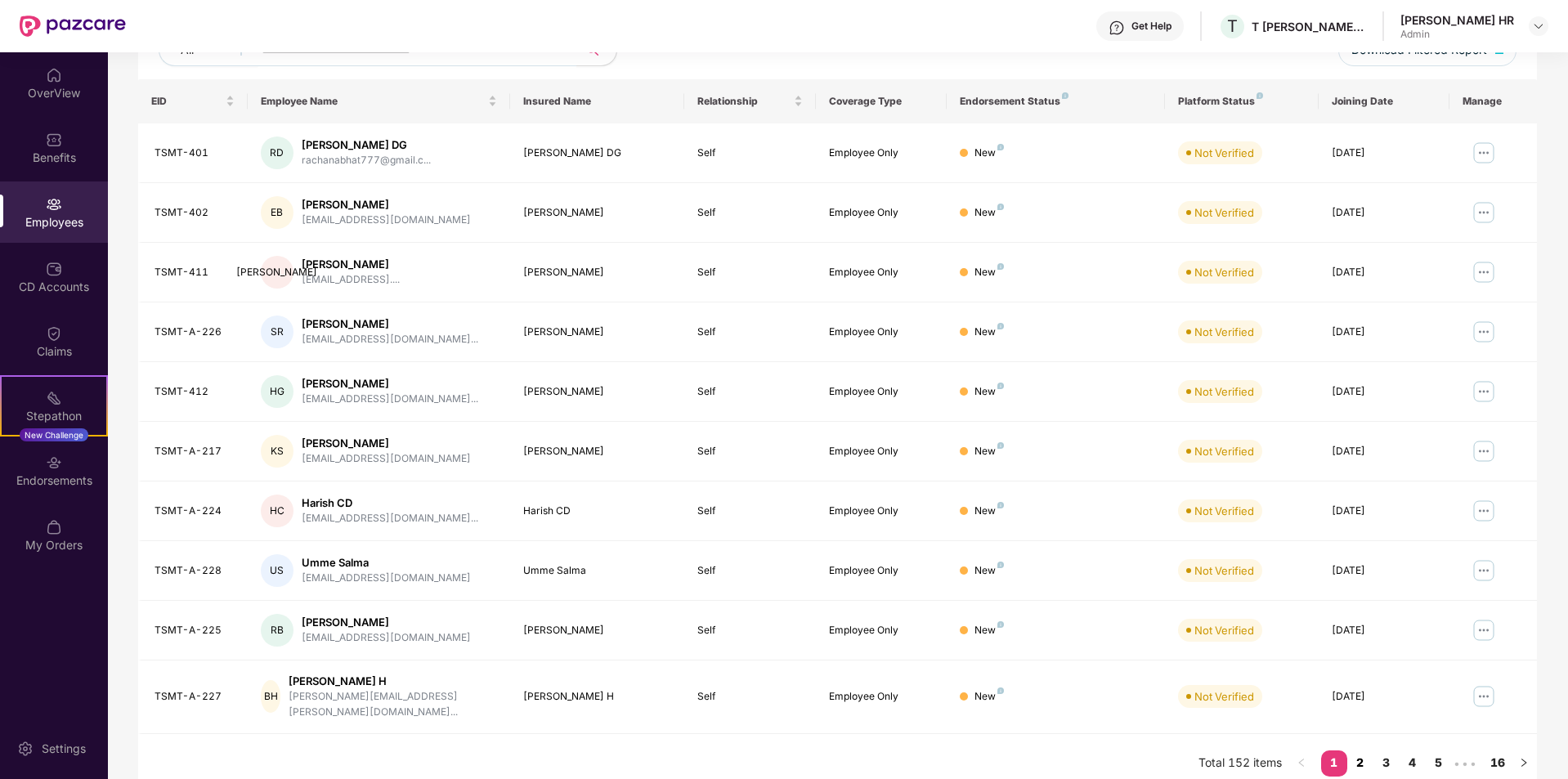
click at [1364, 751] on link "2" at bounding box center [1360, 763] width 27 height 25
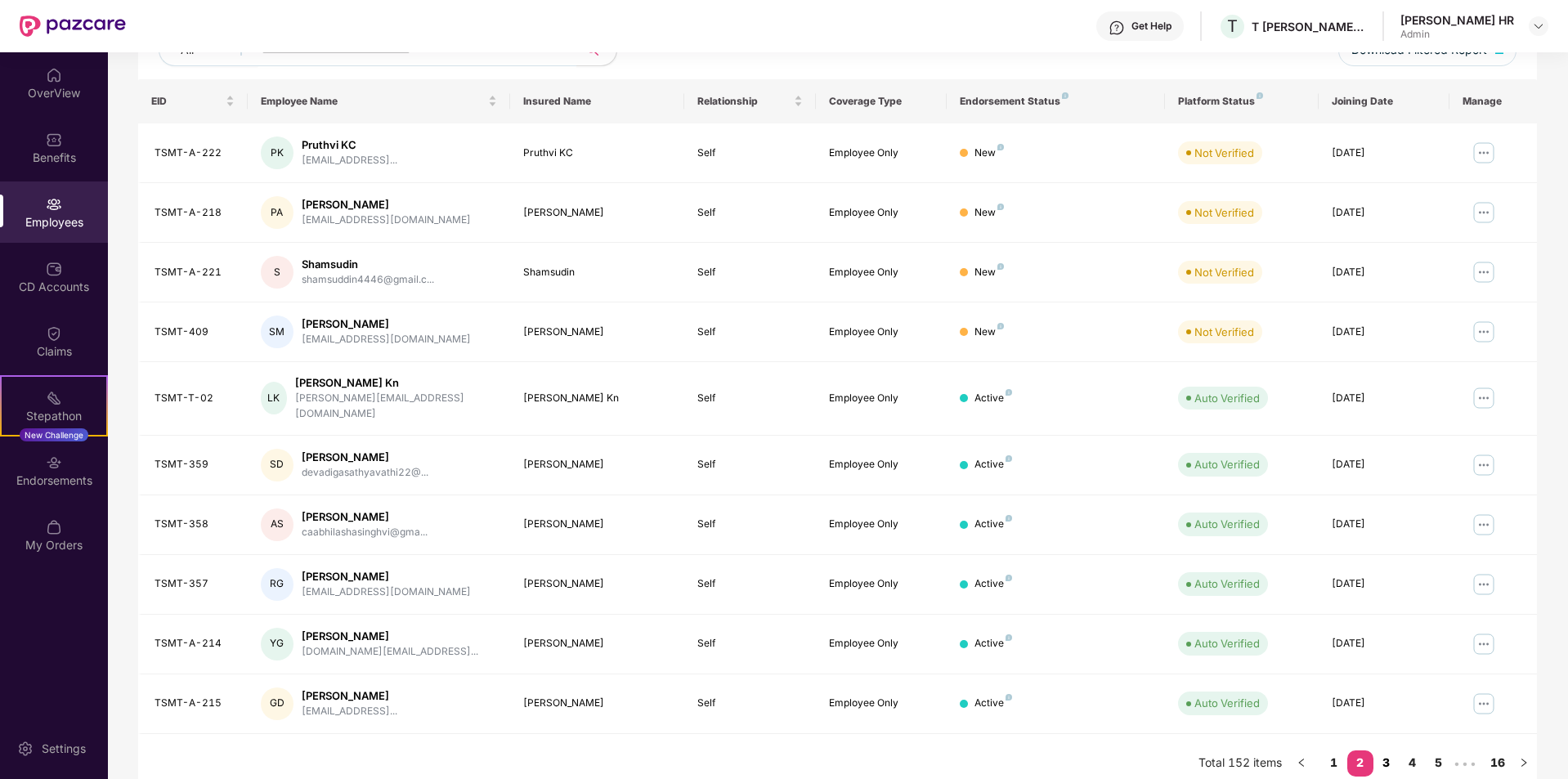
click at [1382, 751] on link "3" at bounding box center [1387, 763] width 27 height 25
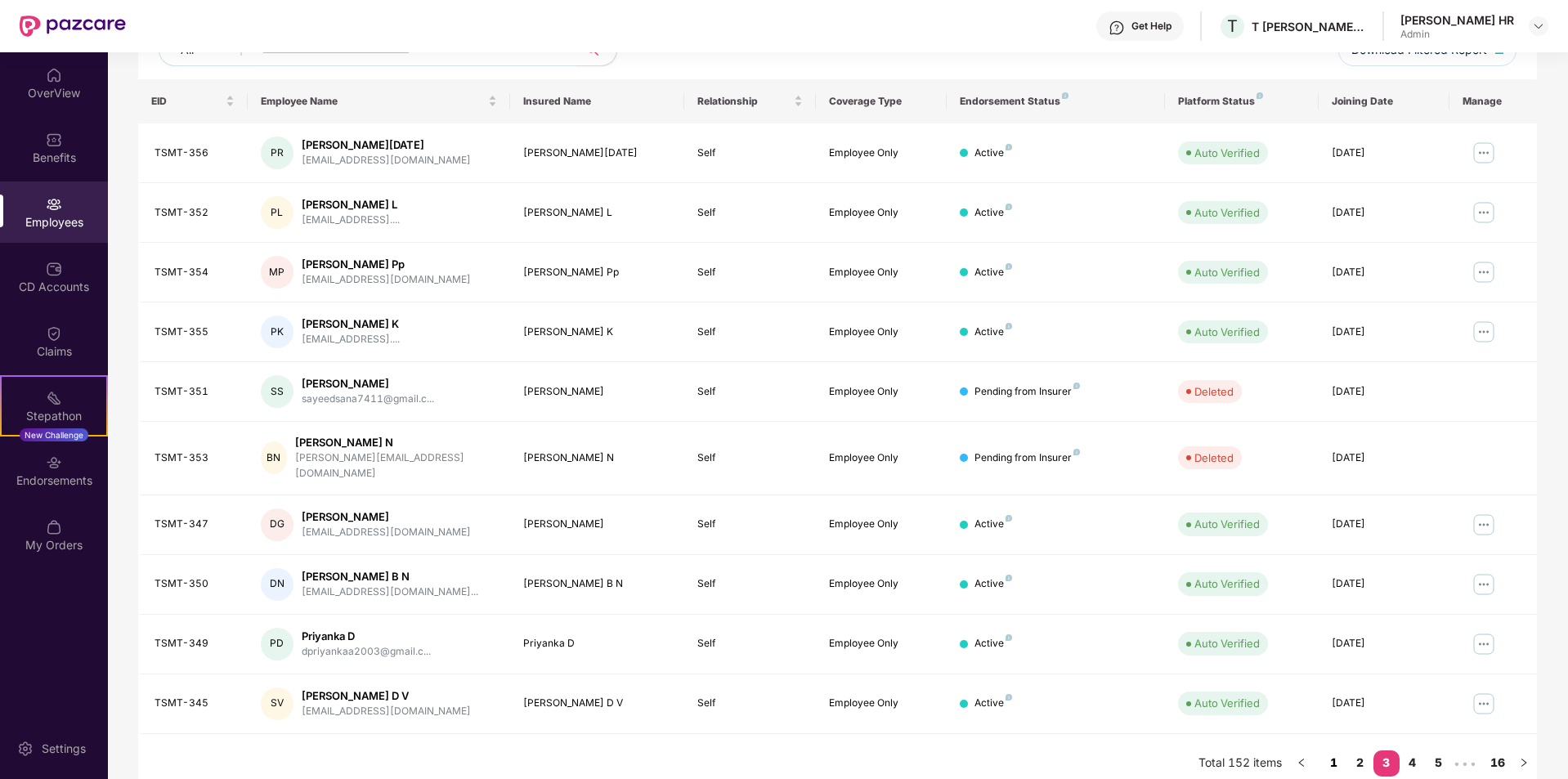
click at [1331, 757] on link "1" at bounding box center [1334, 763] width 27 height 25
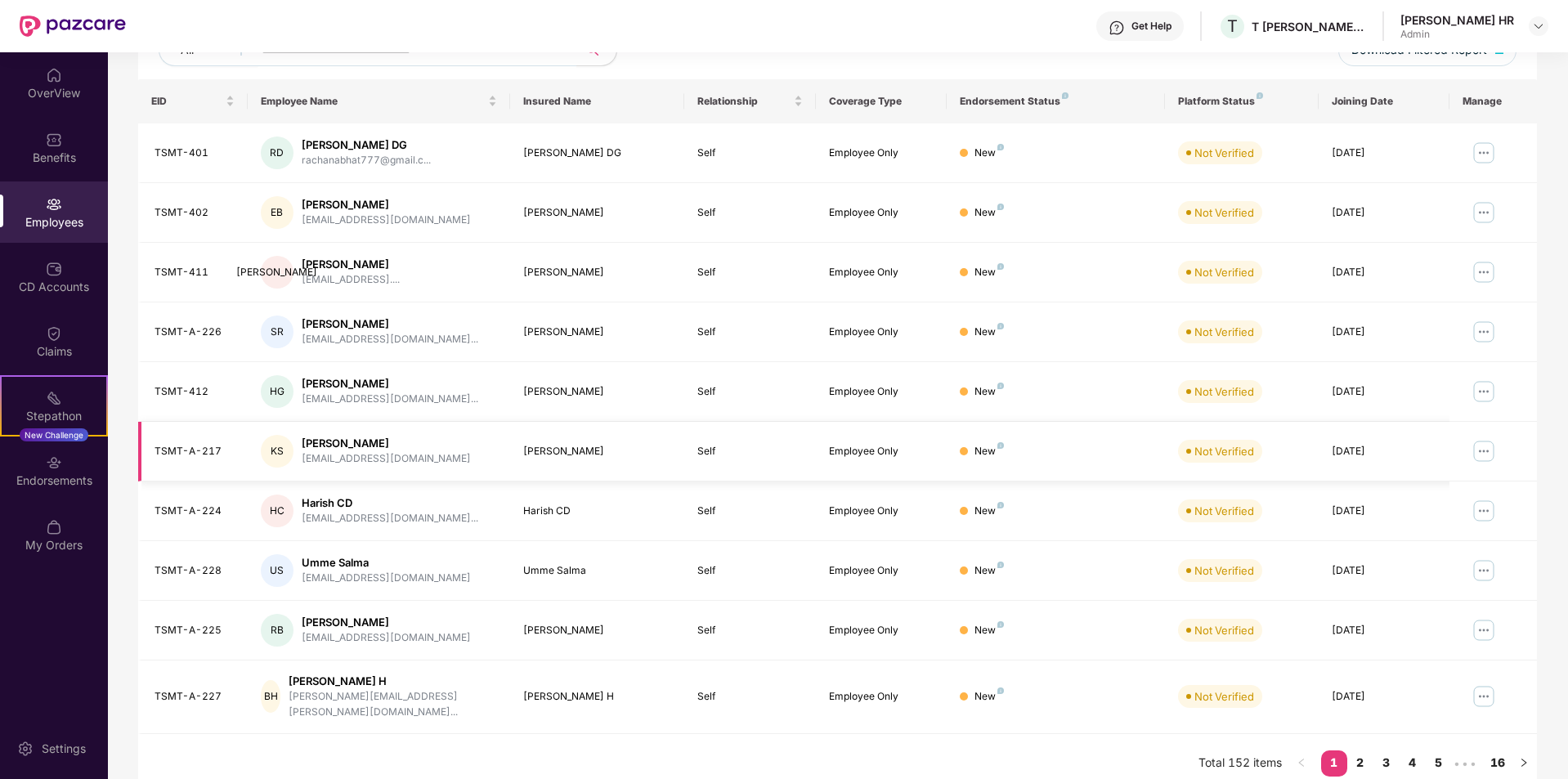
click at [347, 452] on div "[EMAIL_ADDRESS][DOMAIN_NAME]" at bounding box center [387, 459] width 169 height 15
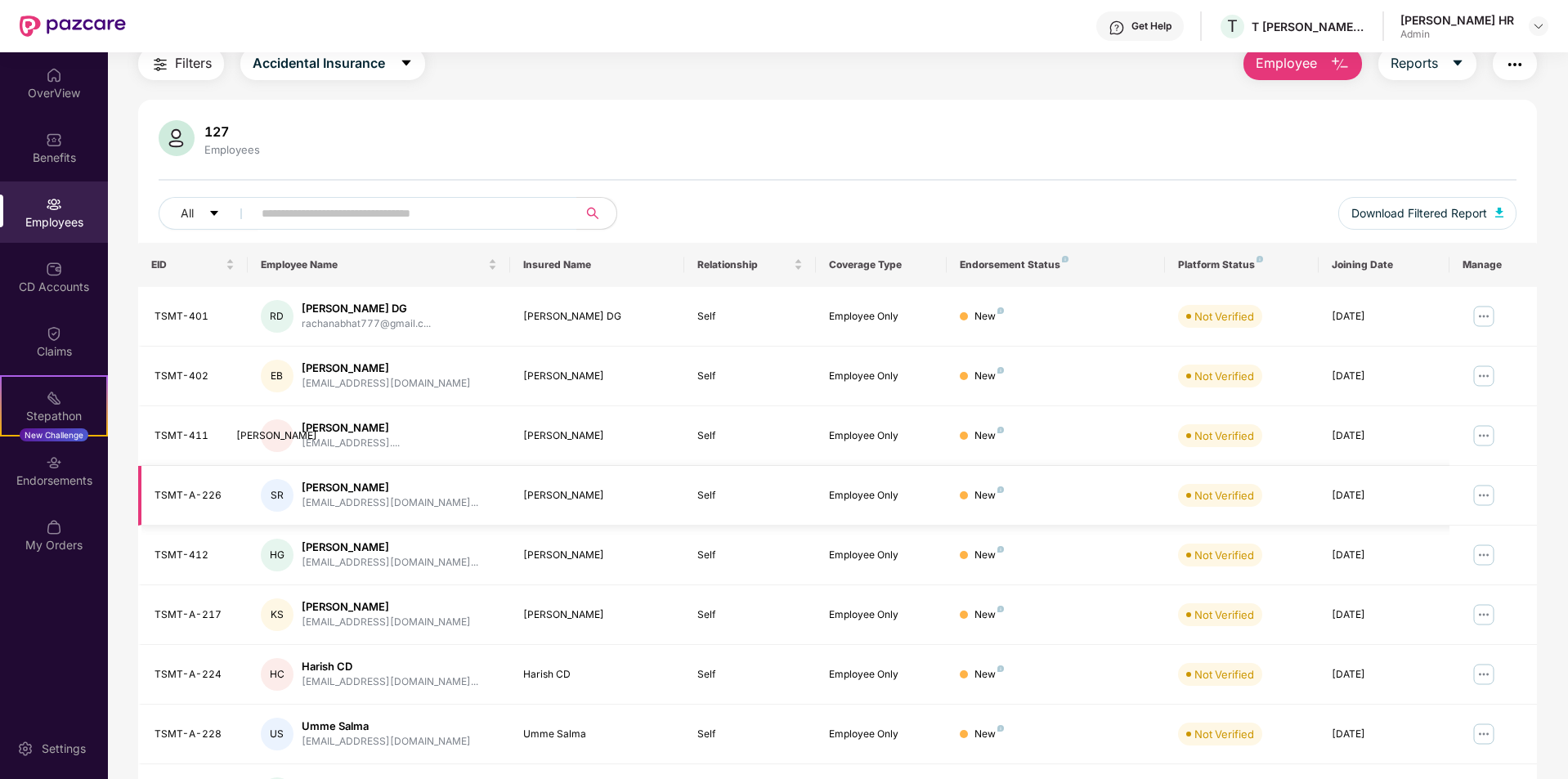
scroll to position [144, 0]
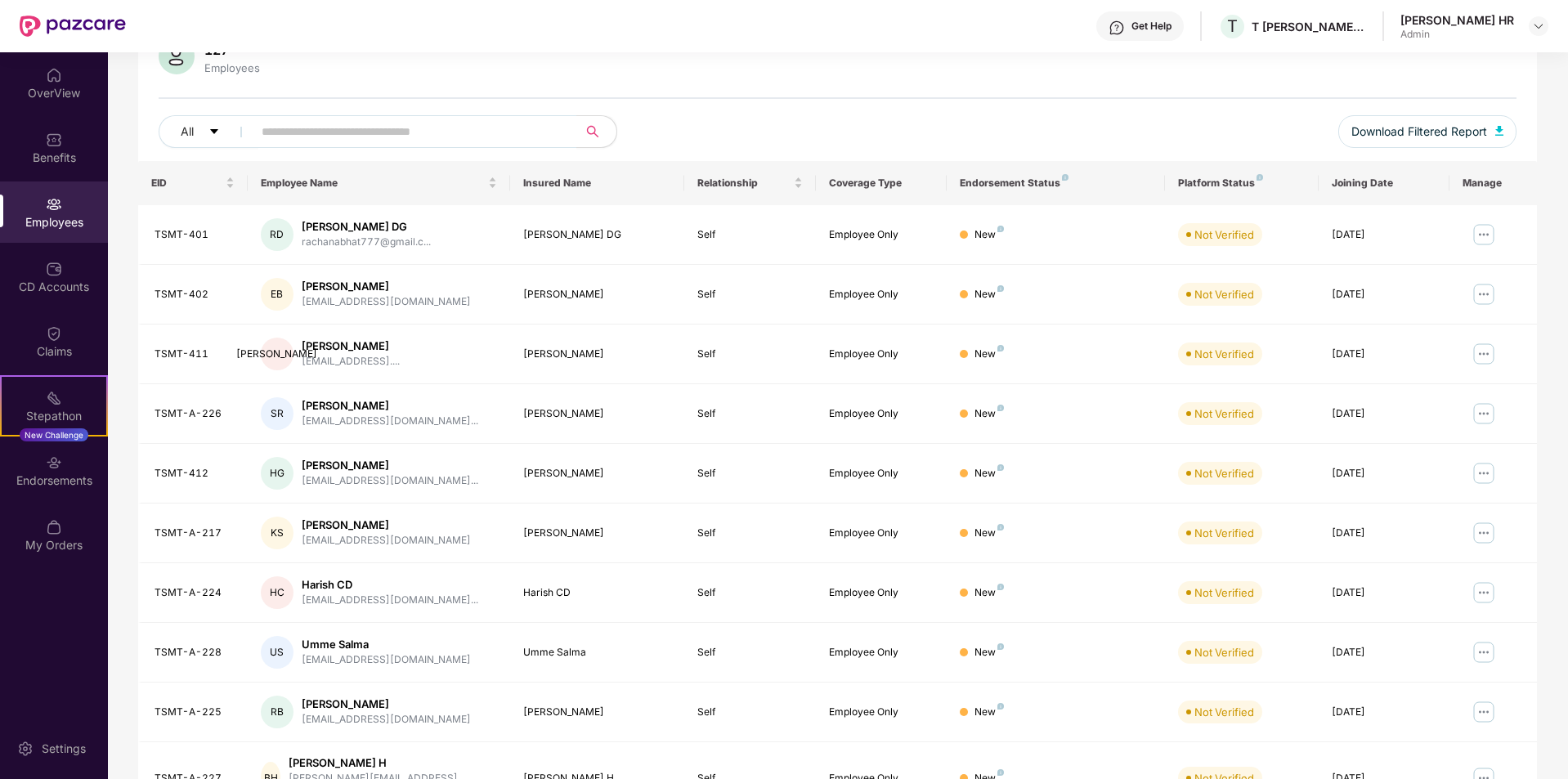
click at [5, 421] on div "Stepathon New Challenge" at bounding box center [54, 406] width 108 height 62
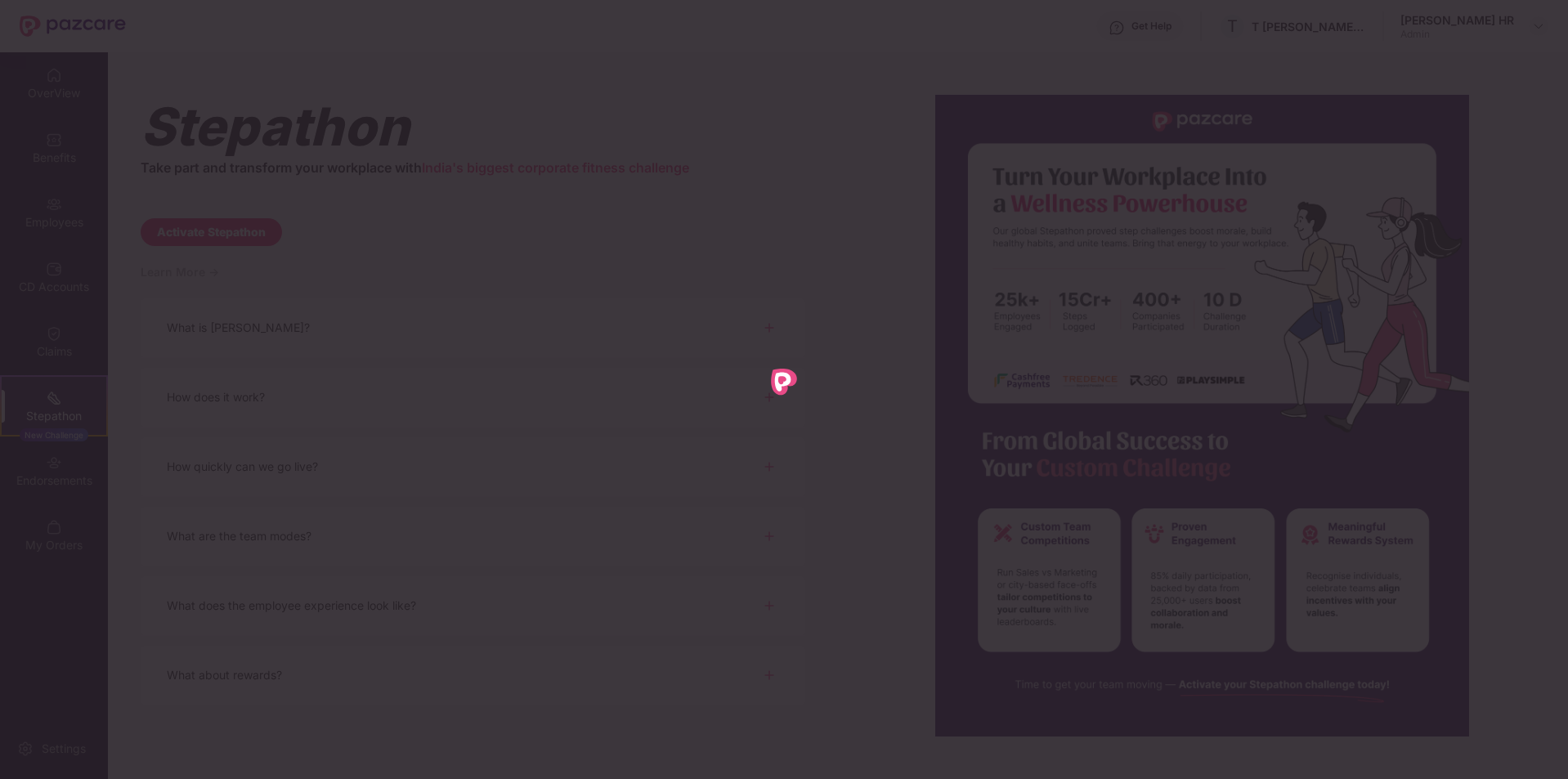
scroll to position [0, 0]
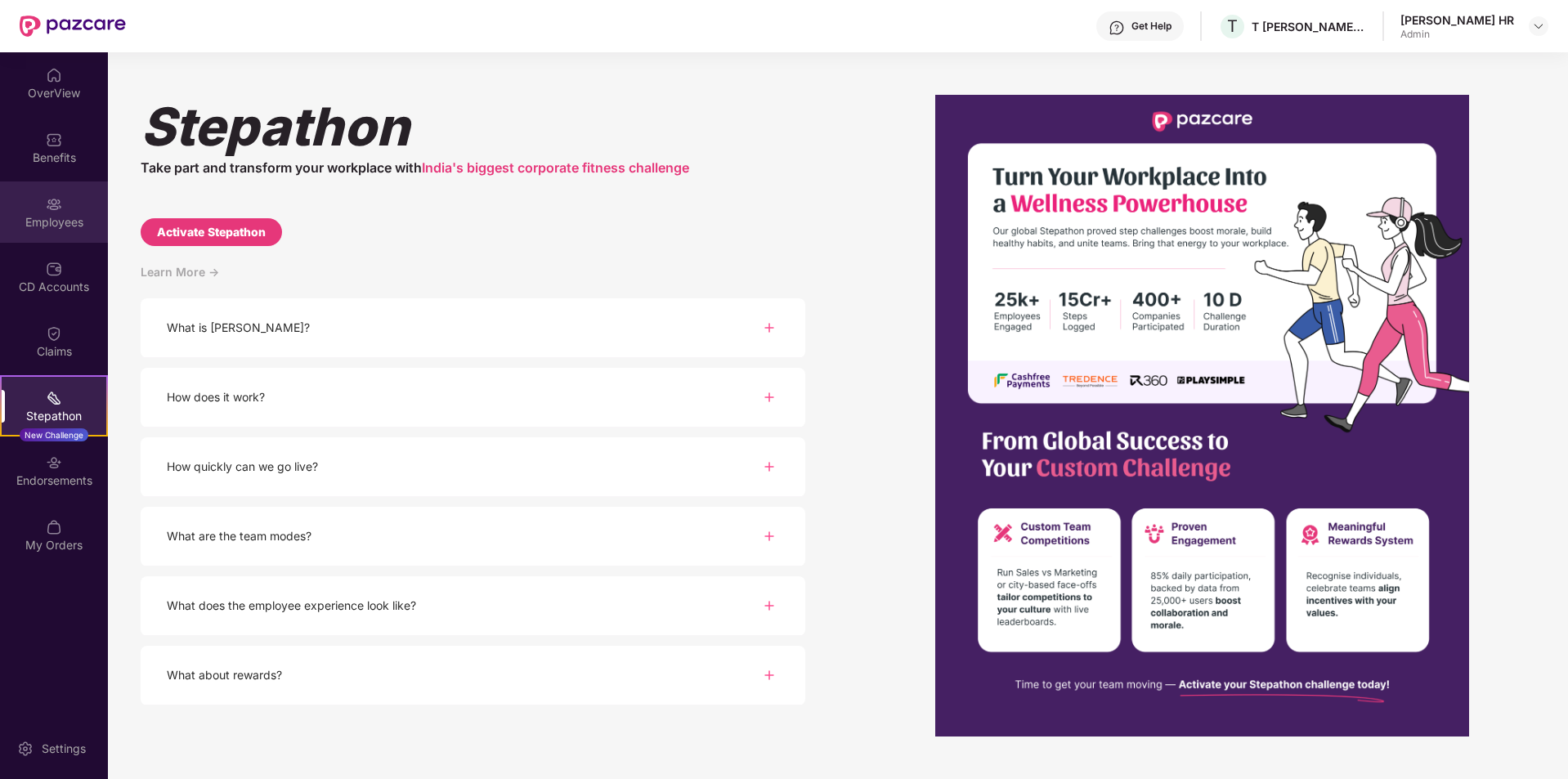
click at [41, 225] on div "Employees" at bounding box center [54, 221] width 108 height 16
